Goal: Transaction & Acquisition: Download file/media

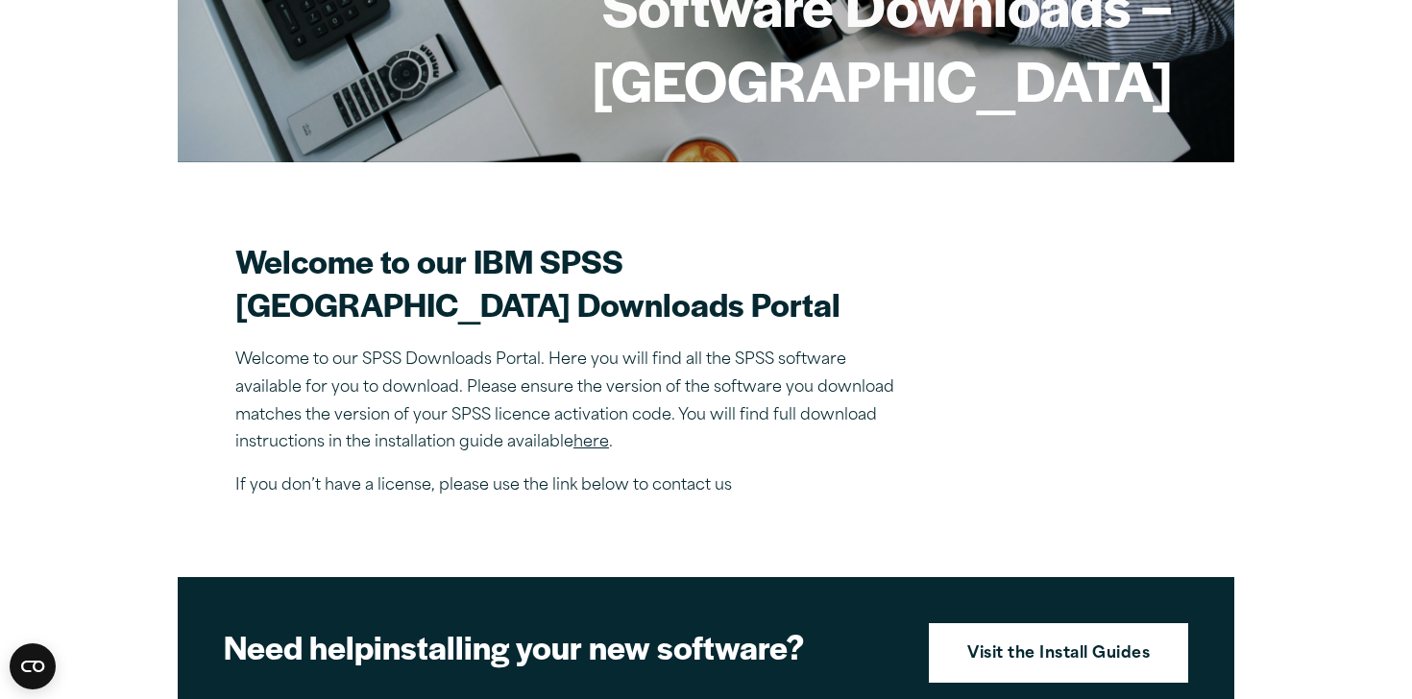
scroll to position [382, 0]
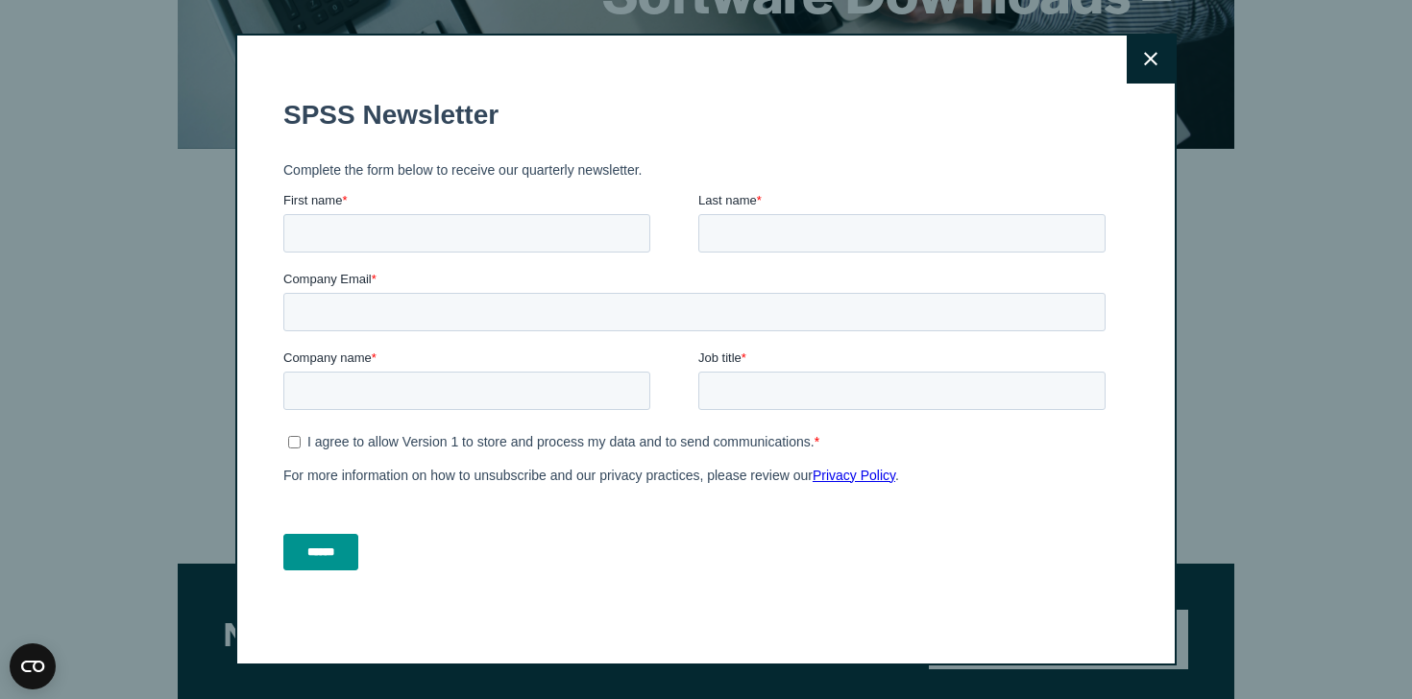
click at [1149, 42] on button "Close" at bounding box center [1150, 60] width 48 height 48
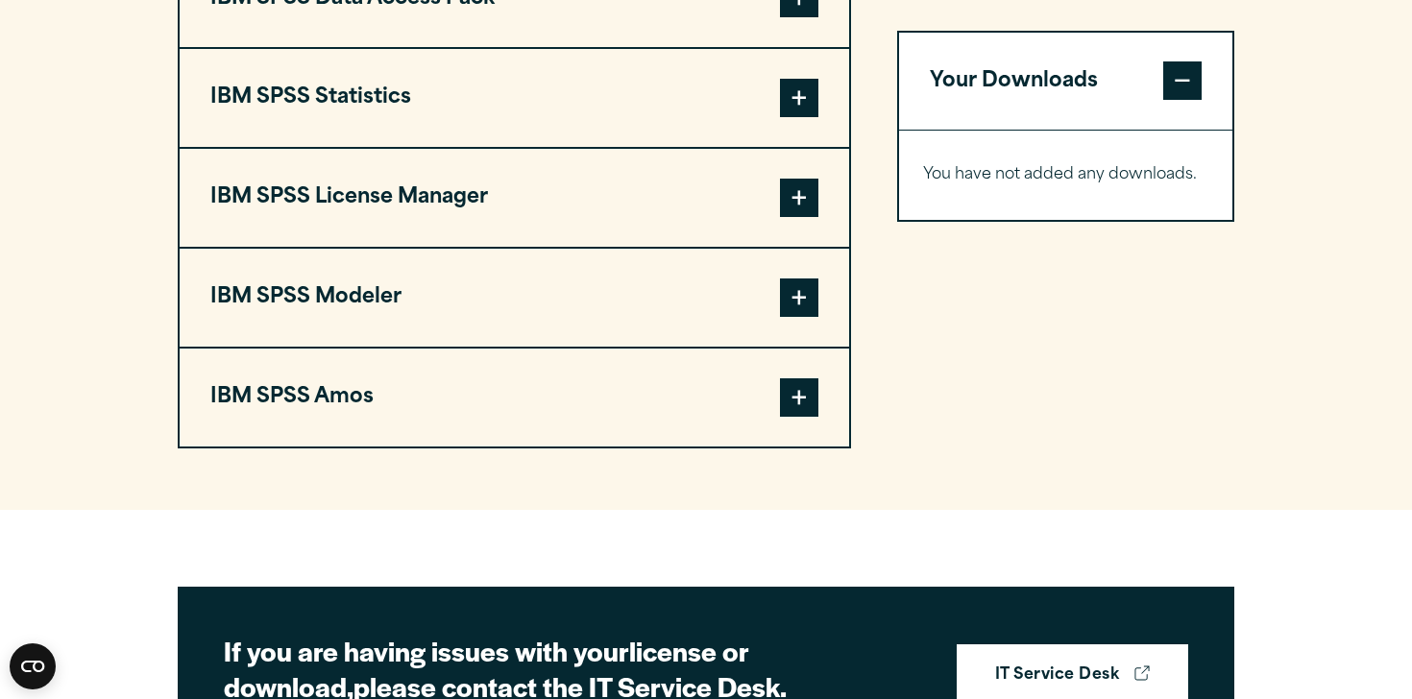
scroll to position [1588, 0]
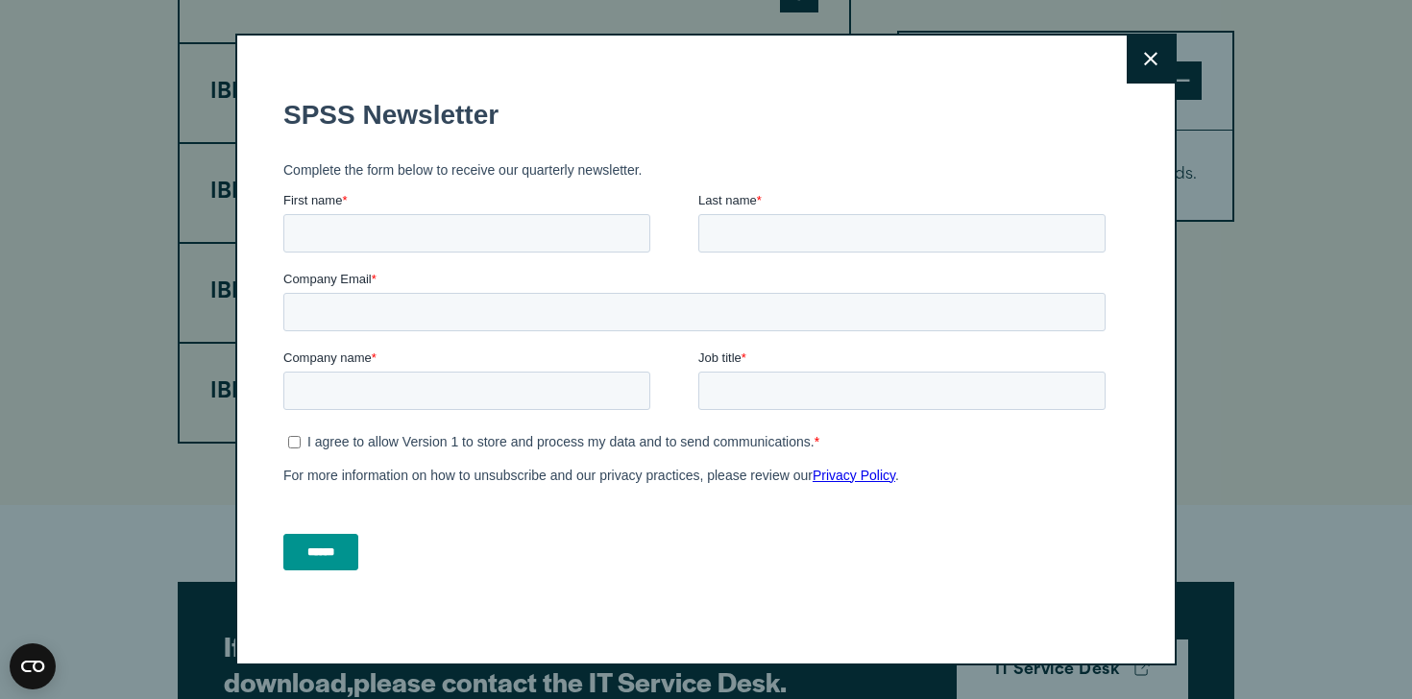
click at [1168, 46] on button "Close" at bounding box center [1150, 60] width 48 height 48
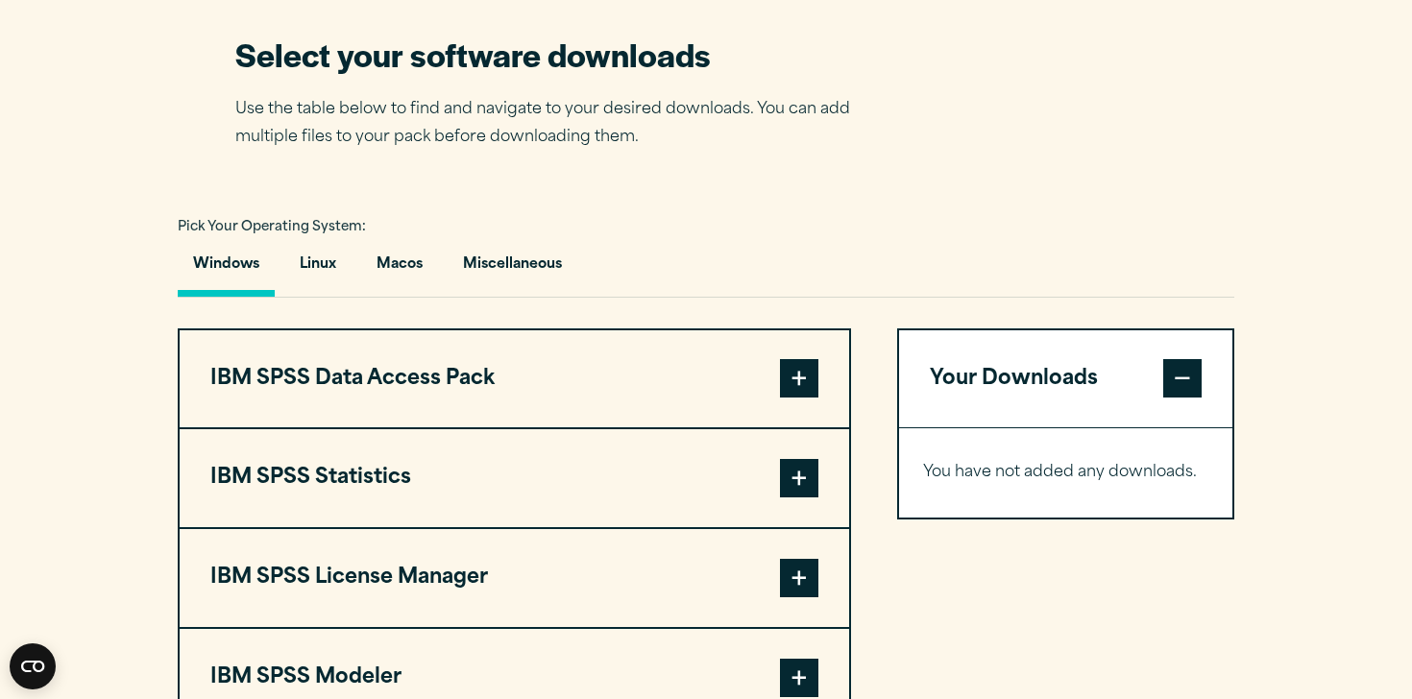
scroll to position [1210, 0]
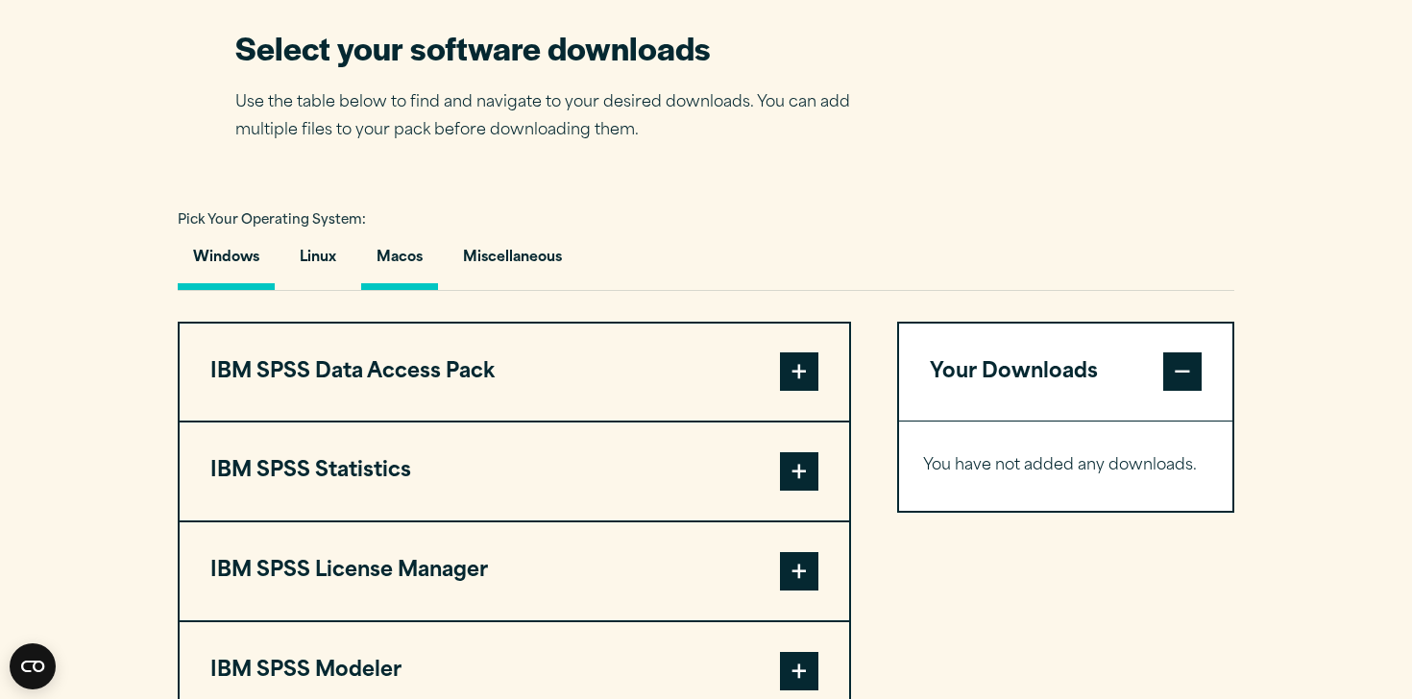
click at [414, 290] on button "Macos" at bounding box center [399, 262] width 77 height 55
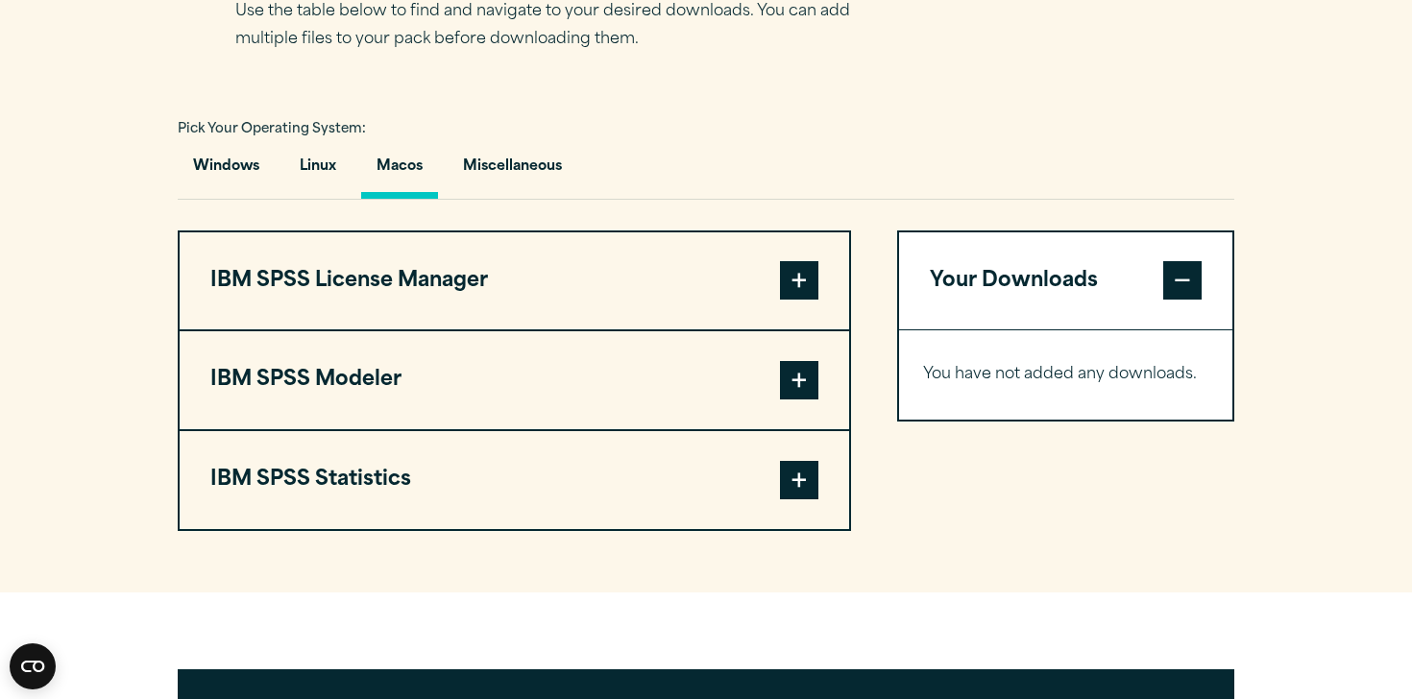
scroll to position [1327, 0]
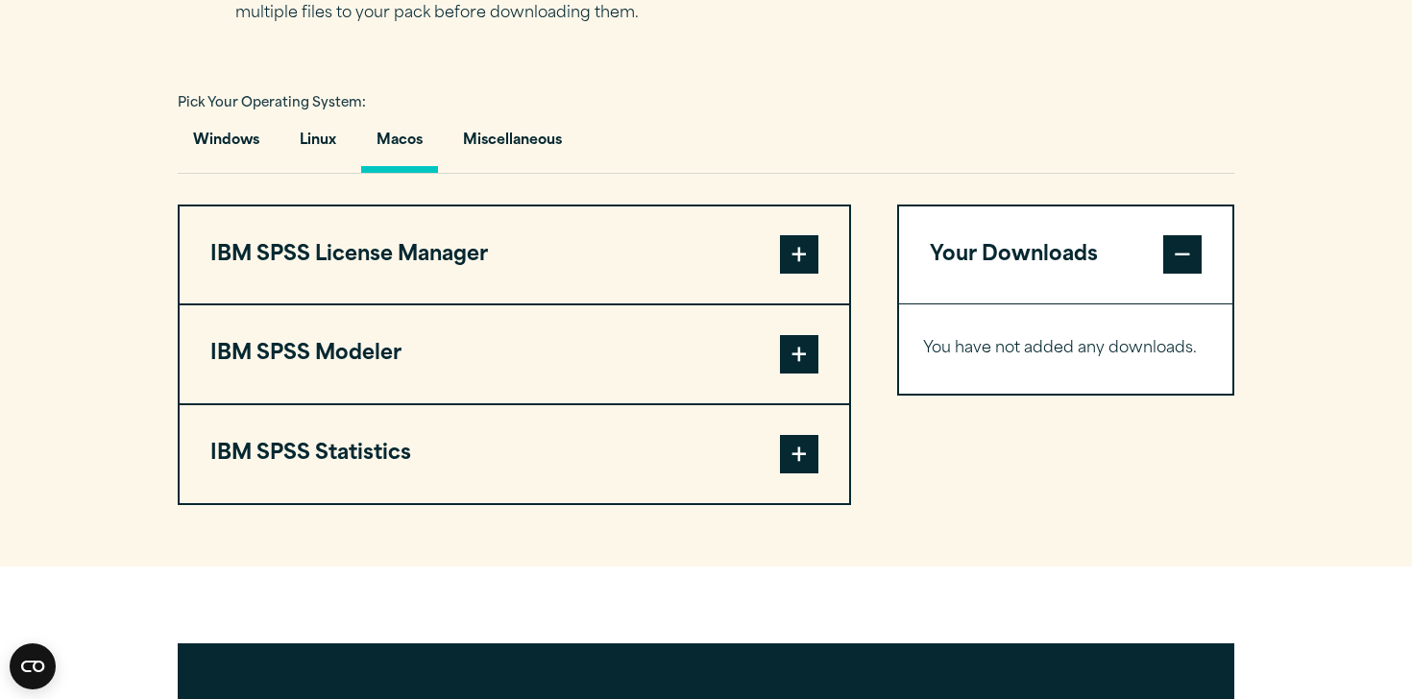
click at [443, 301] on button "IBM SPSS License Manager" at bounding box center [514, 255] width 669 height 98
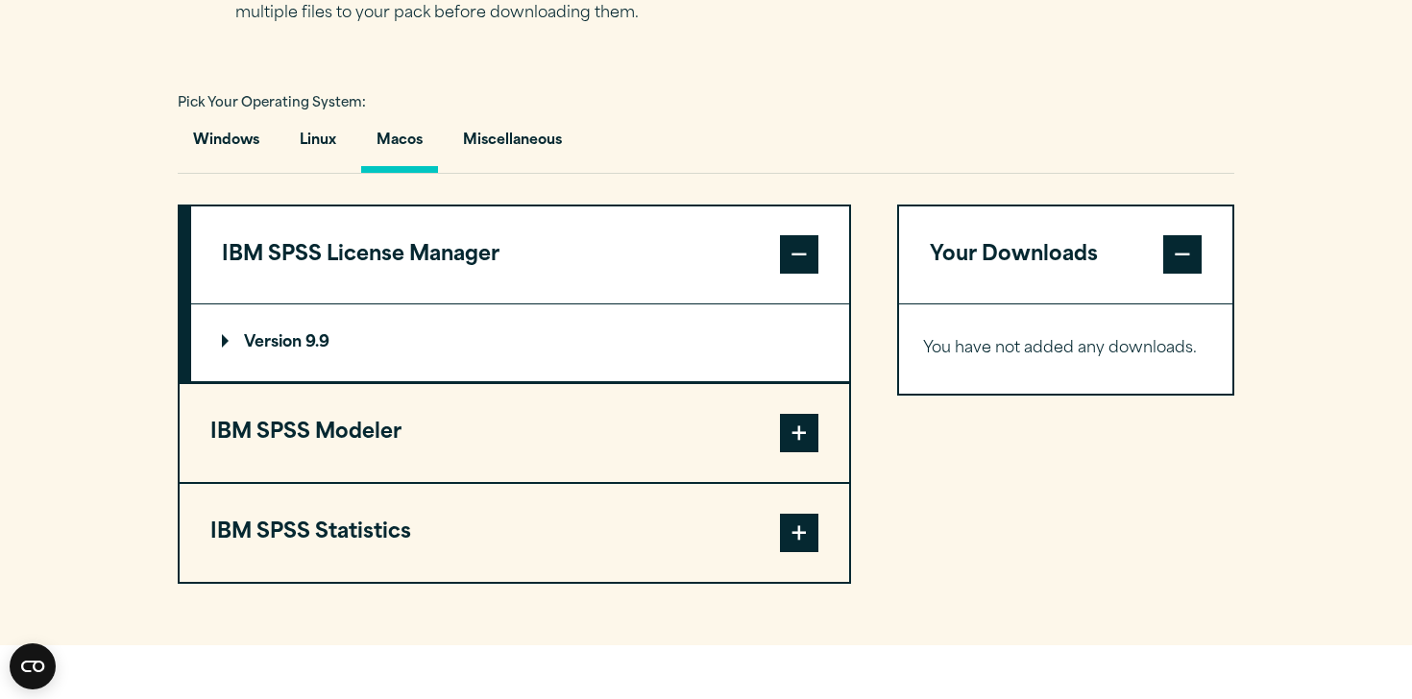
click at [542, 482] on button "IBM SPSS Modeler" at bounding box center [514, 433] width 669 height 98
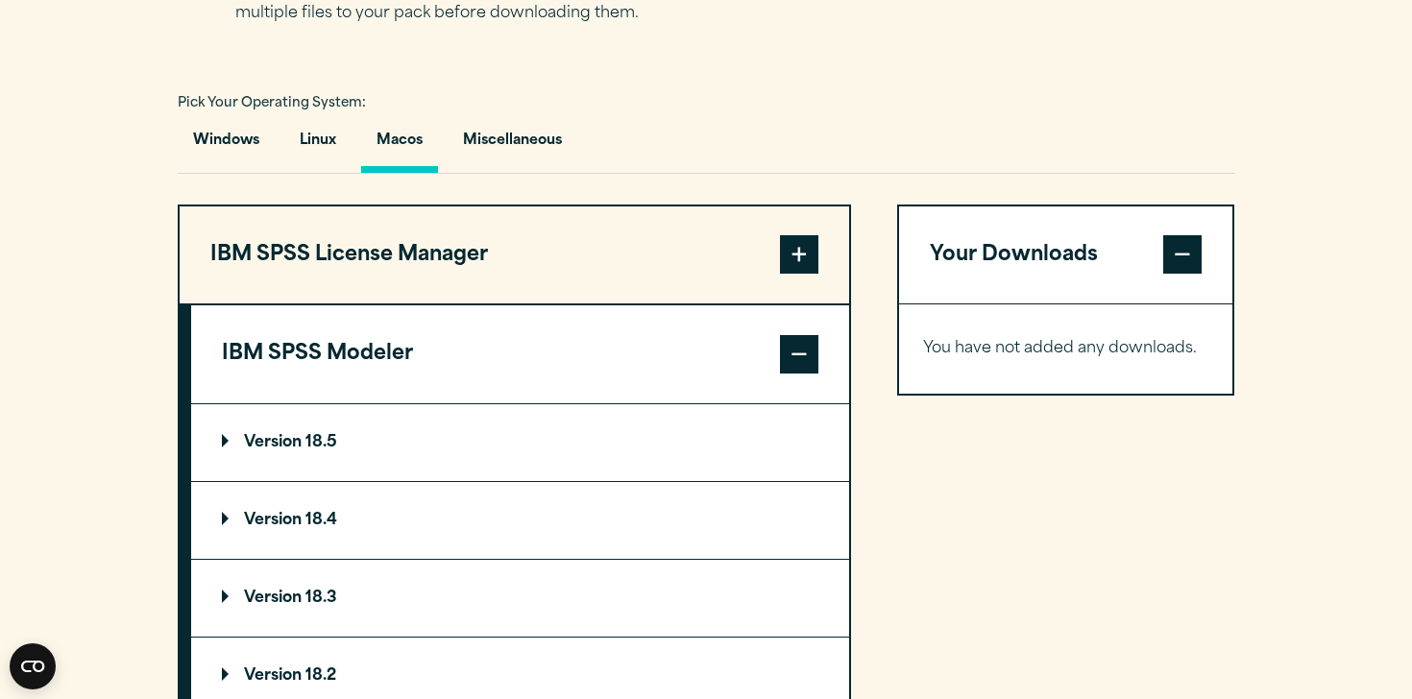
click at [540, 400] on button "IBM SPSS Modeler" at bounding box center [520, 354] width 658 height 98
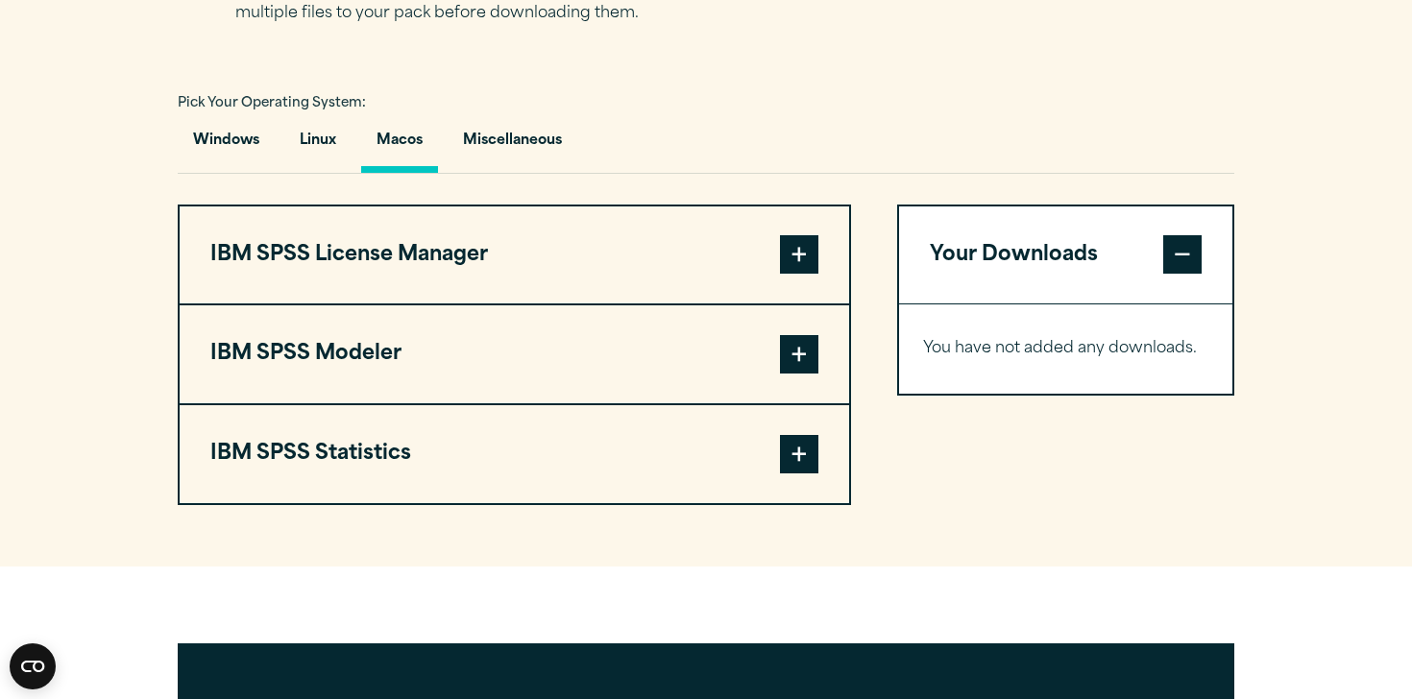
click at [523, 499] on button "IBM SPSS Statistics" at bounding box center [514, 454] width 669 height 98
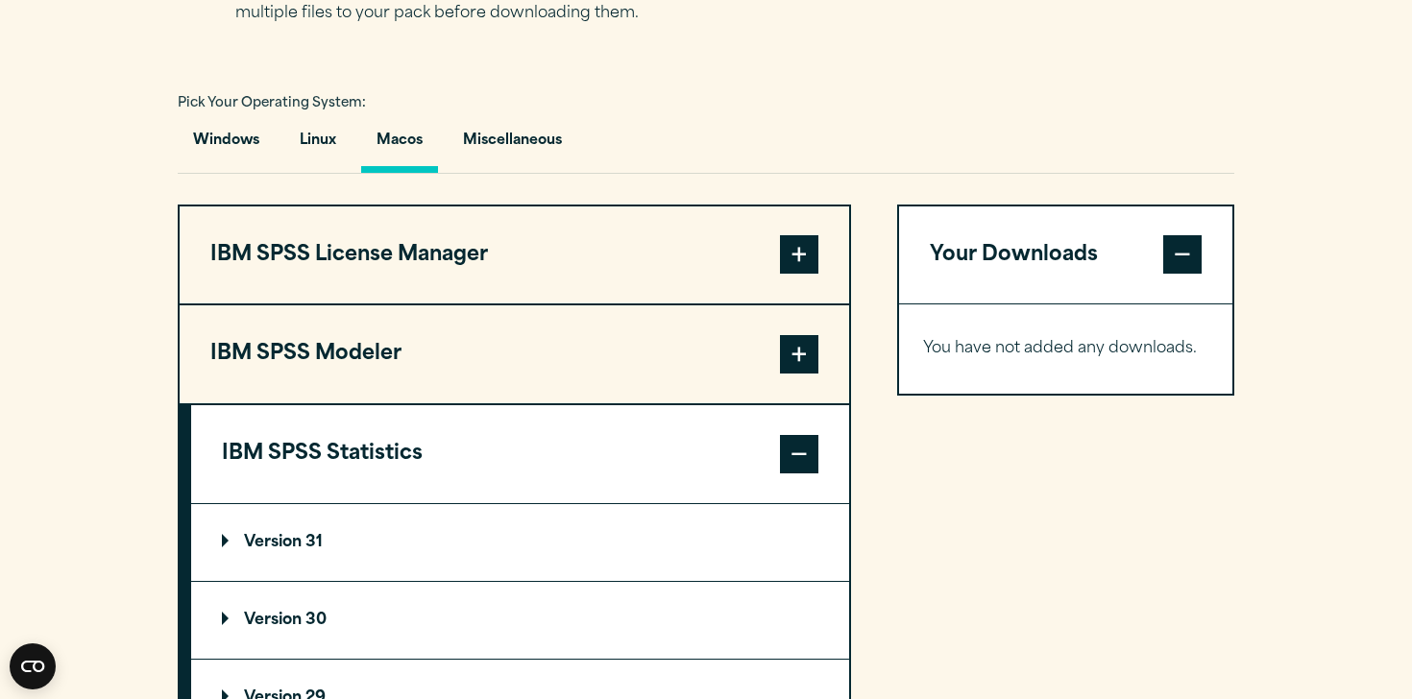
click at [523, 499] on button "IBM SPSS Statistics" at bounding box center [520, 454] width 658 height 98
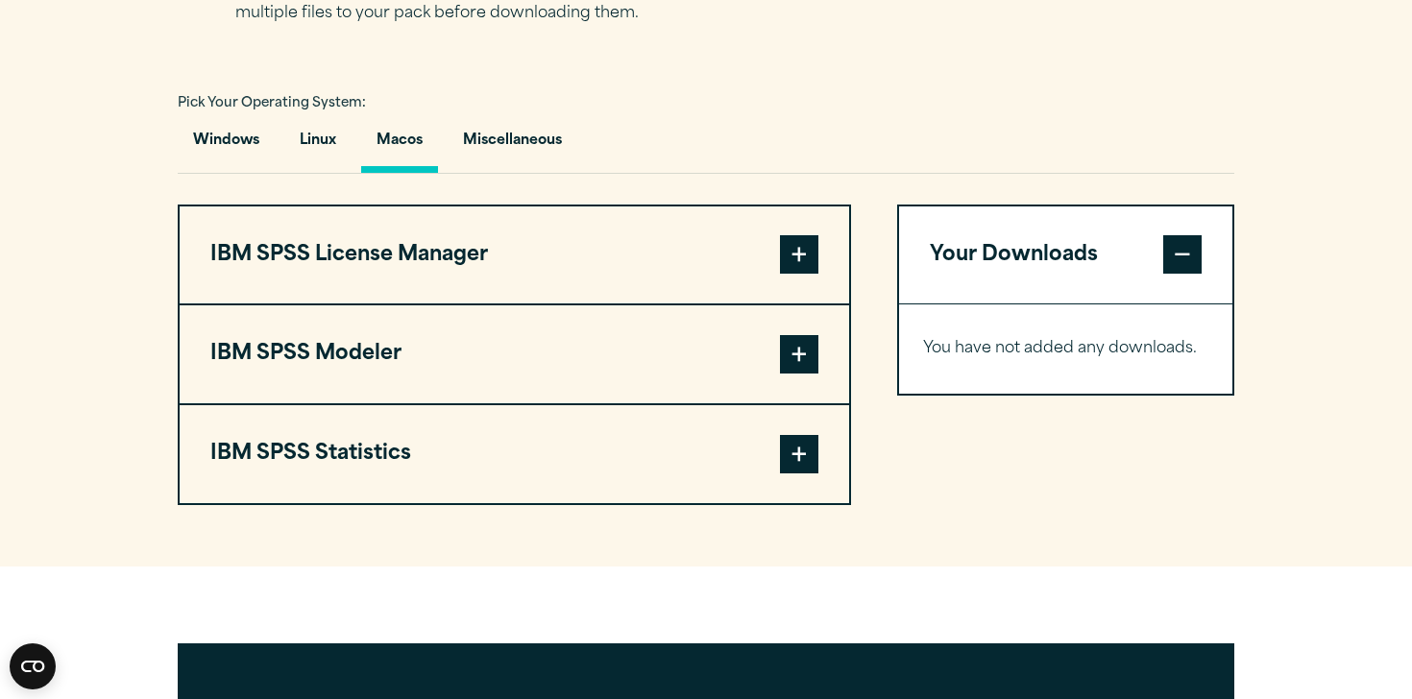
click at [375, 498] on button "IBM SPSS Statistics" at bounding box center [514, 454] width 669 height 98
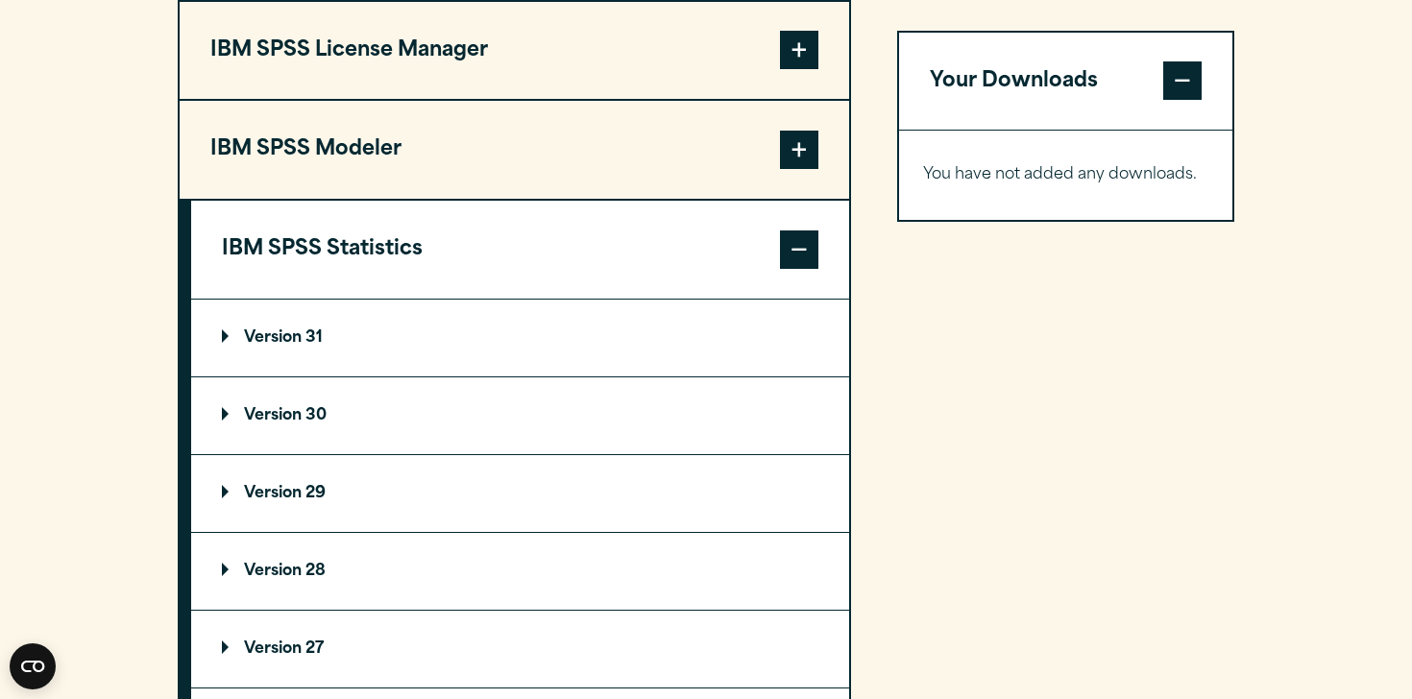
scroll to position [1547, 0]
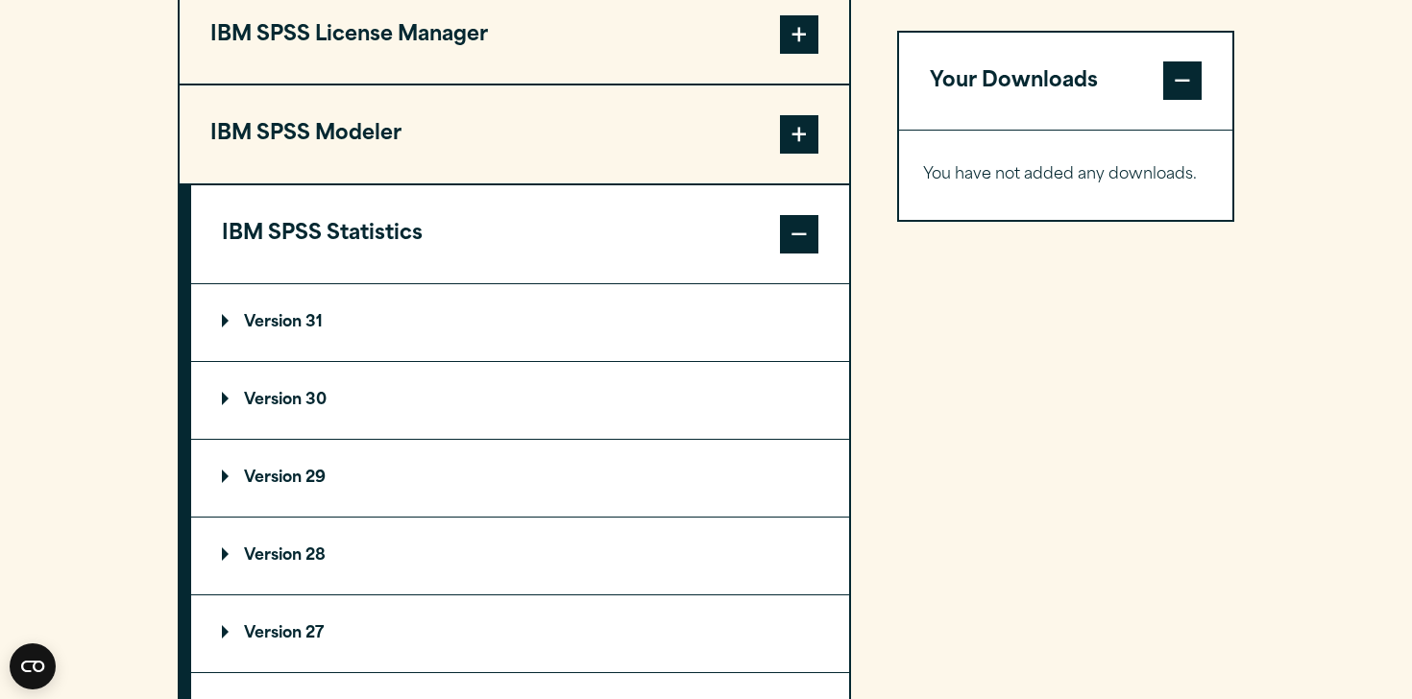
click at [313, 408] on p "Version 30" at bounding box center [274, 400] width 105 height 15
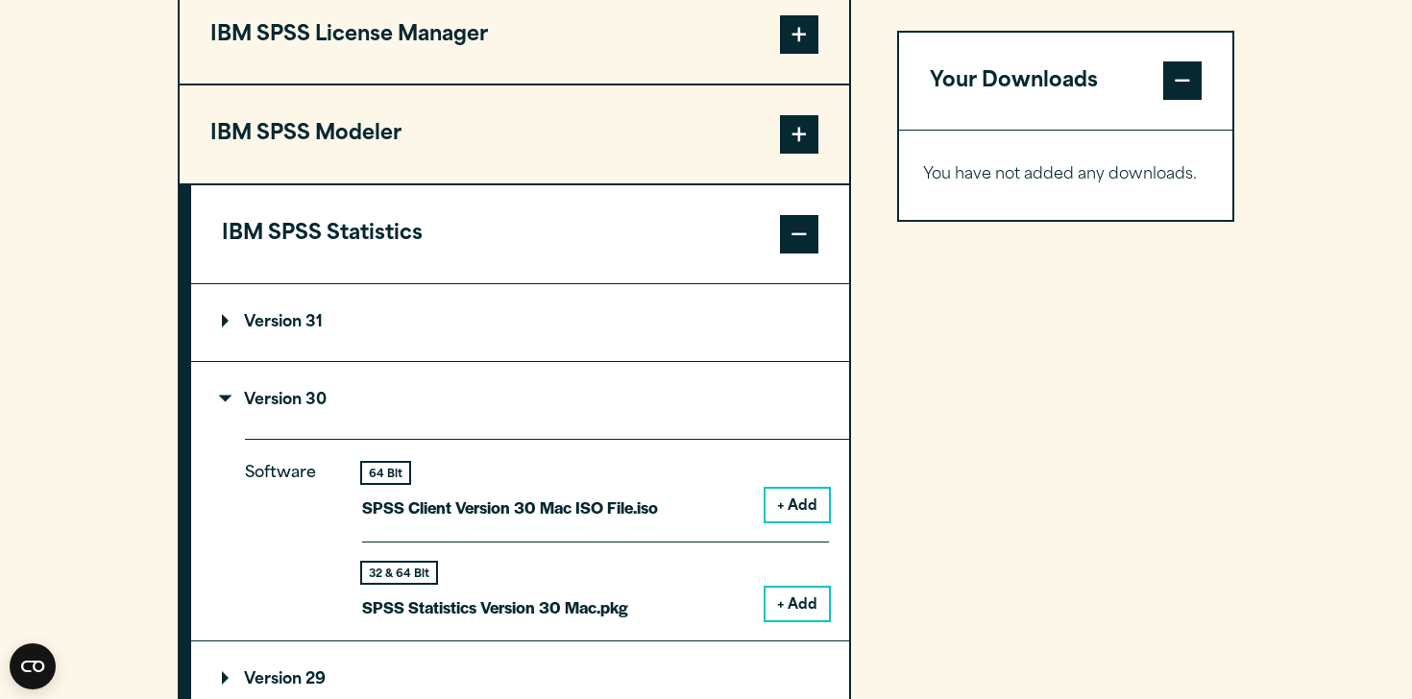
click at [280, 361] on summary "Version 31" at bounding box center [520, 322] width 658 height 77
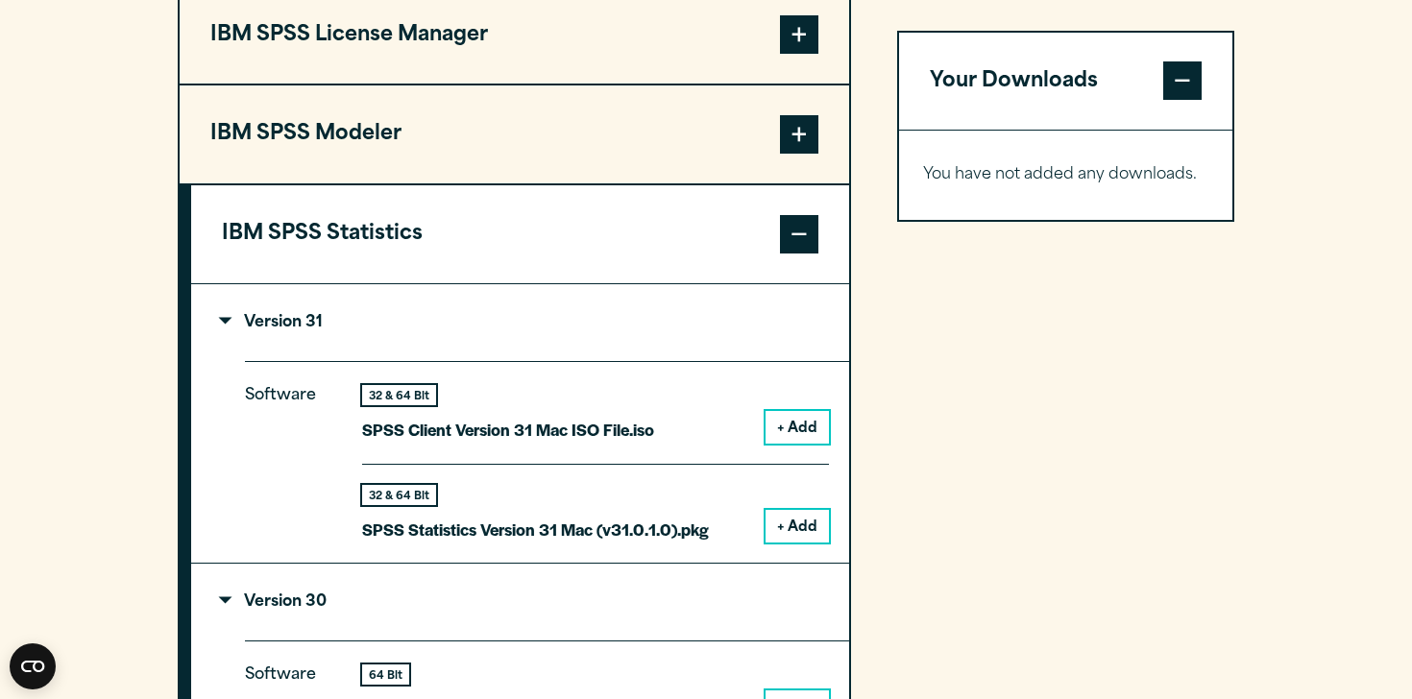
click at [289, 330] on p "Version 31" at bounding box center [272, 322] width 101 height 15
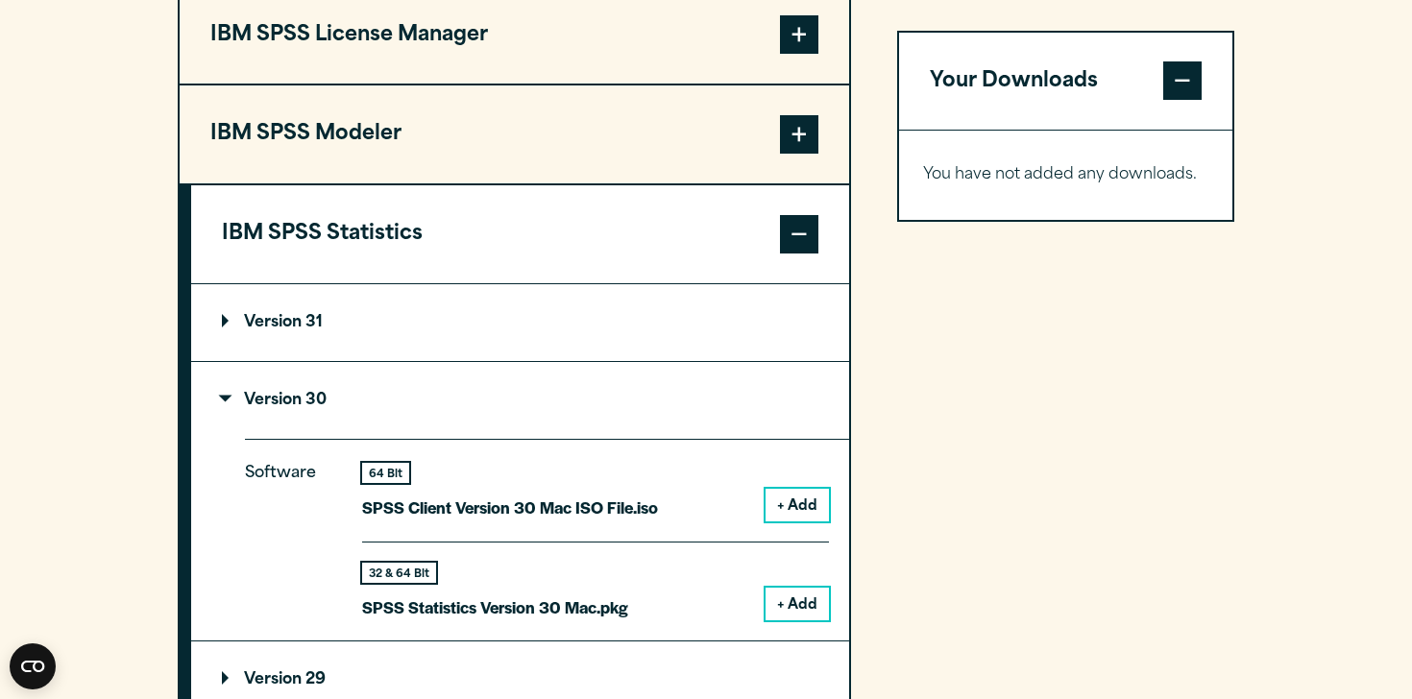
scroll to position [1724, 0]
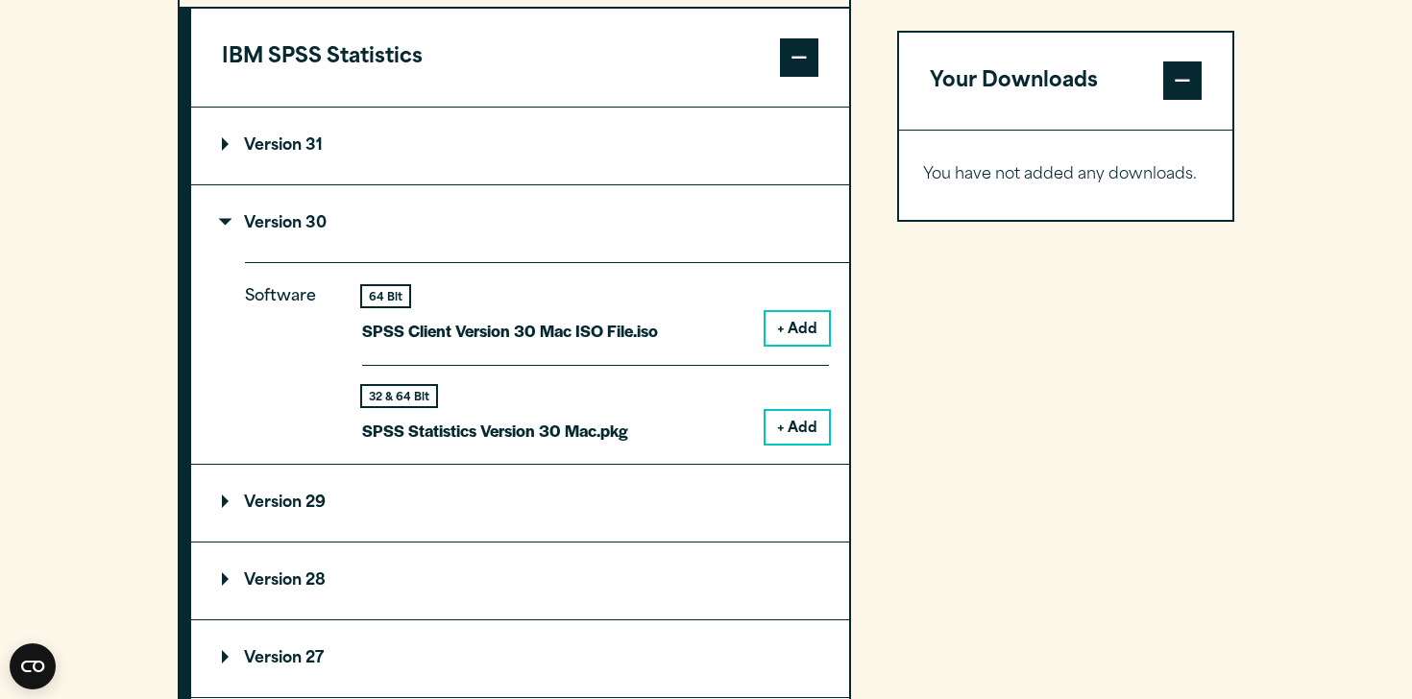
click at [803, 444] on button "+ Add" at bounding box center [796, 427] width 63 height 33
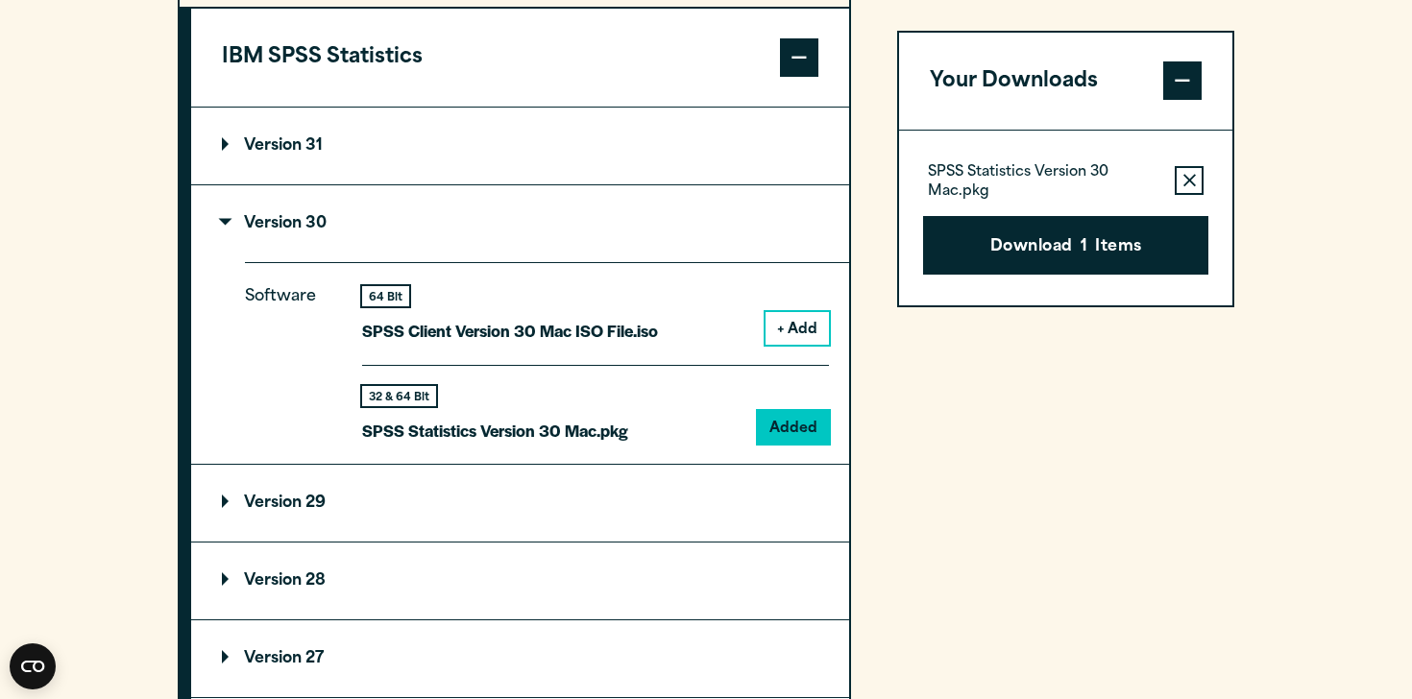
click at [810, 345] on button "+ Add" at bounding box center [796, 328] width 63 height 33
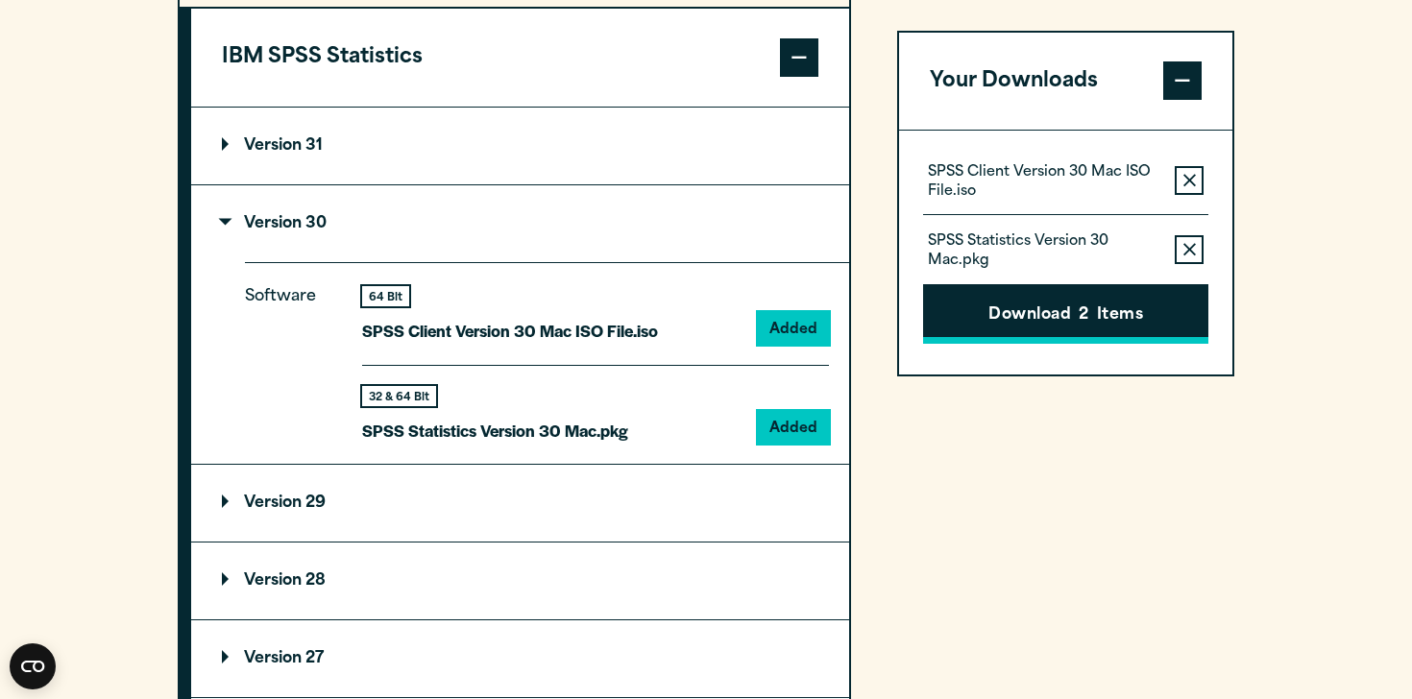
click at [1003, 310] on button "Download 2 Items" at bounding box center [1065, 315] width 285 height 60
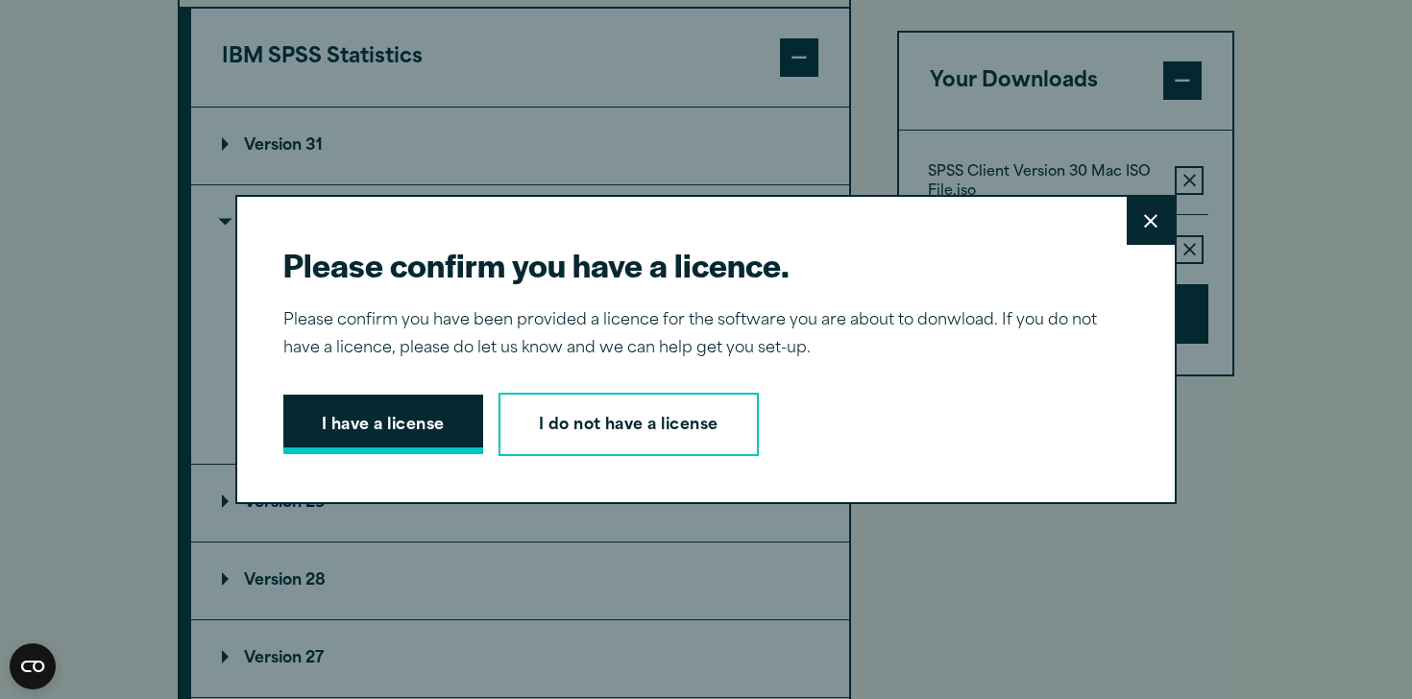
click at [437, 436] on button "I have a license" at bounding box center [383, 425] width 200 height 60
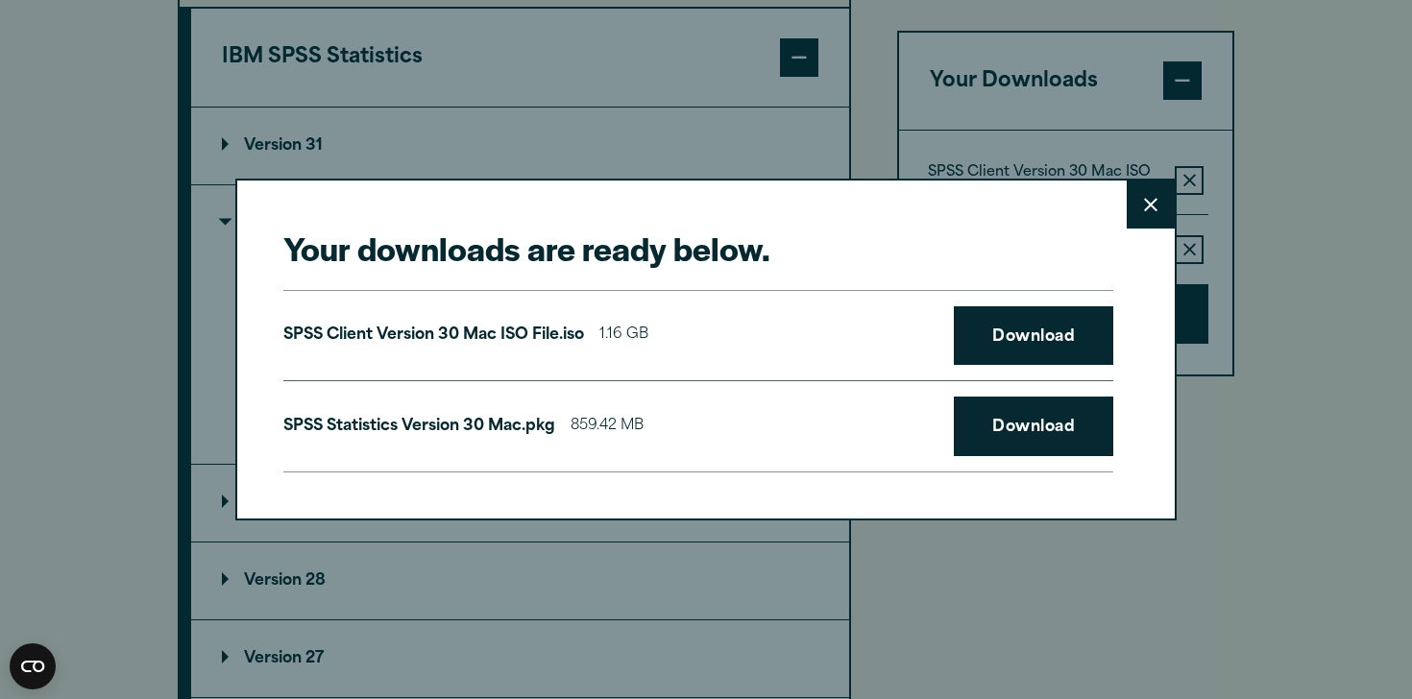
click at [1007, 366] on div "SPSS Client Version 30 Mac ISO File.iso 1.16 GB Download" at bounding box center [698, 336] width 830 height 92
click at [1015, 348] on link "Download" at bounding box center [1033, 336] width 159 height 60
click at [1076, 427] on link "Download" at bounding box center [1033, 427] width 159 height 60
click at [1150, 191] on button "Close" at bounding box center [1150, 205] width 48 height 48
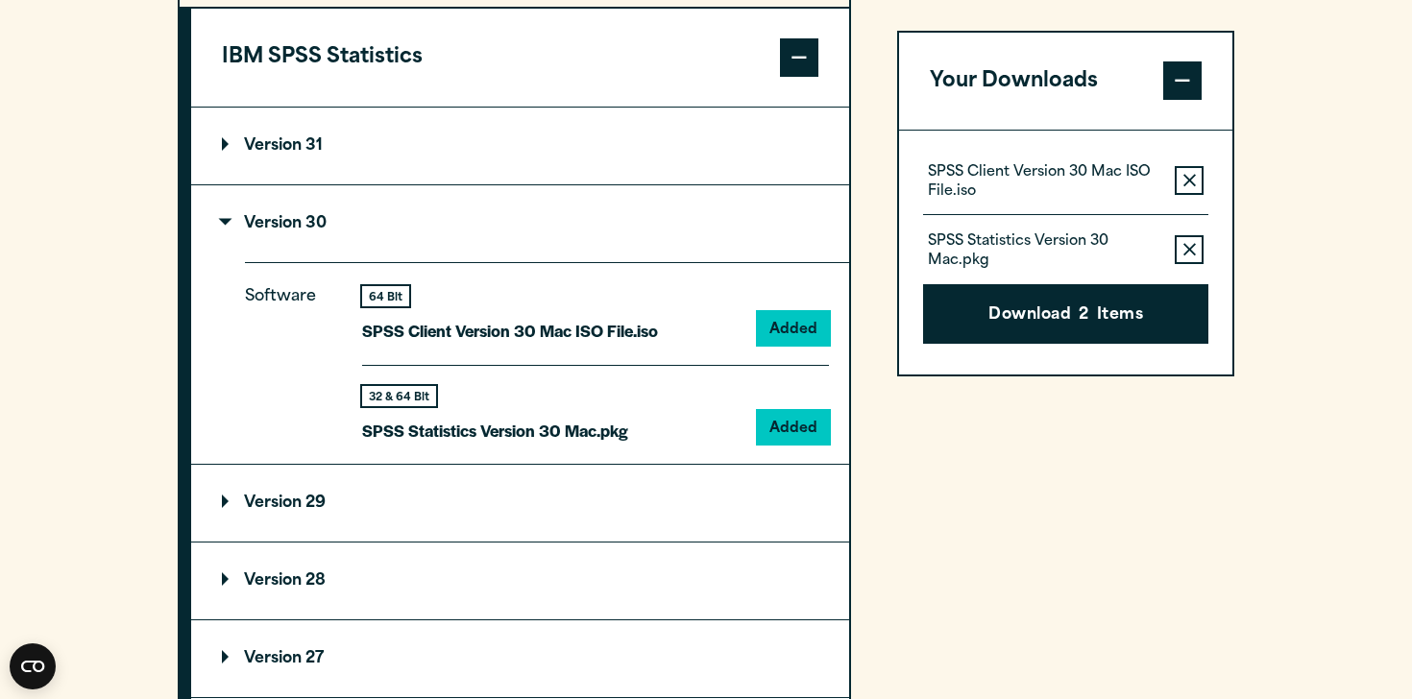
click at [1188, 168] on button "Remove this item from your software download list" at bounding box center [1188, 181] width 29 height 29
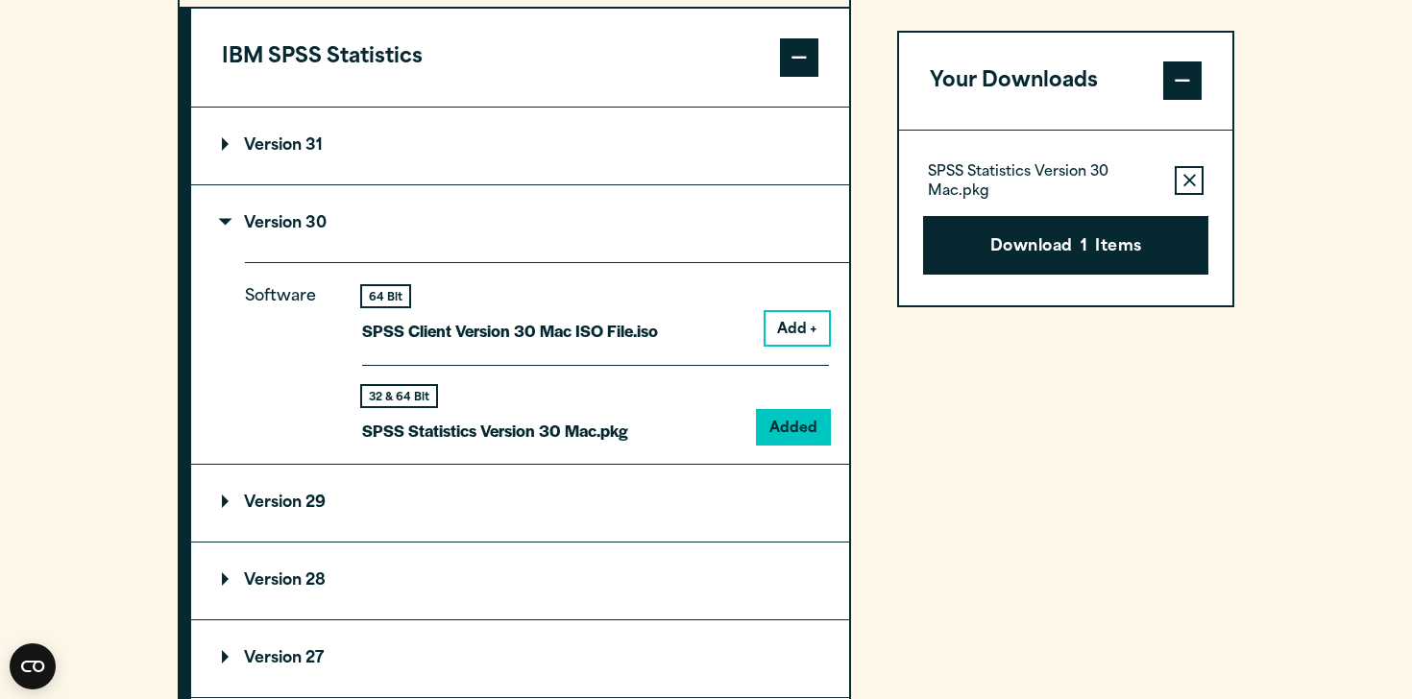
click at [1188, 168] on button "Remove this item from your software download list" at bounding box center [1188, 181] width 29 height 29
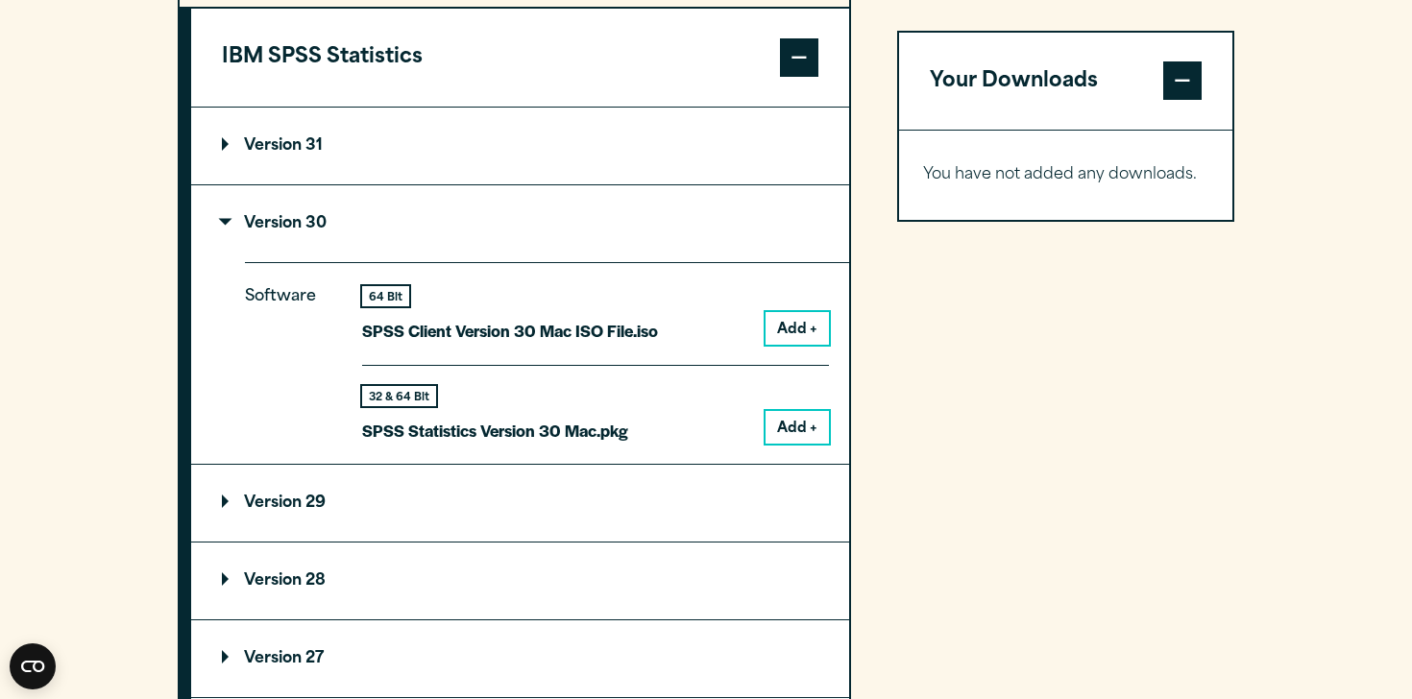
click at [230, 542] on summary "Version 29" at bounding box center [520, 503] width 658 height 77
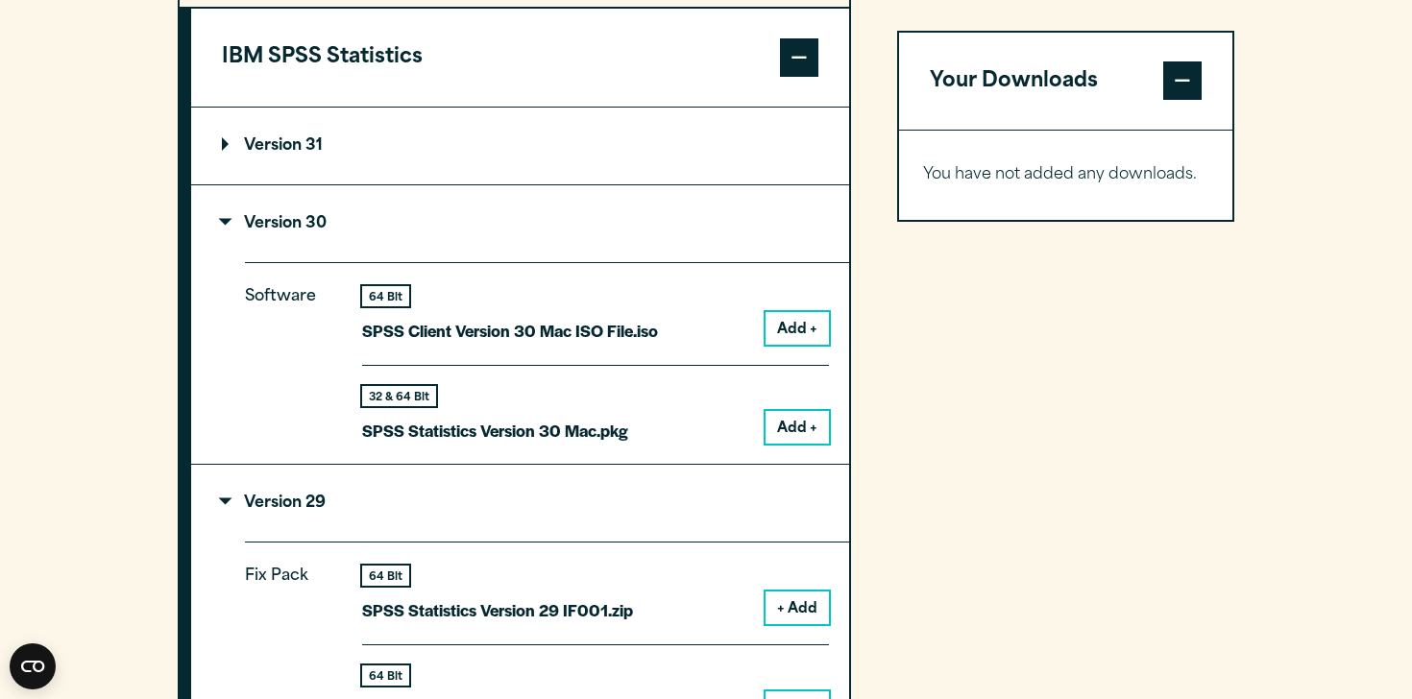
click at [236, 542] on summary "Version 29" at bounding box center [520, 503] width 658 height 77
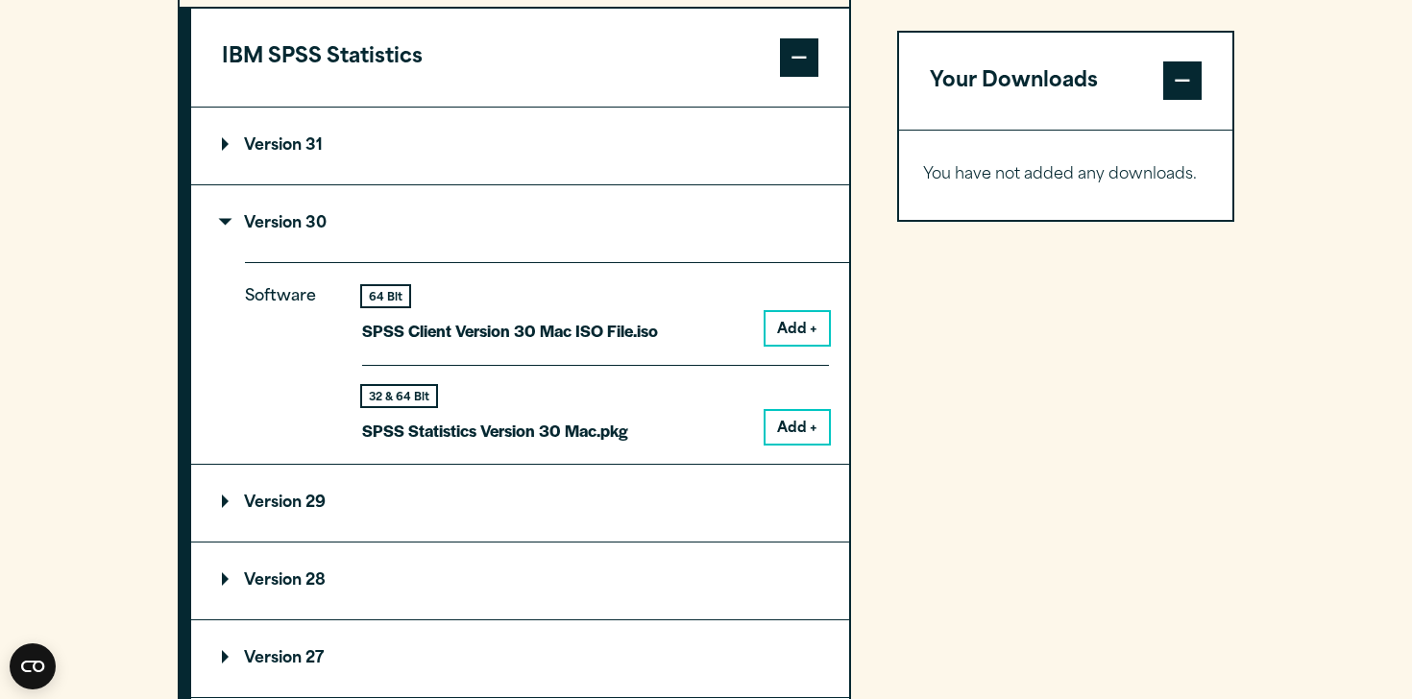
click at [303, 176] on summary "Version 31" at bounding box center [520, 146] width 658 height 77
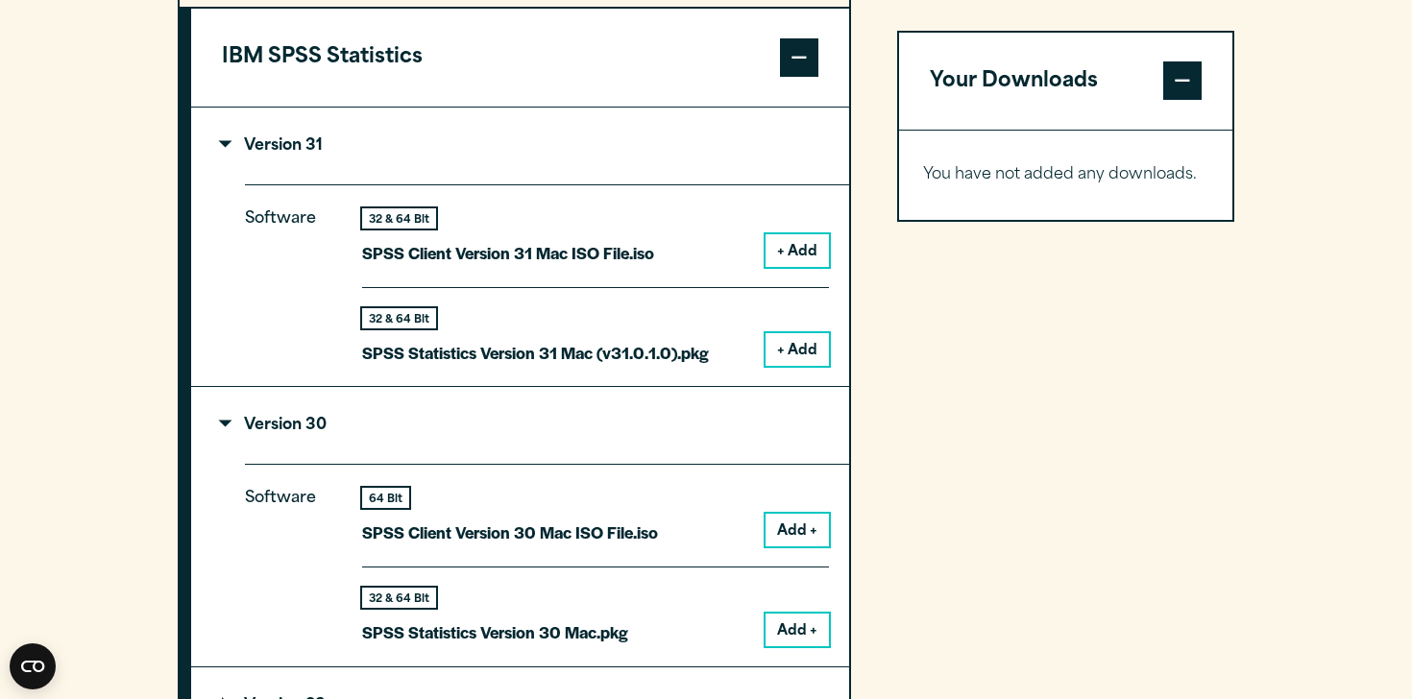
click at [326, 184] on summary "Version 31" at bounding box center [520, 146] width 658 height 77
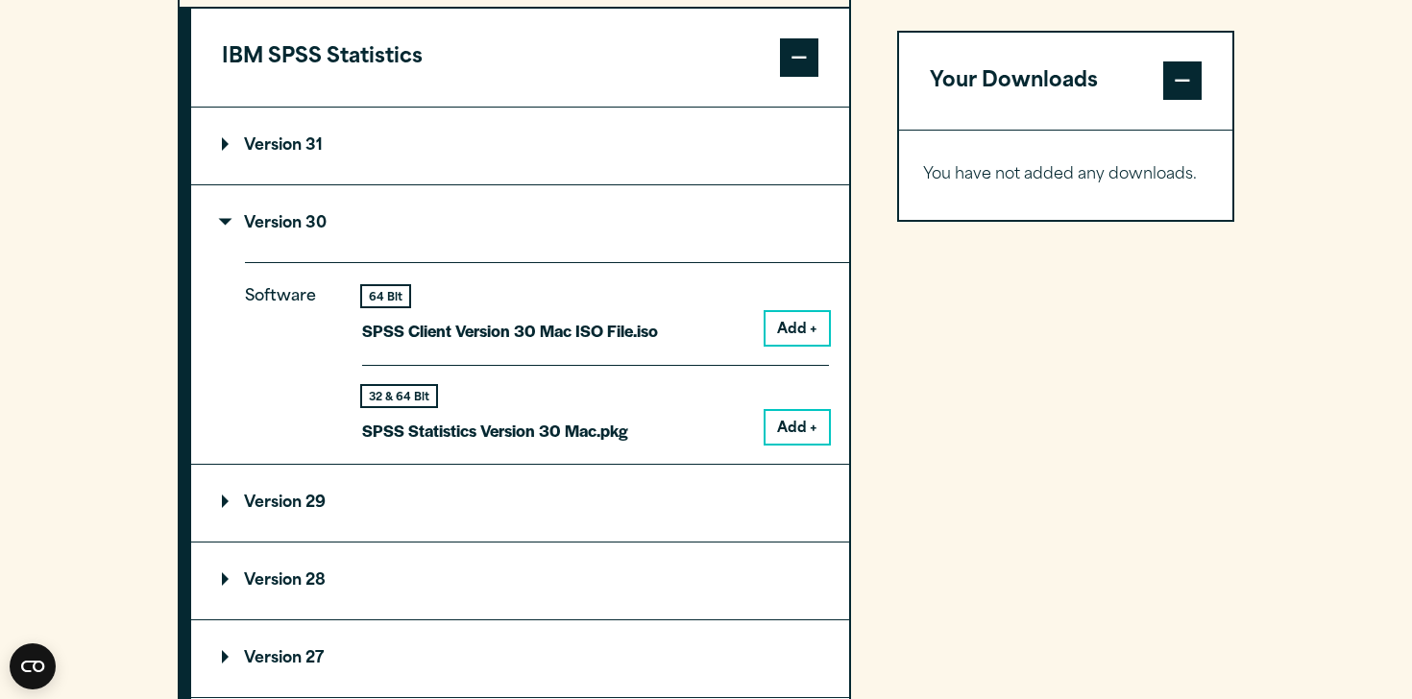
click at [351, 107] on button "IBM SPSS Statistics" at bounding box center [520, 58] width 658 height 98
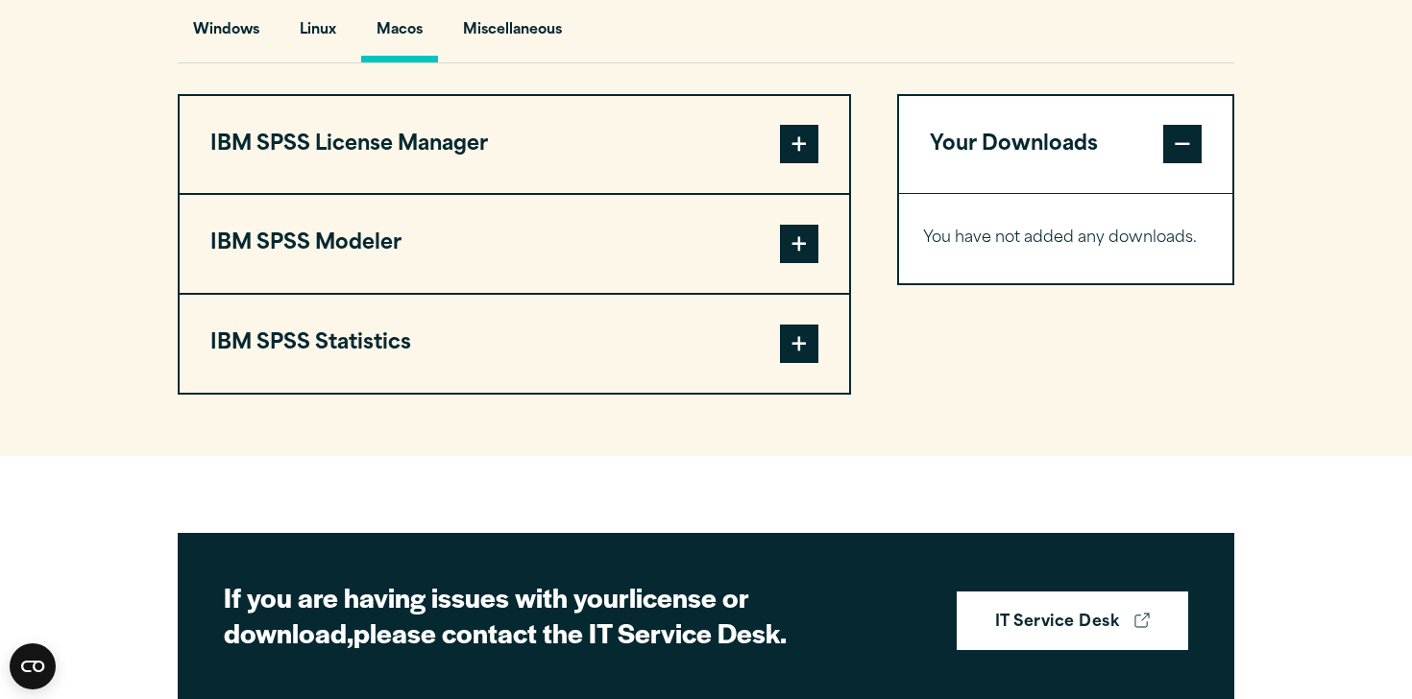
scroll to position [1426, 0]
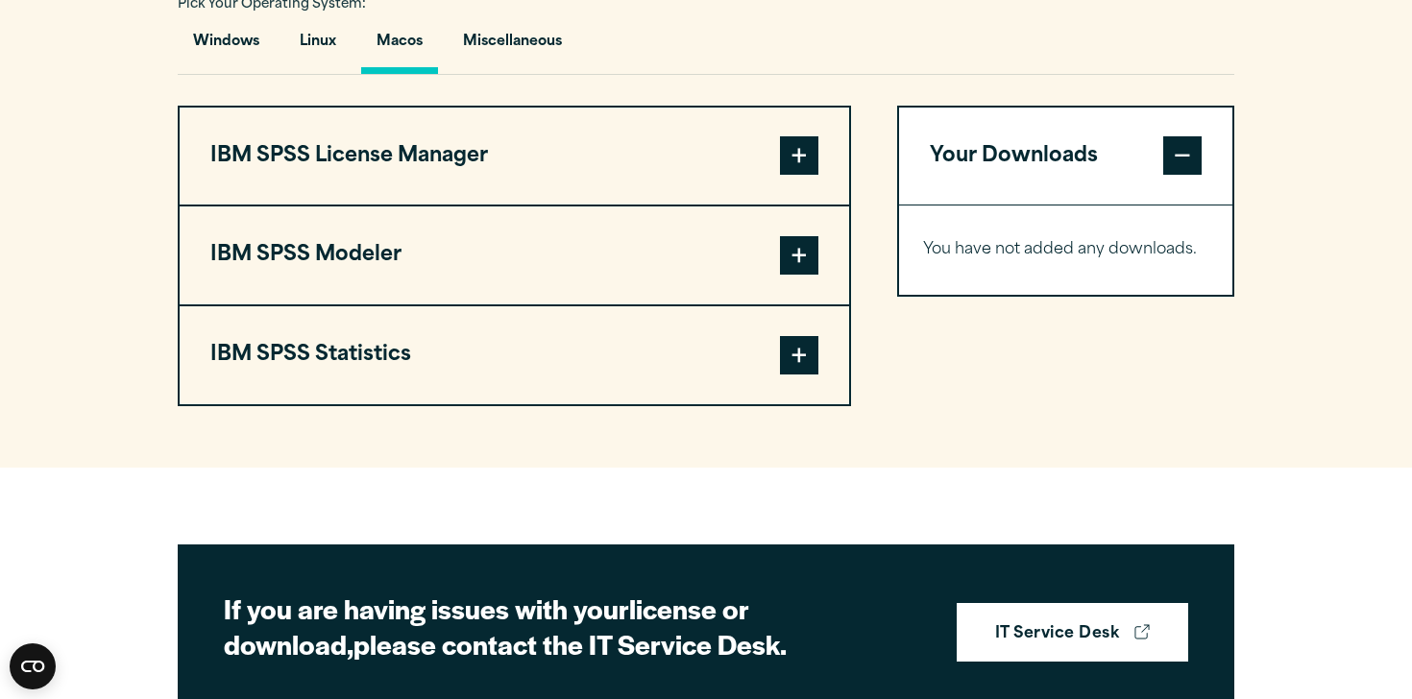
click at [392, 206] on button "IBM SPSS License Manager" at bounding box center [514, 157] width 669 height 98
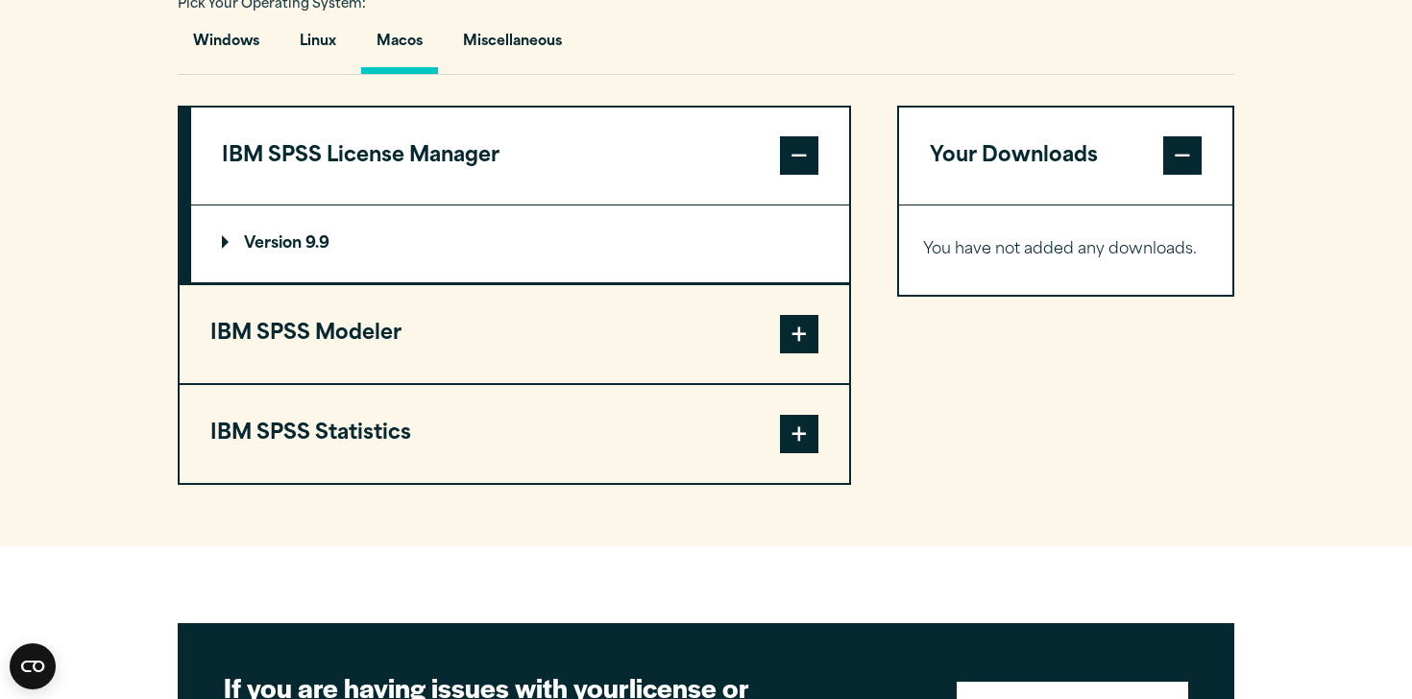
click at [392, 206] on button "IBM SPSS License Manager" at bounding box center [520, 157] width 658 height 98
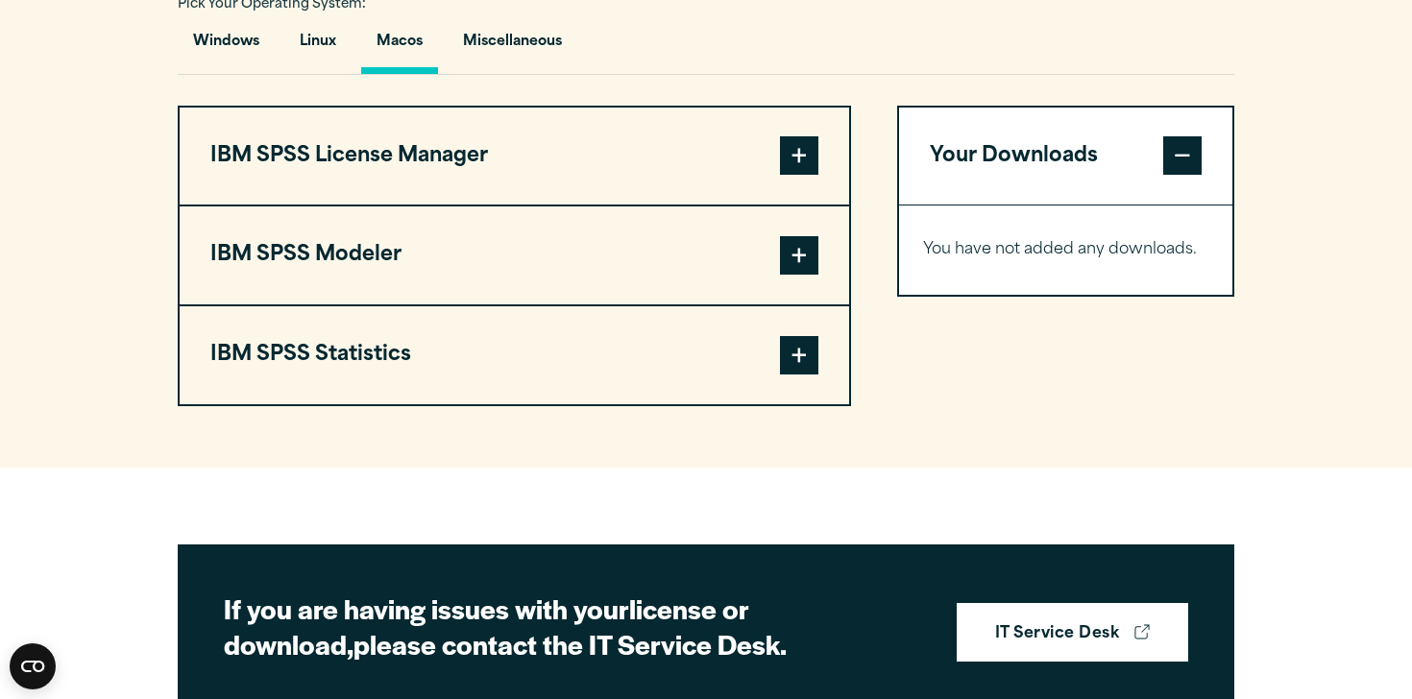
click at [359, 304] on button "IBM SPSS Modeler" at bounding box center [514, 255] width 669 height 98
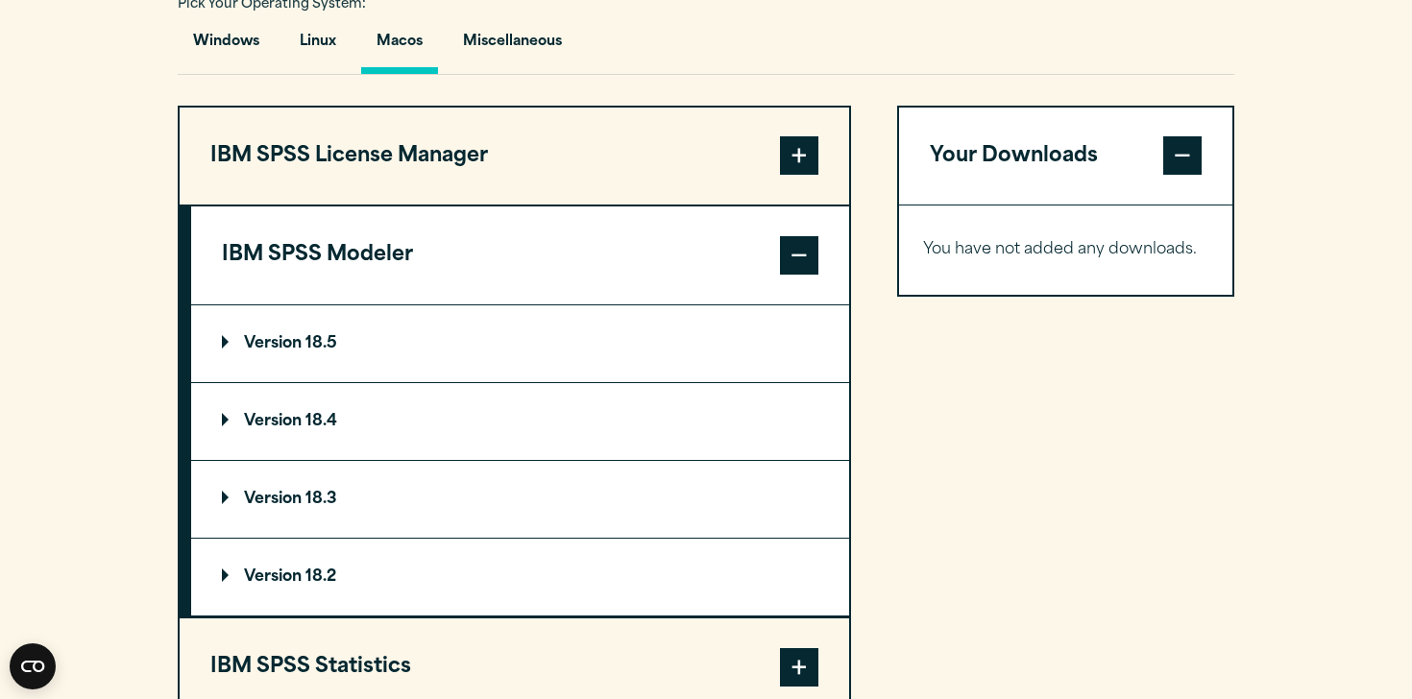
click at [359, 304] on button "IBM SPSS Modeler" at bounding box center [520, 255] width 658 height 98
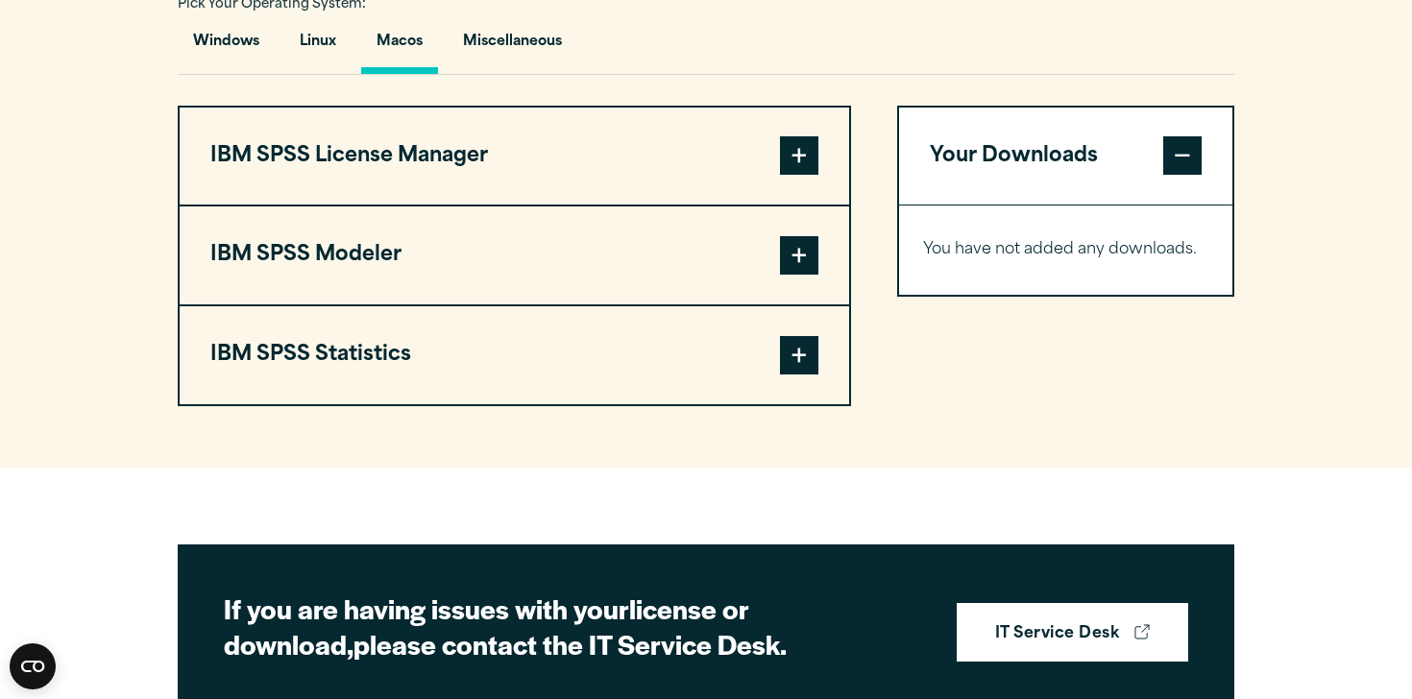
click at [347, 377] on button "IBM SPSS Statistics" at bounding box center [514, 355] width 669 height 98
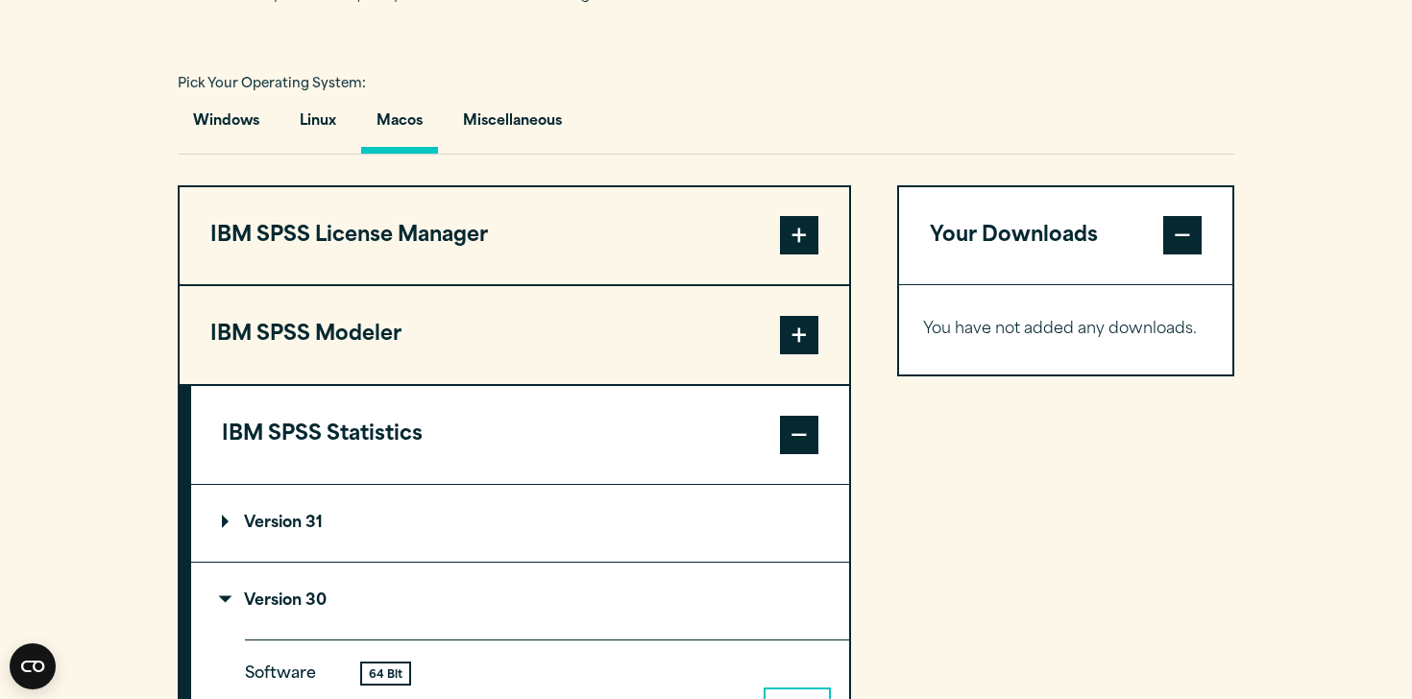
scroll to position [1309, 0]
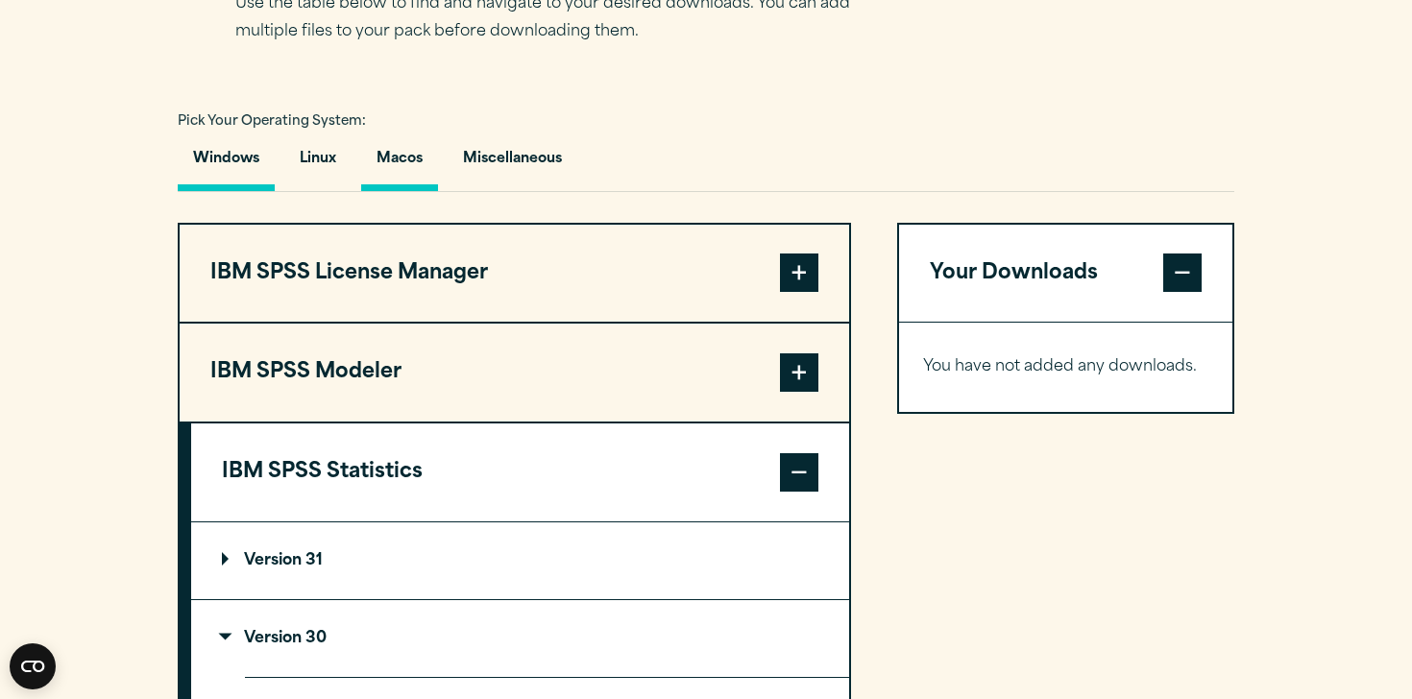
click at [207, 191] on button "Windows" at bounding box center [226, 163] width 97 height 55
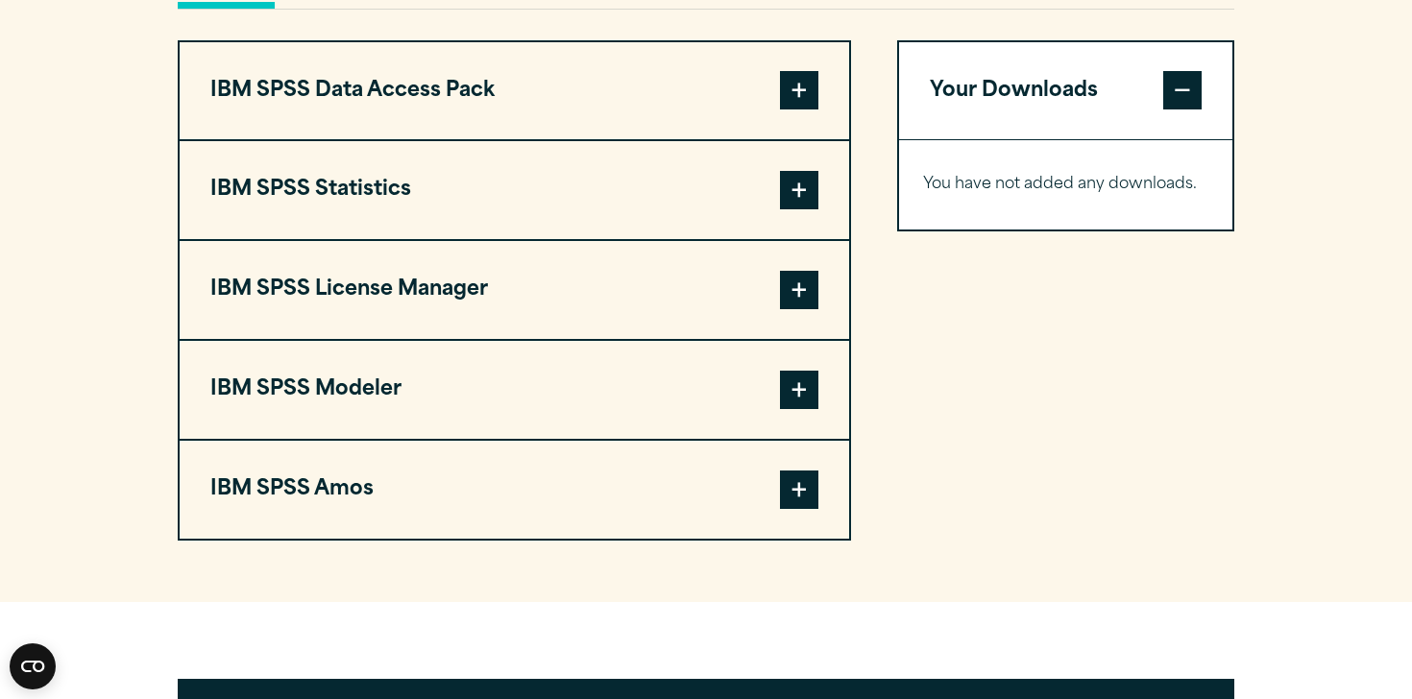
scroll to position [1512, 0]
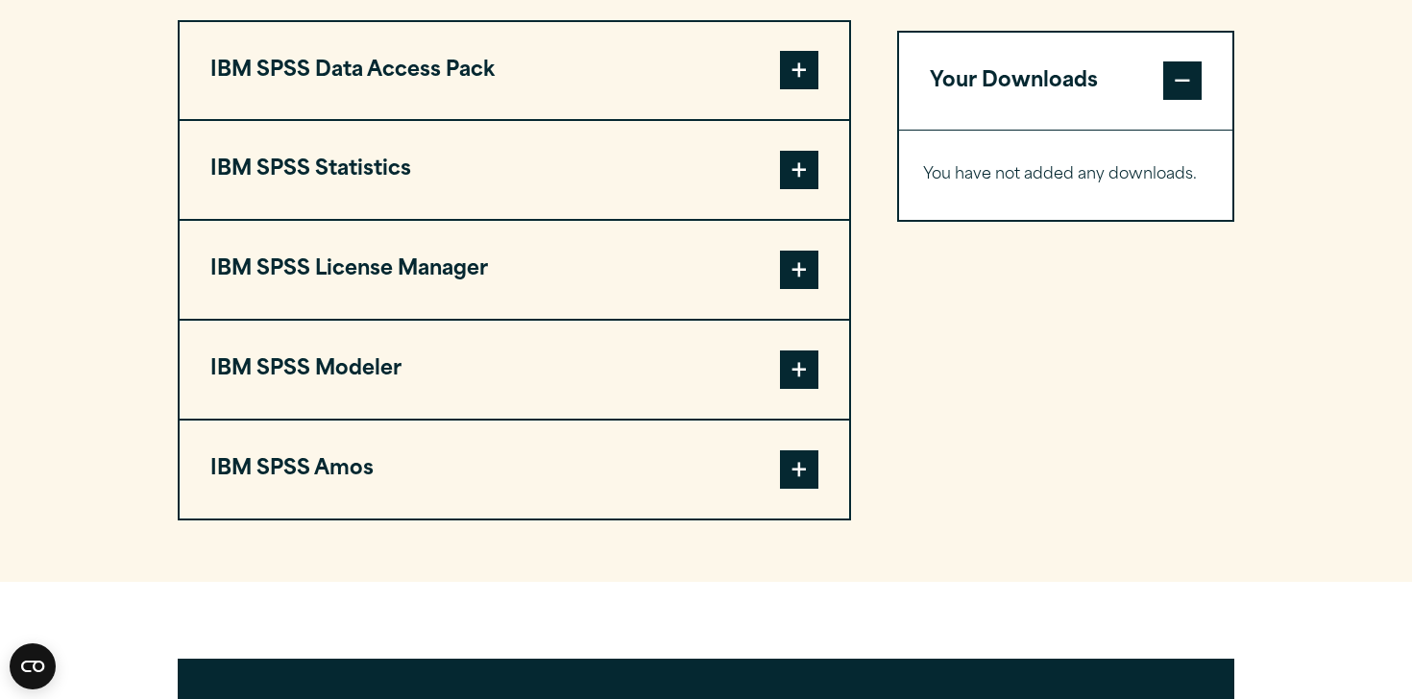
click at [581, 219] on button "IBM SPSS Statistics" at bounding box center [514, 170] width 669 height 98
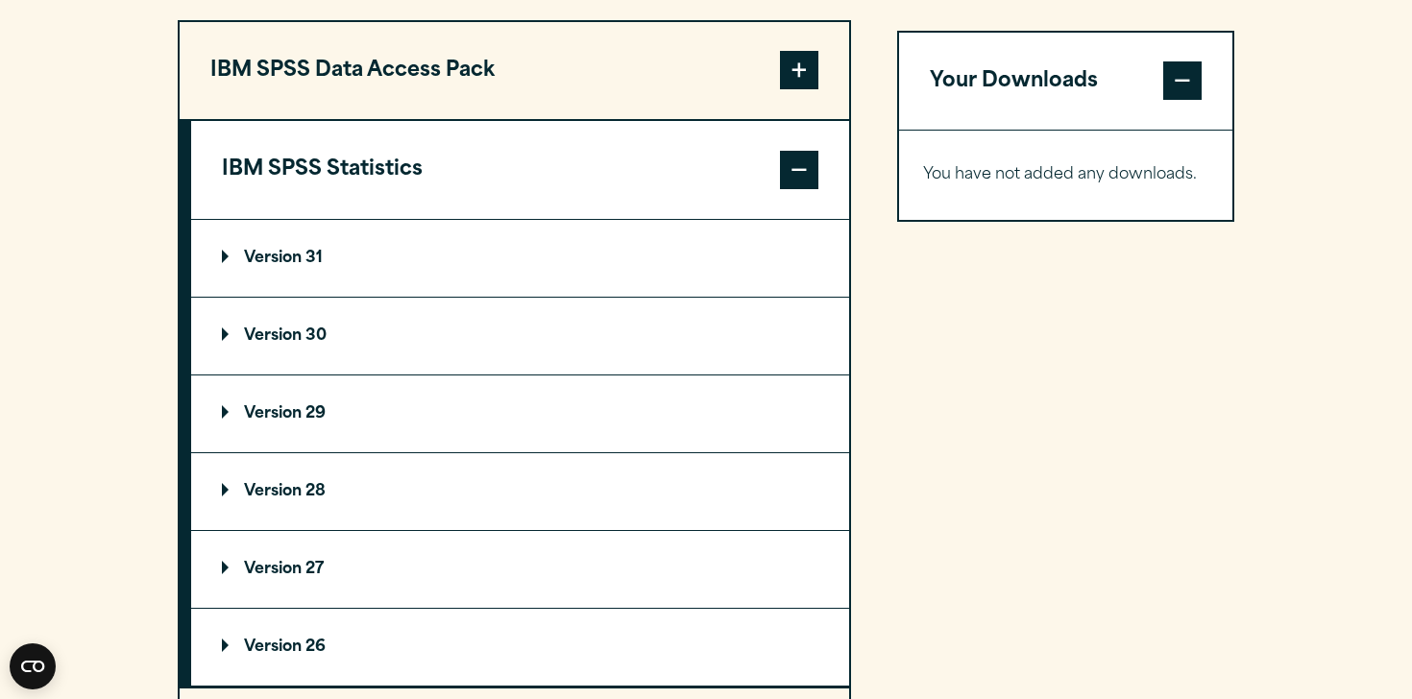
click at [421, 375] on summary "Version 30" at bounding box center [520, 336] width 658 height 77
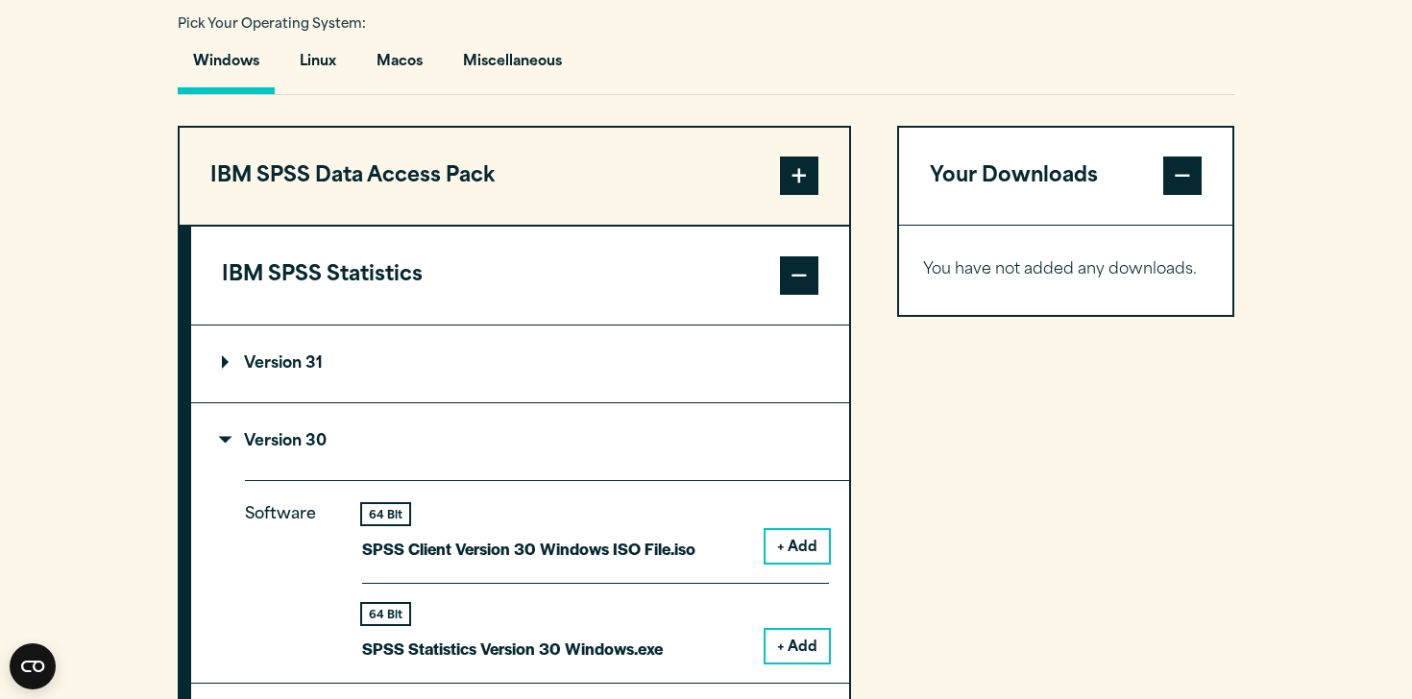
scroll to position [1364, 0]
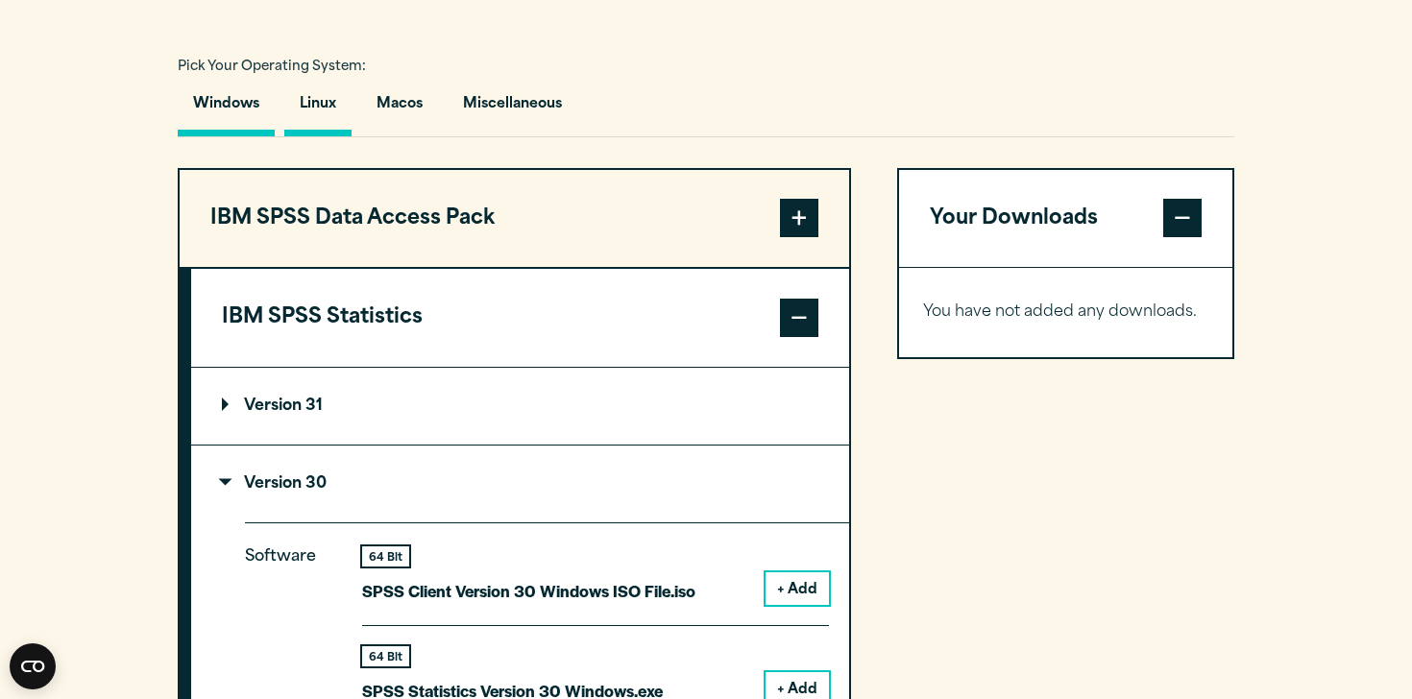
click at [331, 136] on button "Linux" at bounding box center [317, 109] width 67 height 55
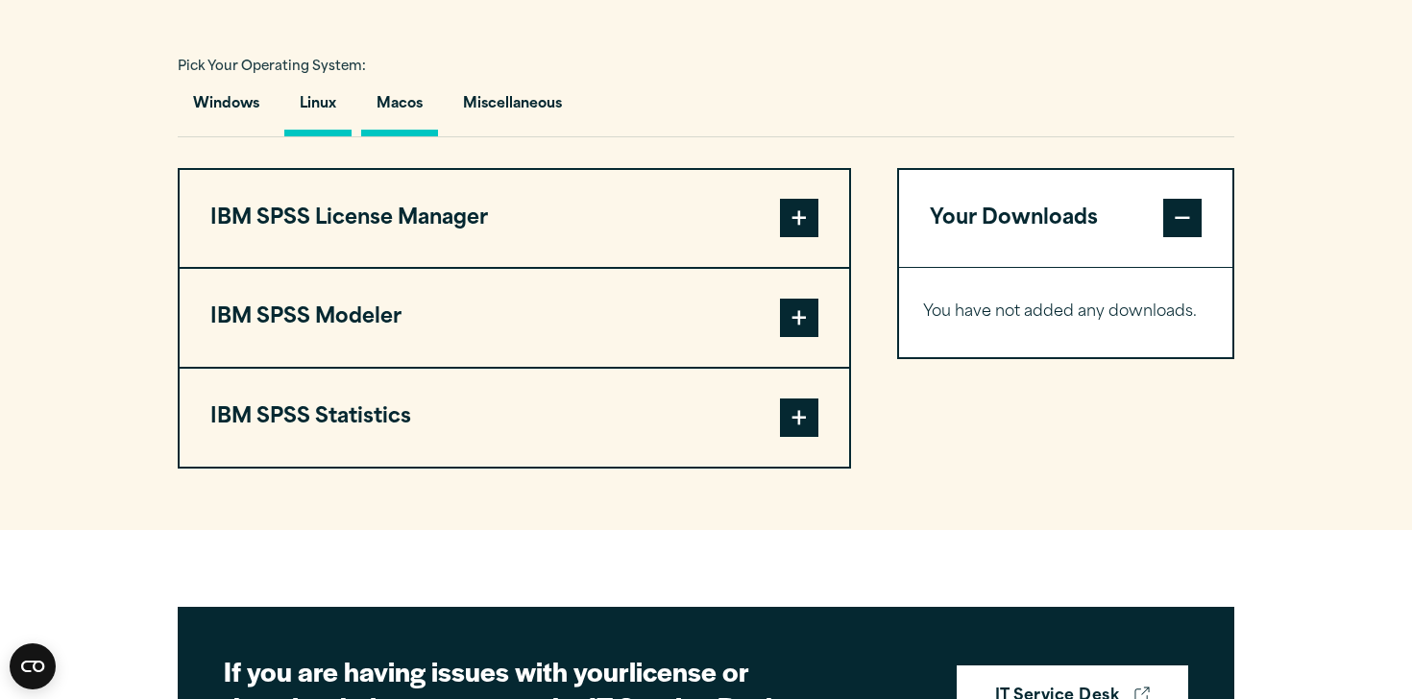
click at [381, 136] on button "Macos" at bounding box center [399, 109] width 77 height 55
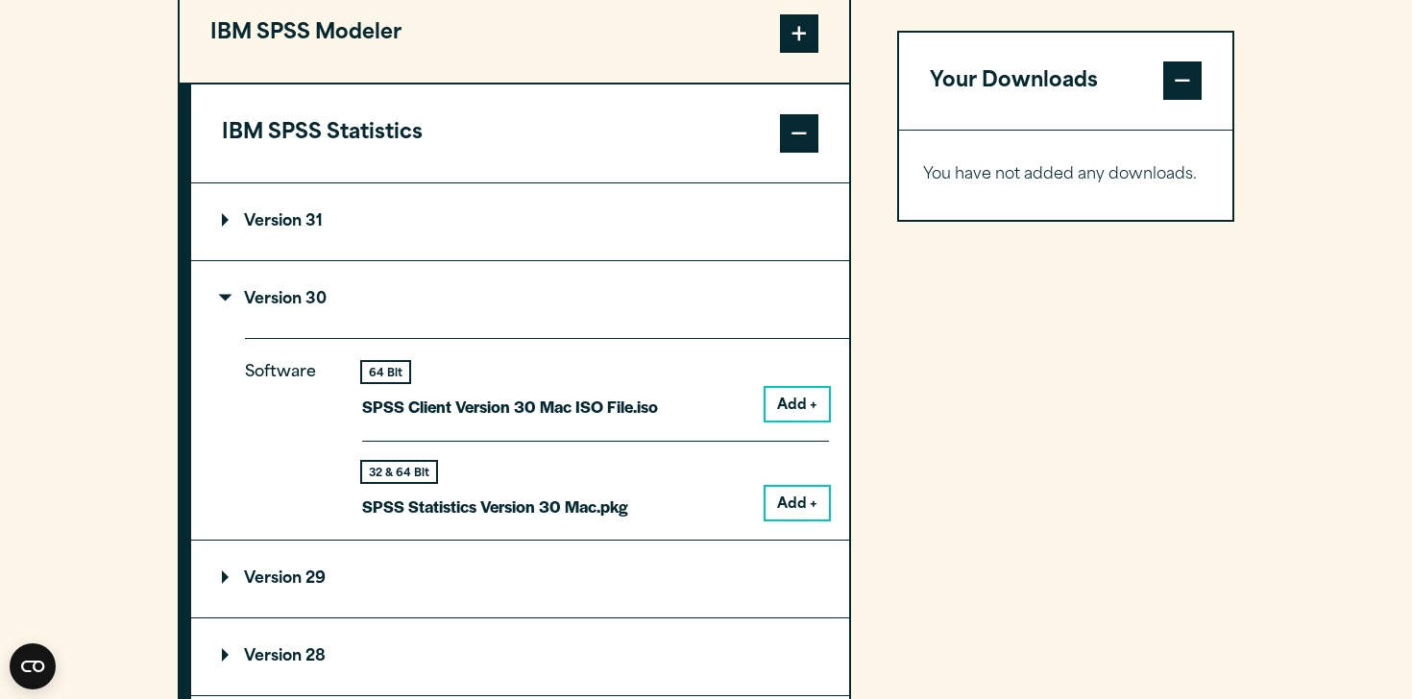
scroll to position [1691, 0]
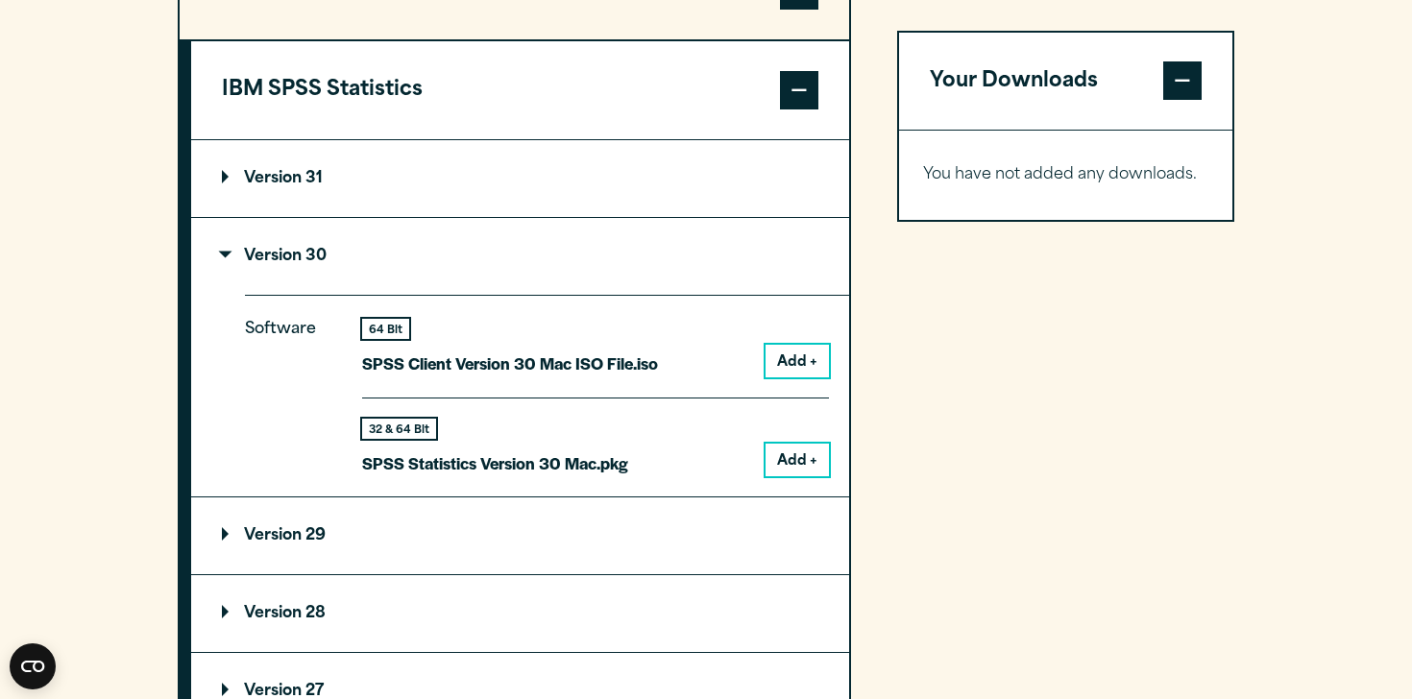
click at [798, 398] on div "64 Bit SPSS Client Version 30 Mac ISO File.iso Add +" at bounding box center [595, 358] width 467 height 79
click at [798, 377] on button "Add +" at bounding box center [796, 361] width 63 height 33
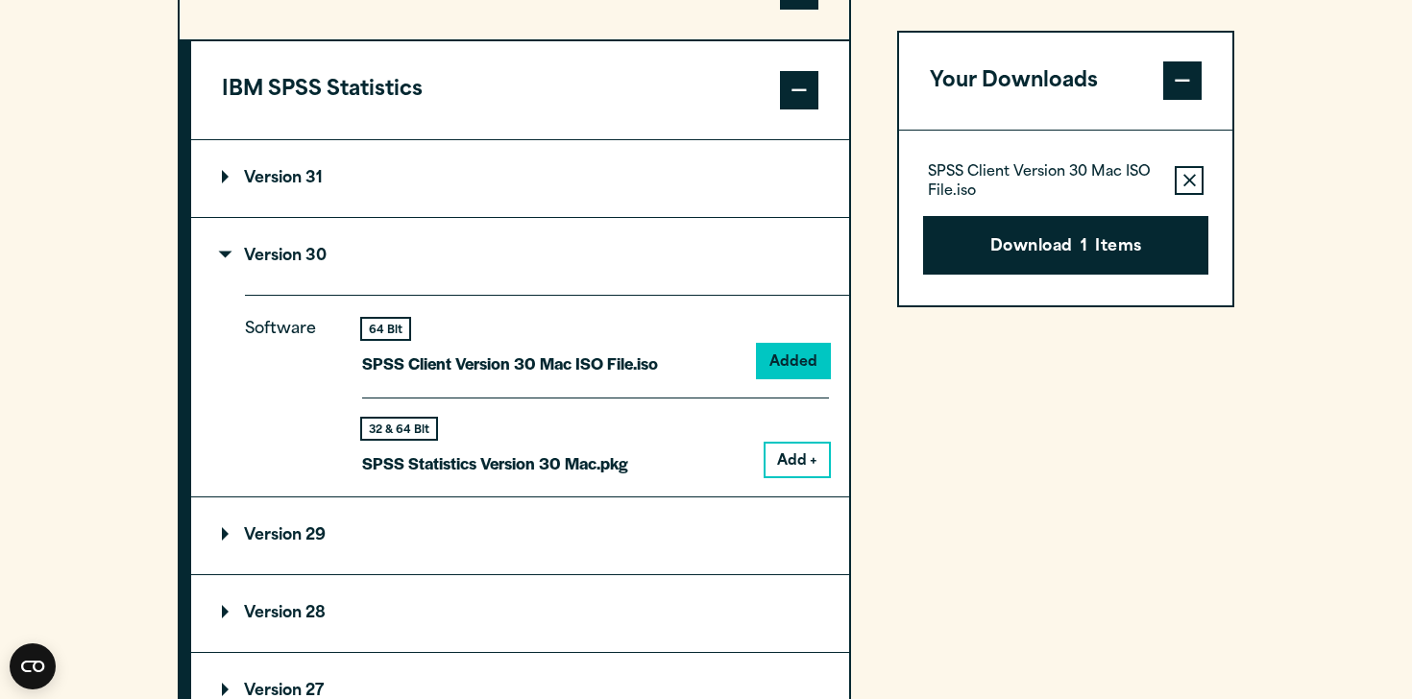
click at [796, 477] on div "32 & 64 Bit SPSS Statistics Version 30 Mac.pkg Add +" at bounding box center [595, 438] width 467 height 80
click at [779, 476] on button "Add +" at bounding box center [796, 460] width 63 height 33
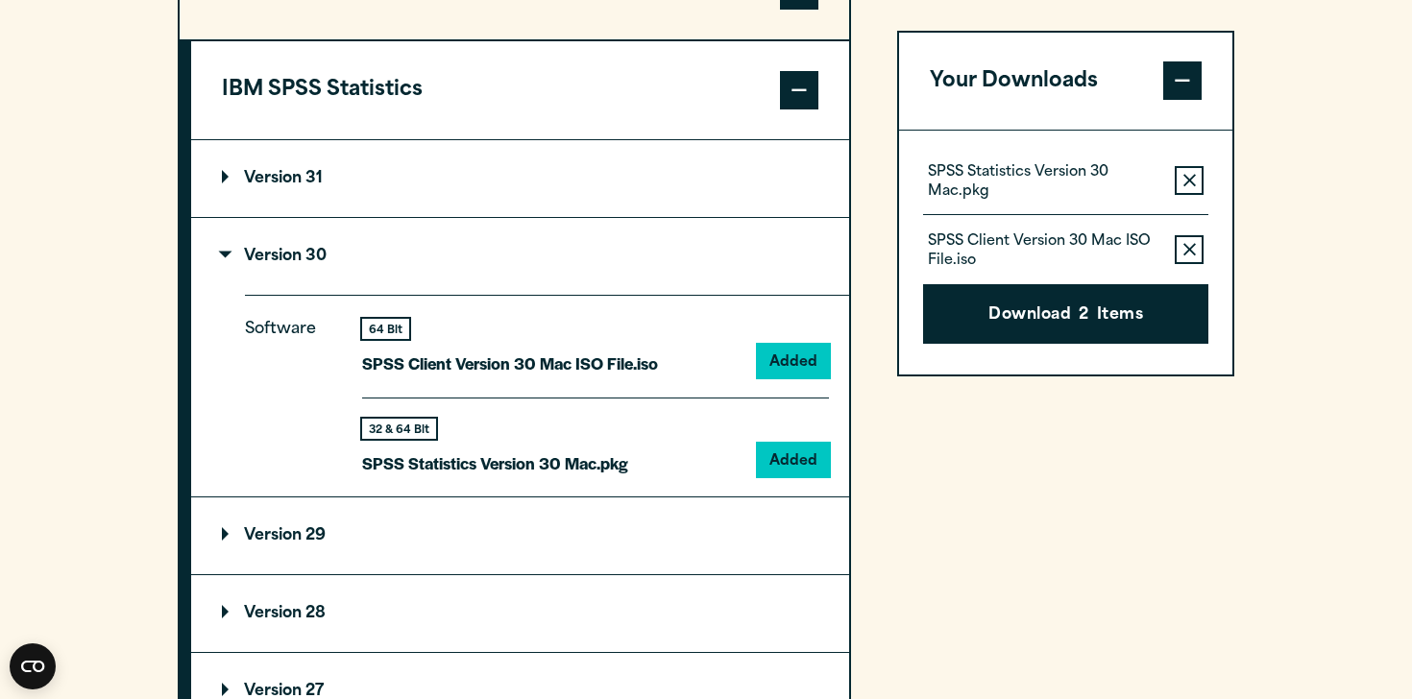
click at [668, 217] on summary "Version 31" at bounding box center [520, 178] width 658 height 77
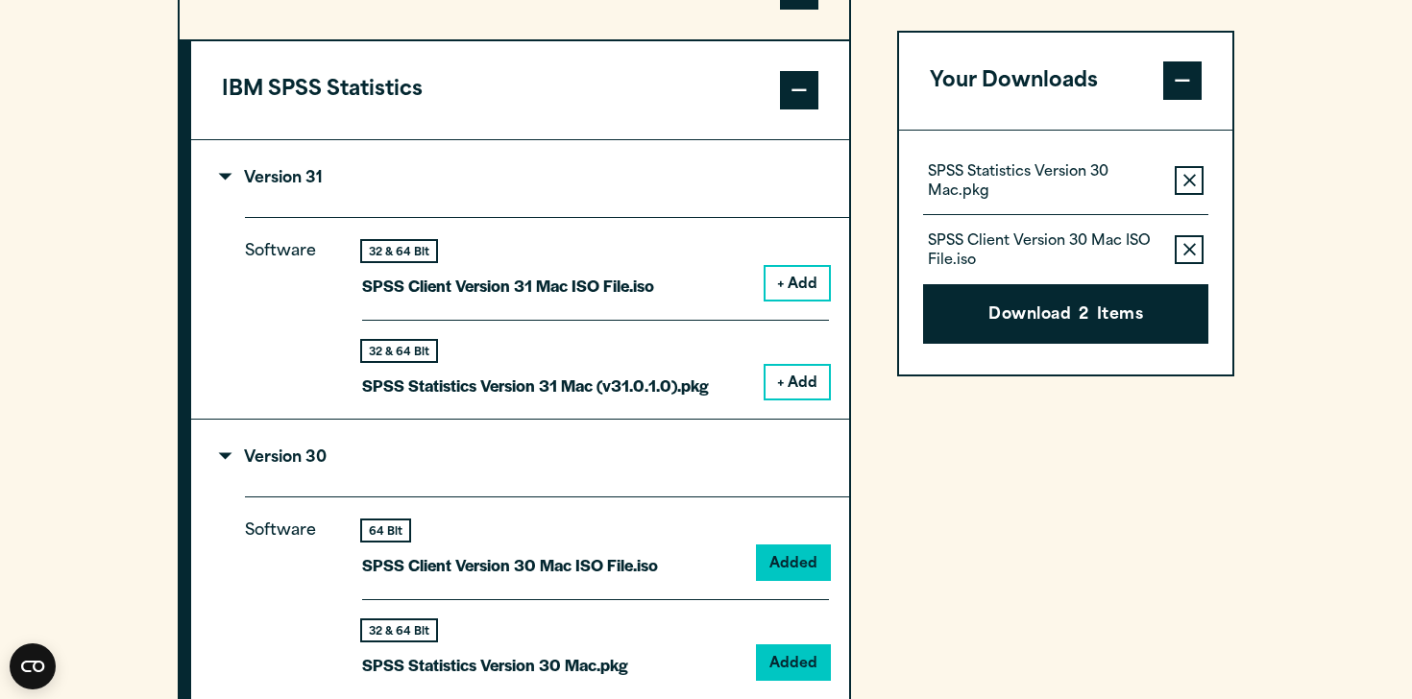
click at [631, 217] on summary "Version 31" at bounding box center [520, 178] width 658 height 77
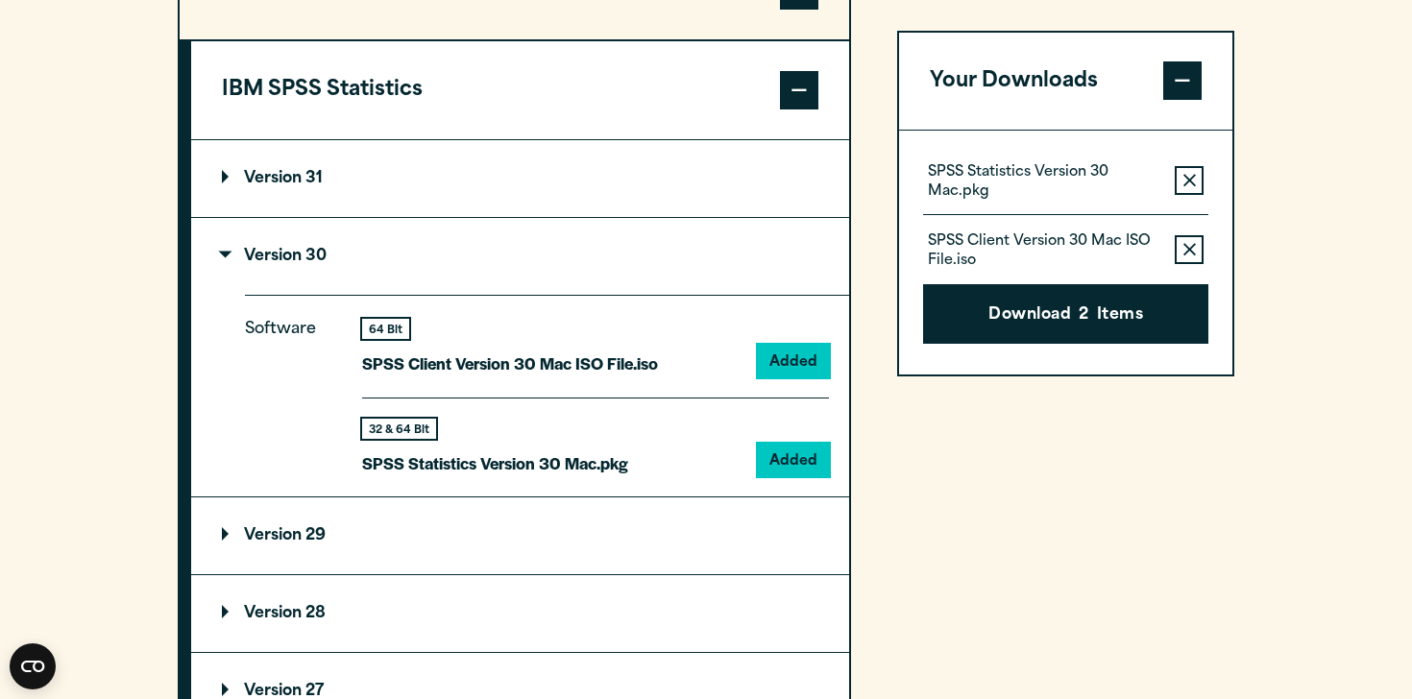
click at [631, 217] on summary "Version 31" at bounding box center [520, 178] width 658 height 77
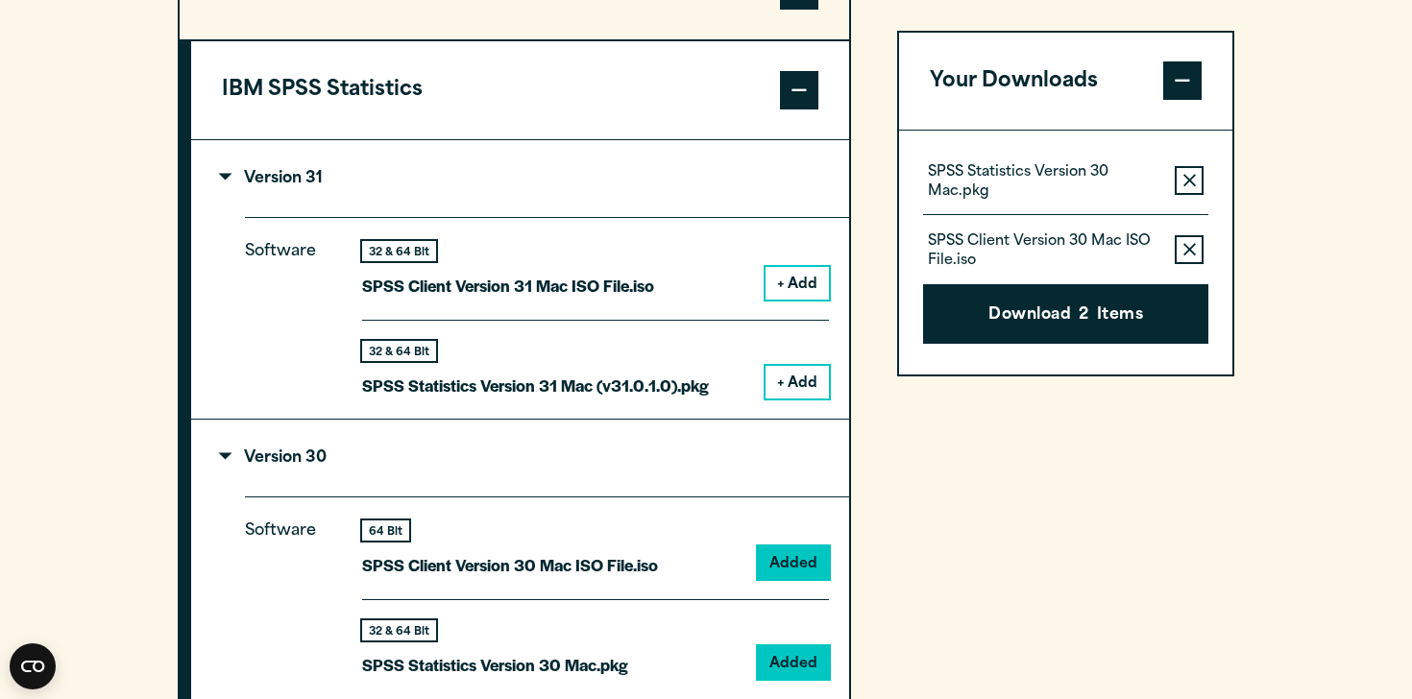
click at [631, 217] on summary "Version 31" at bounding box center [520, 178] width 658 height 77
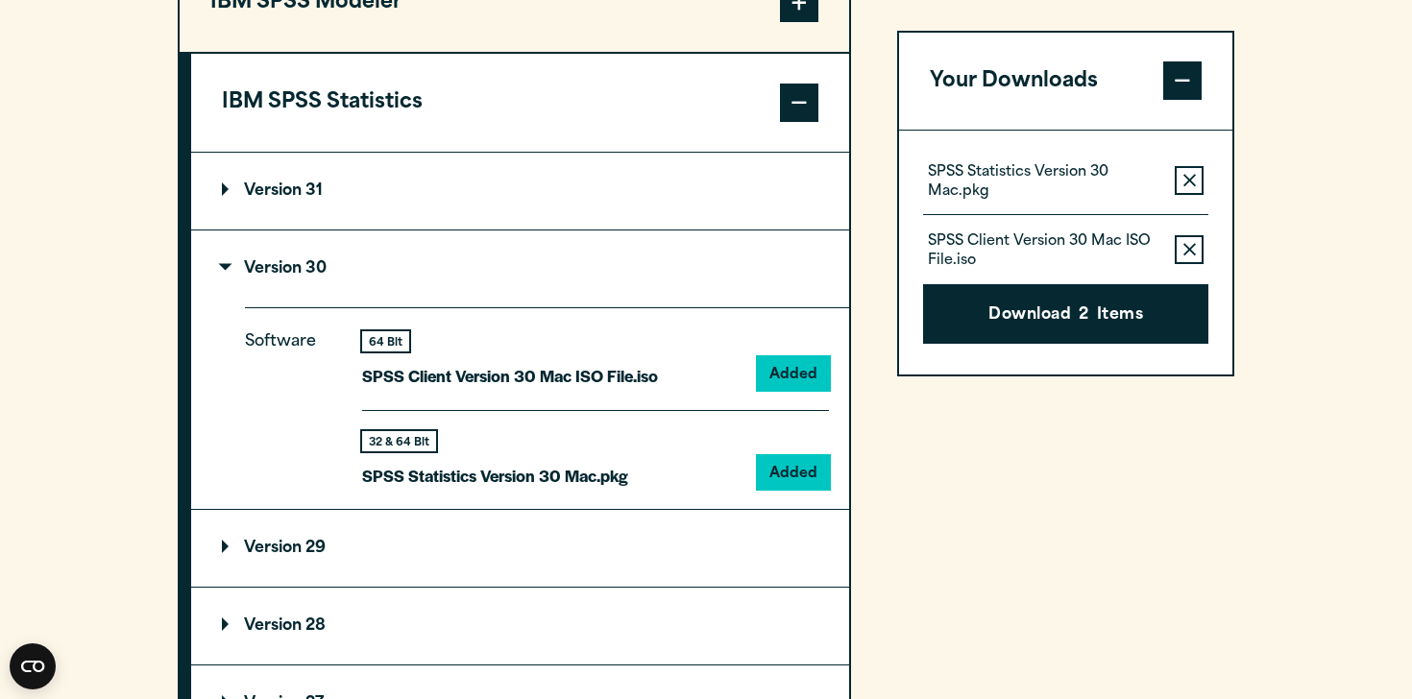
scroll to position [1688, 0]
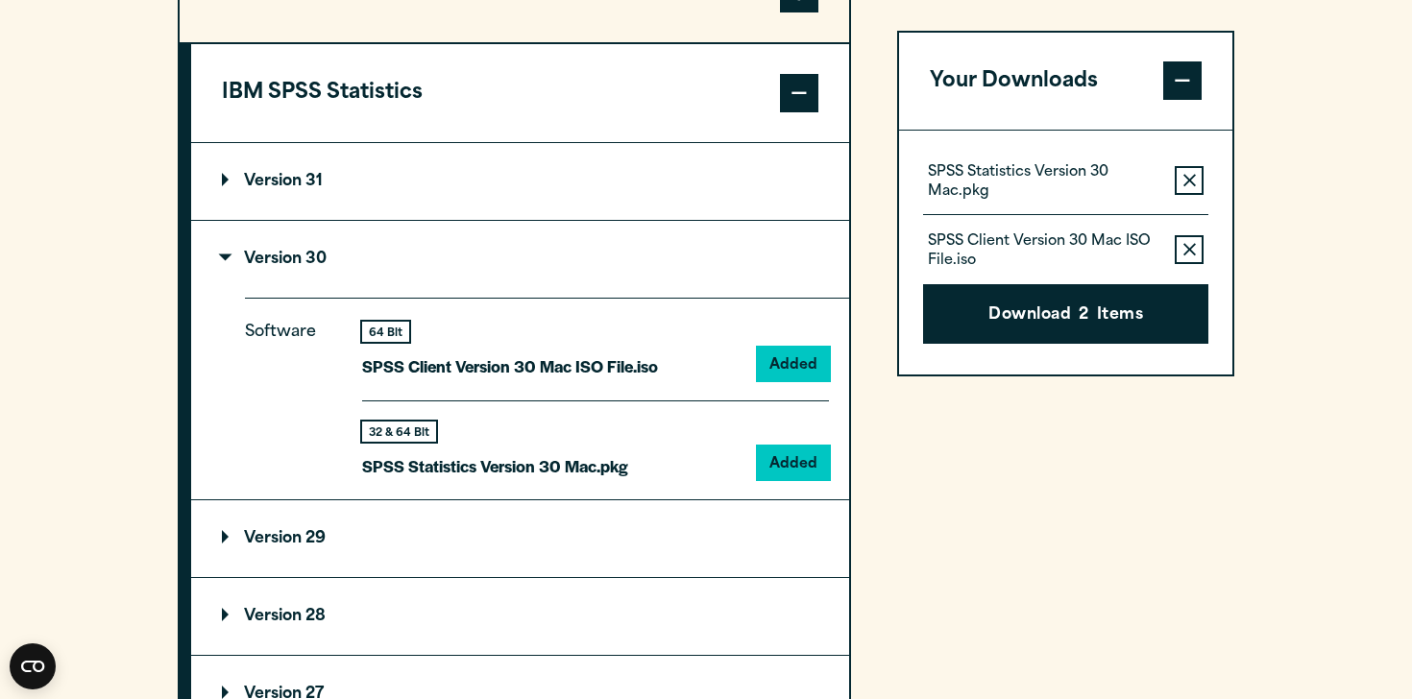
click at [1198, 189] on button "Remove this item from your software download list" at bounding box center [1188, 181] width 29 height 29
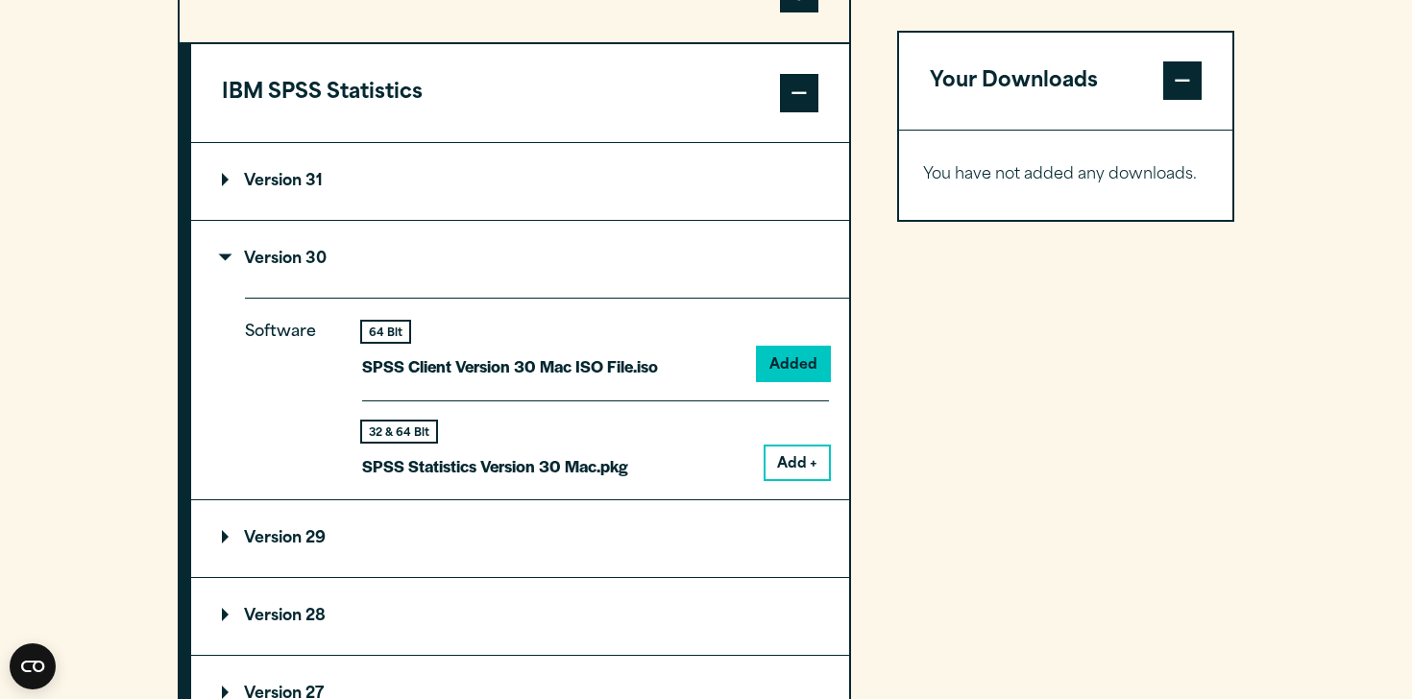
click at [1197, 187] on p "You have not added any downloads." at bounding box center [1065, 176] width 285 height 28
click at [786, 479] on button "Add +" at bounding box center [796, 463] width 63 height 33
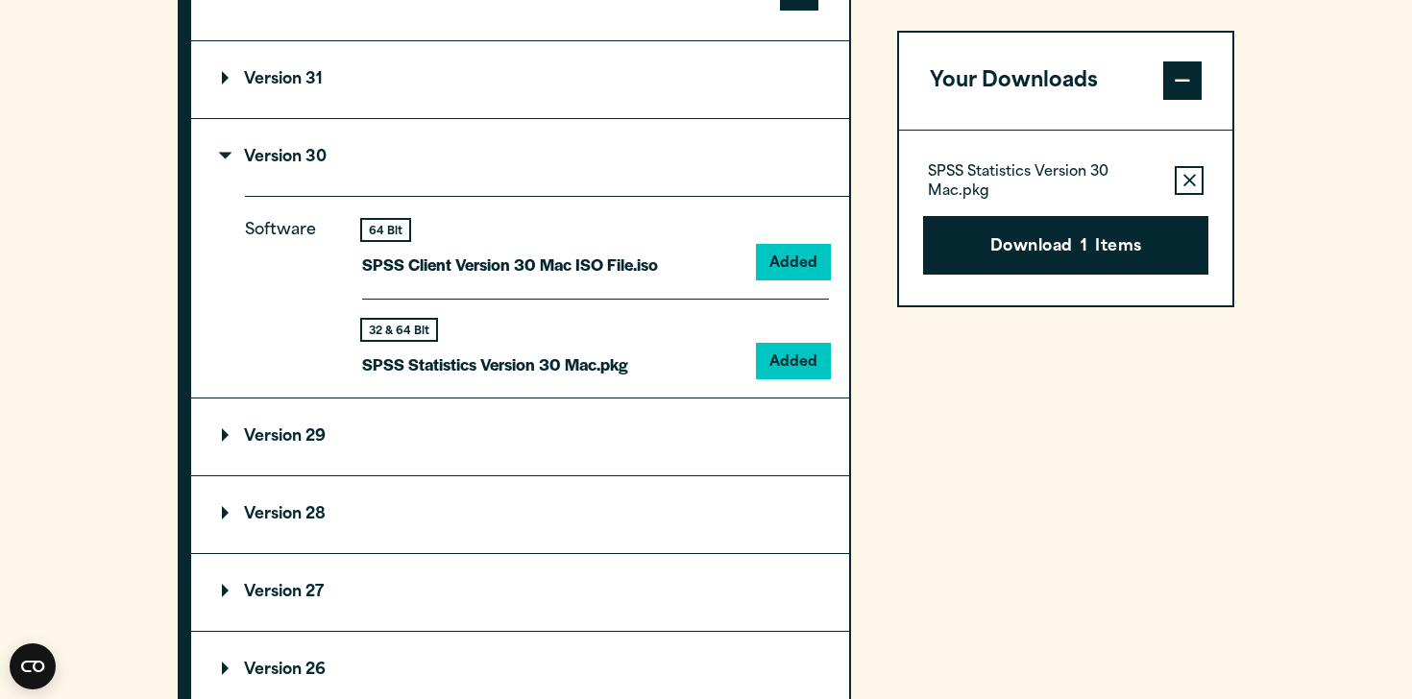
scroll to position [1793, 0]
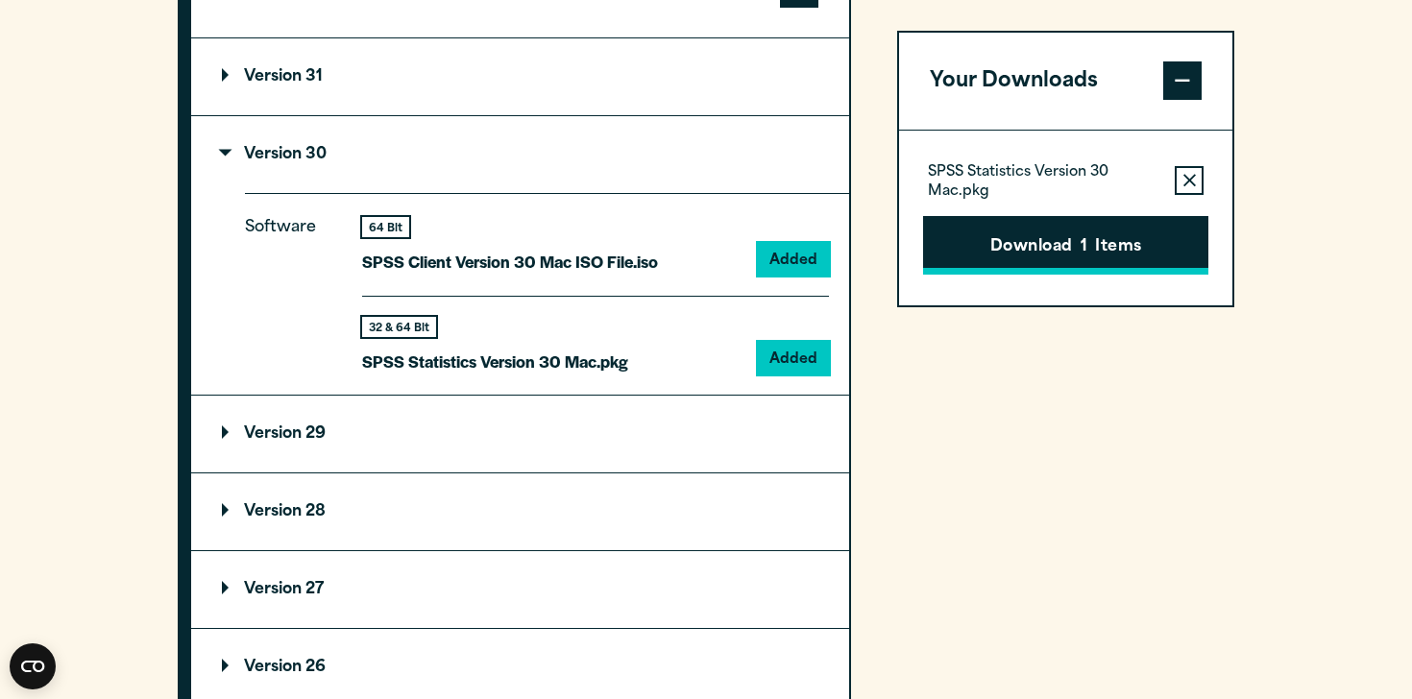
click at [998, 232] on button "Download 1 Items" at bounding box center [1065, 246] width 285 height 60
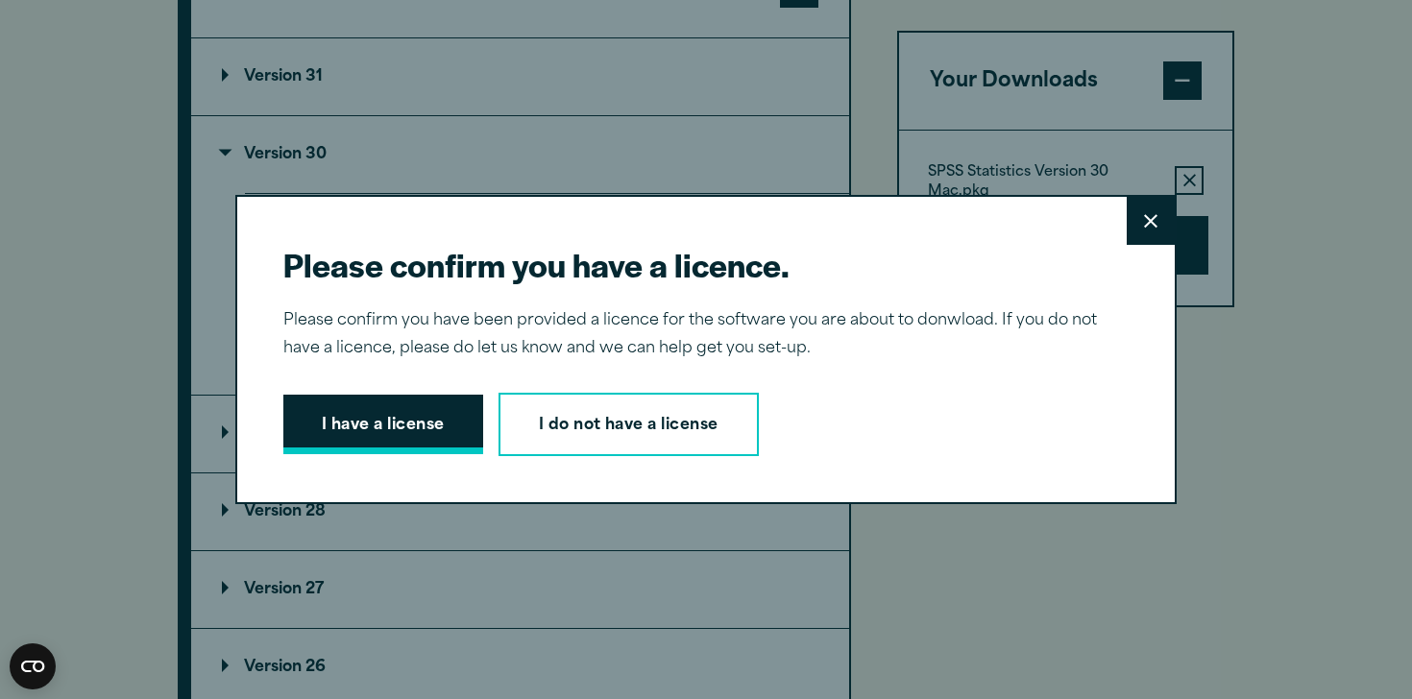
click at [323, 411] on button "I have a license" at bounding box center [383, 425] width 200 height 60
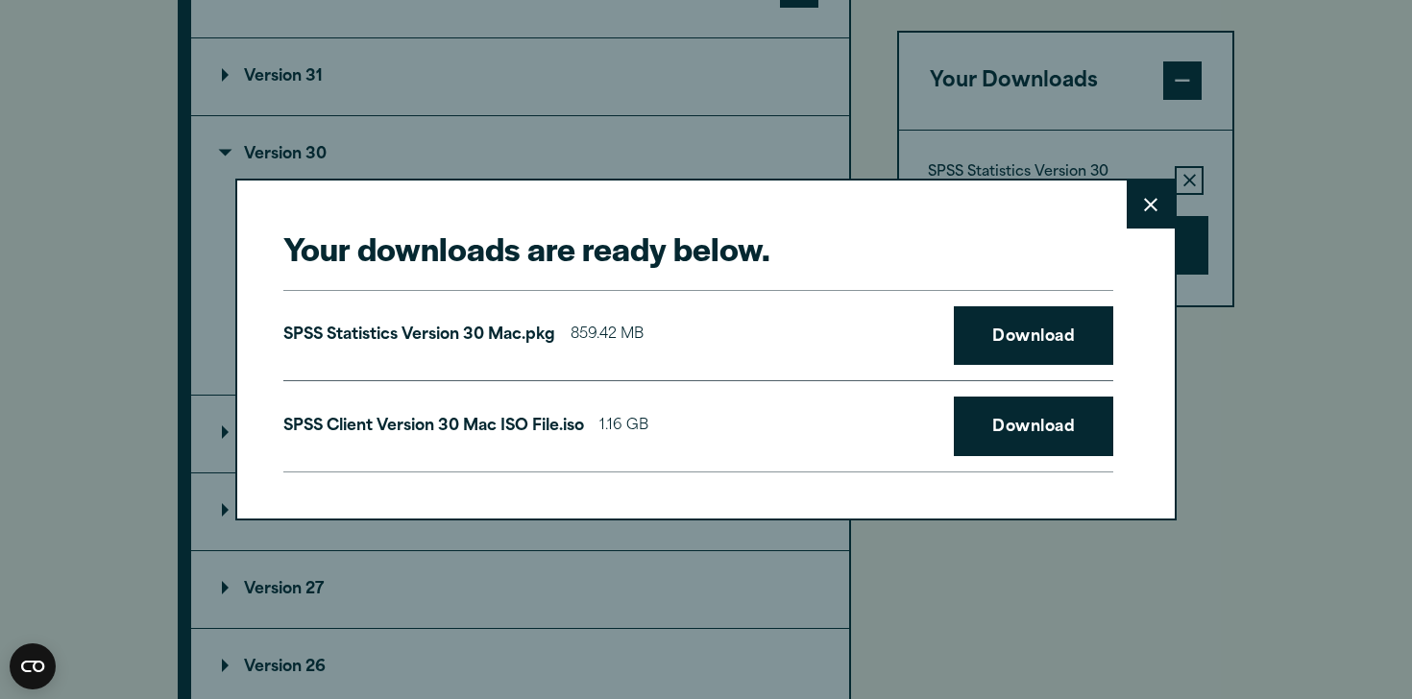
click at [1151, 206] on icon at bounding box center [1150, 204] width 13 height 13
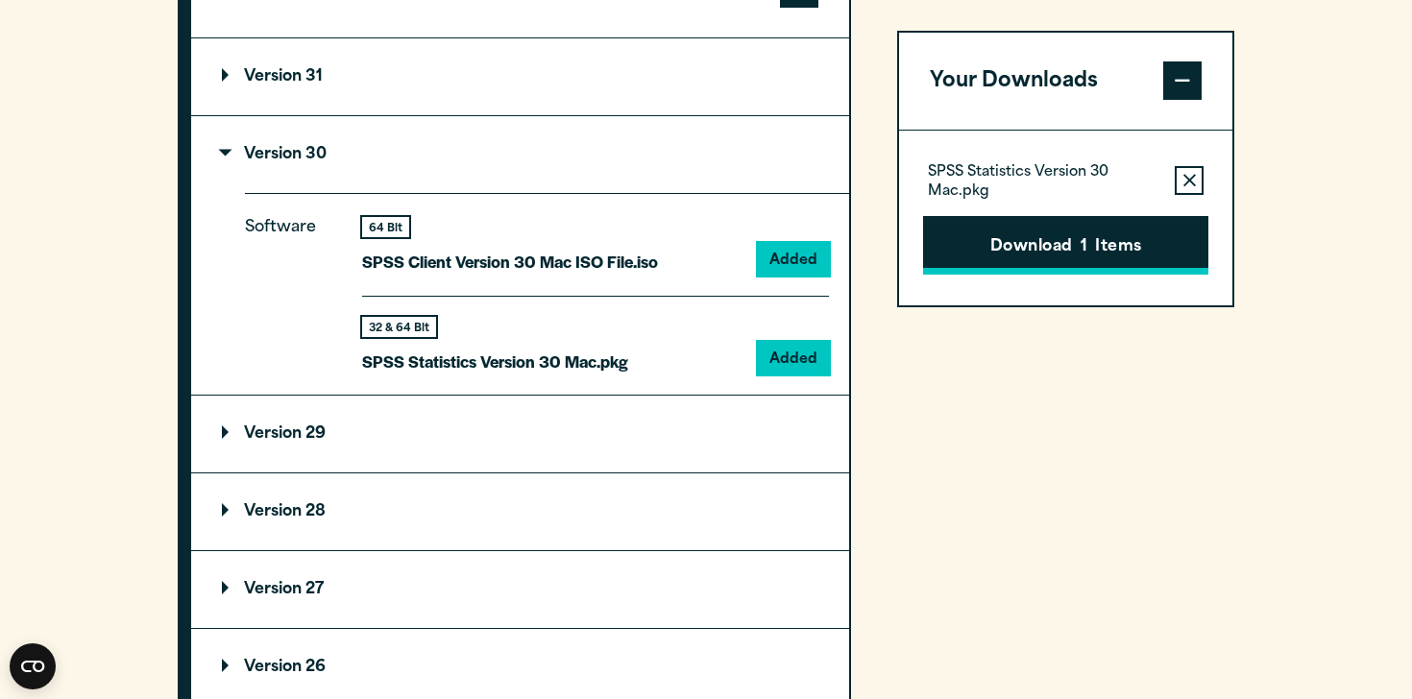
click at [982, 257] on button "Download 1 Items" at bounding box center [1065, 246] width 285 height 60
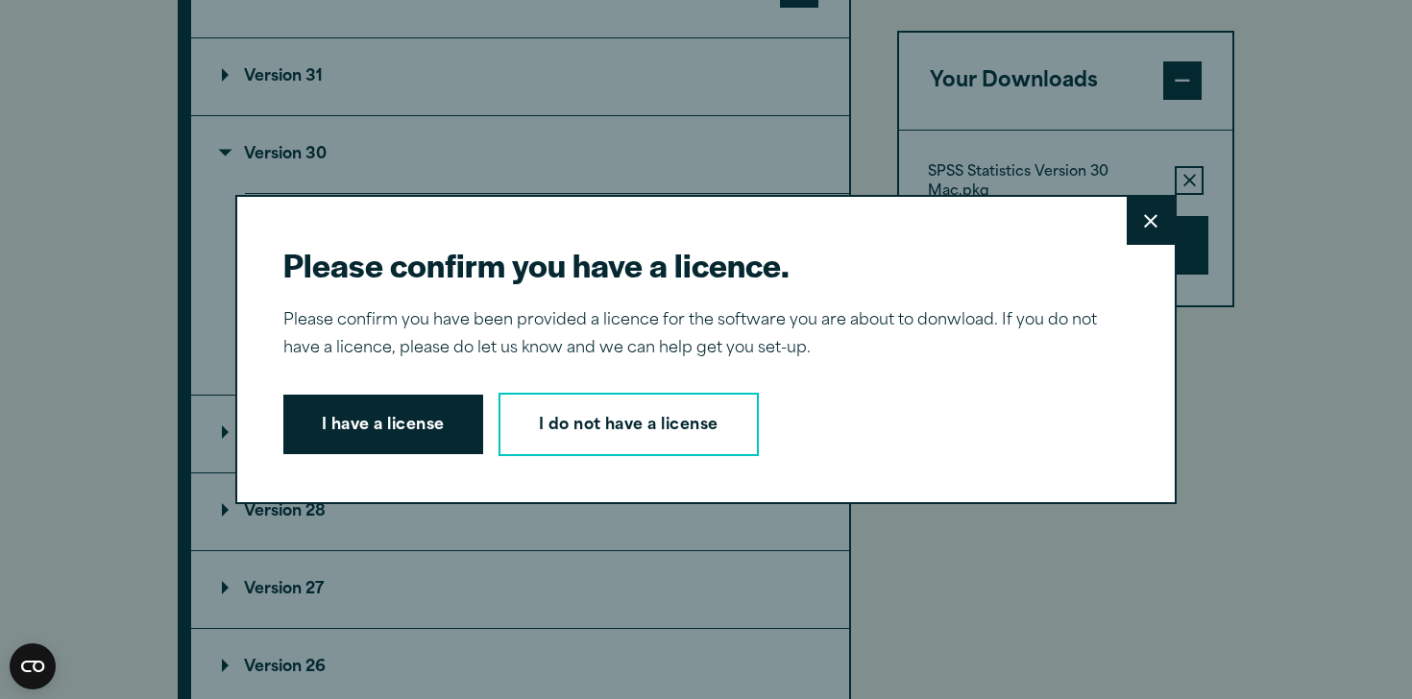
click at [429, 356] on p "Please confirm you have been provided a licence for the software you are about …" at bounding box center [698, 335] width 830 height 56
click at [420, 444] on button "I have a license" at bounding box center [383, 425] width 200 height 60
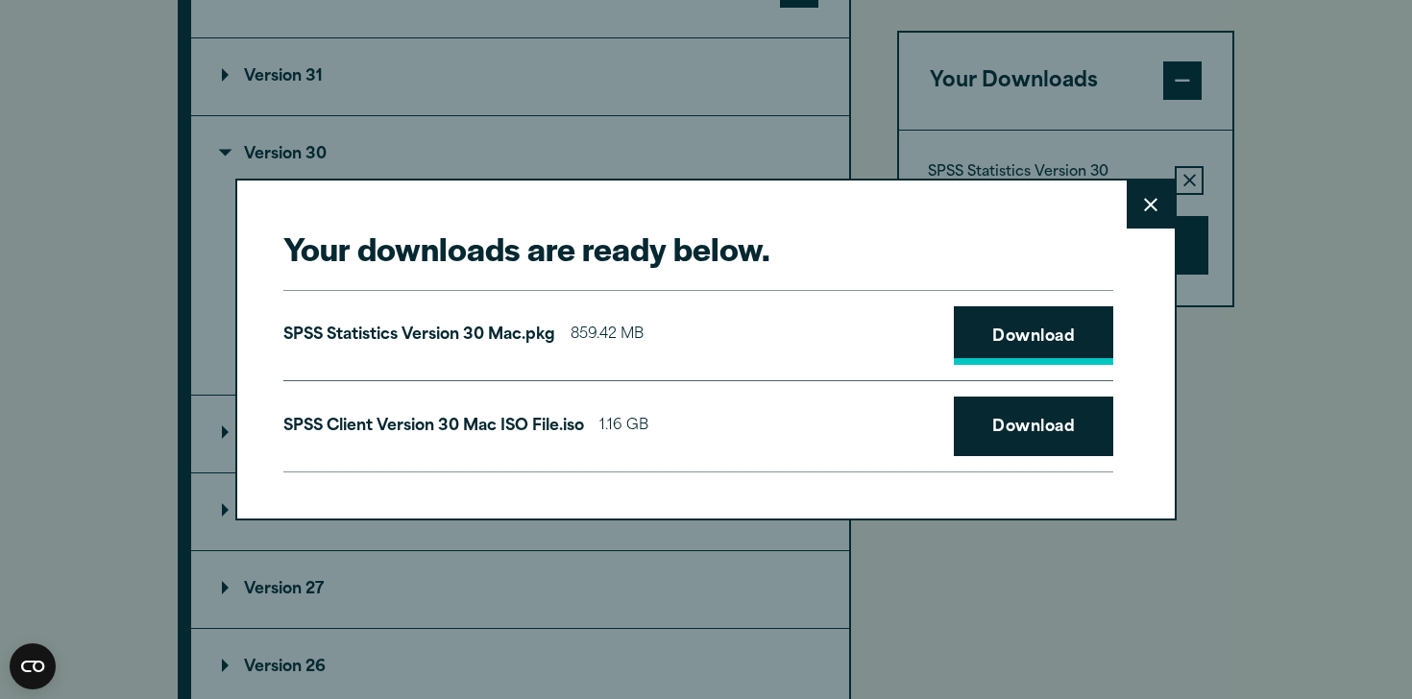
click at [1040, 330] on link "Download" at bounding box center [1033, 336] width 159 height 60
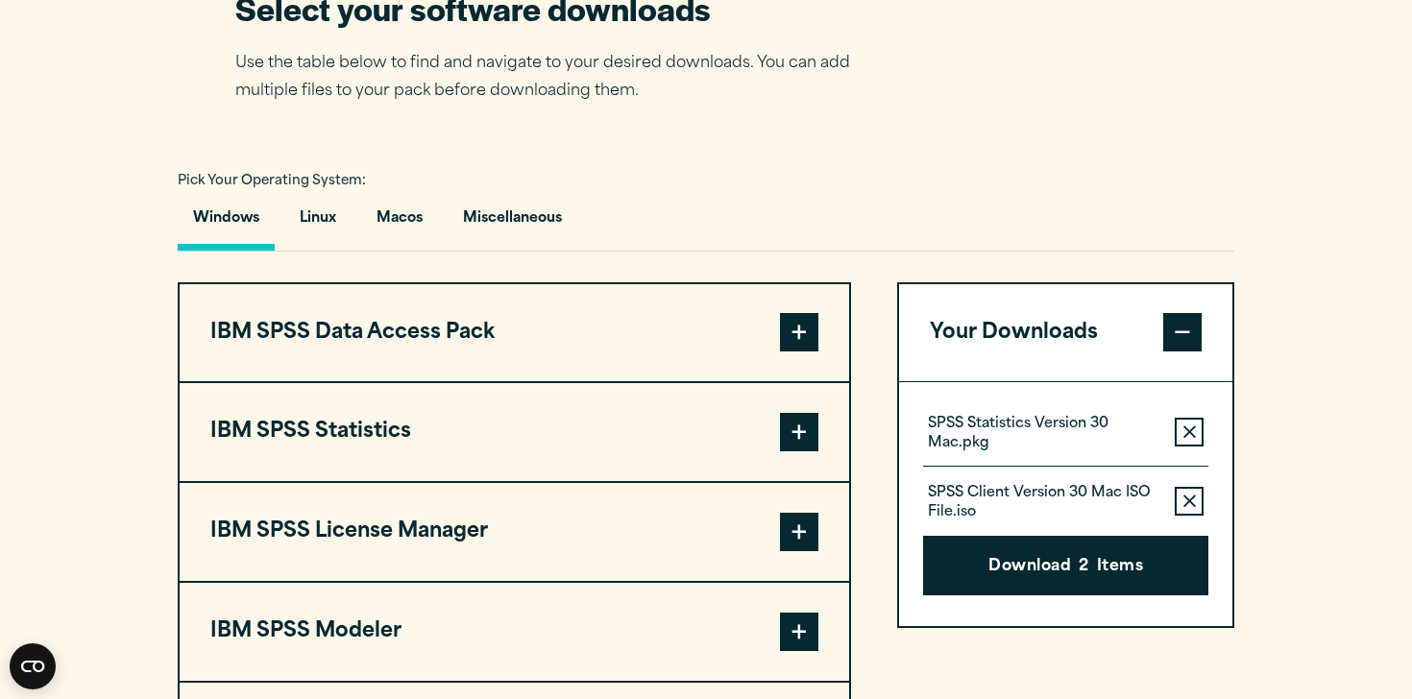
scroll to position [1251, 0]
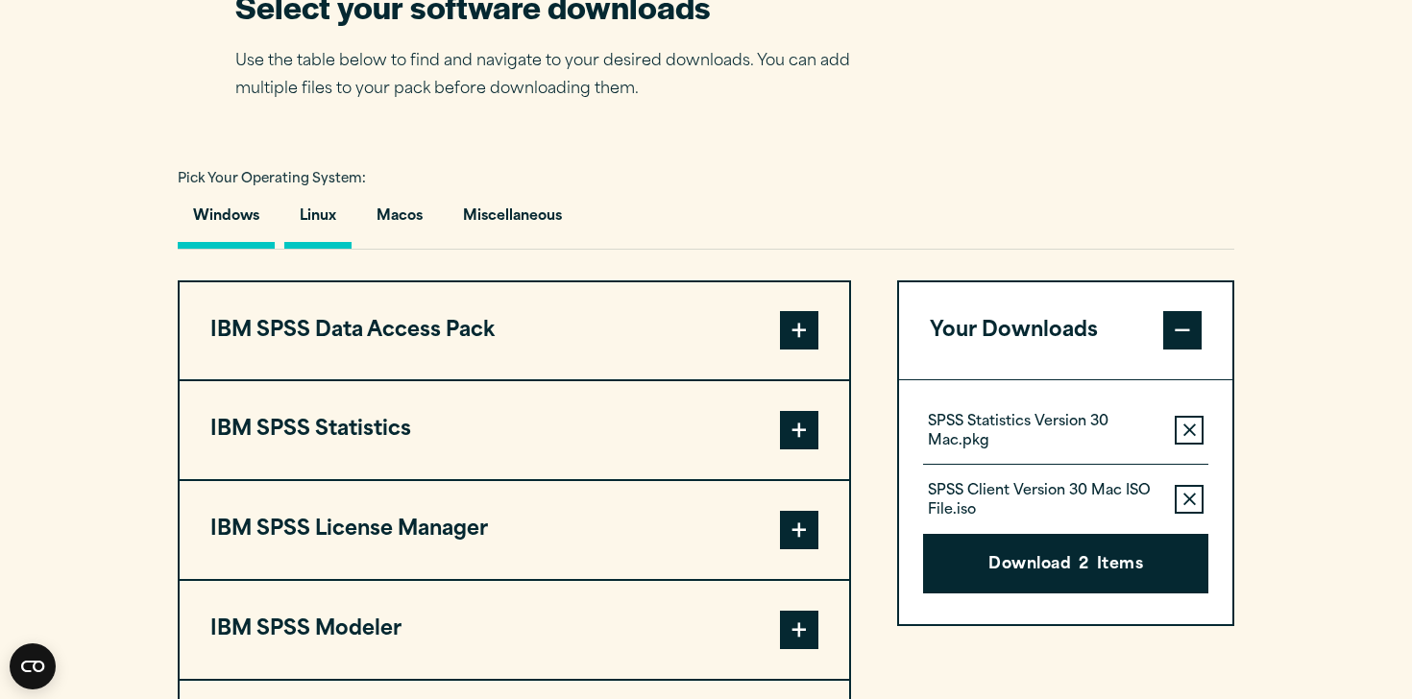
click at [338, 249] on button "Linux" at bounding box center [317, 221] width 67 height 55
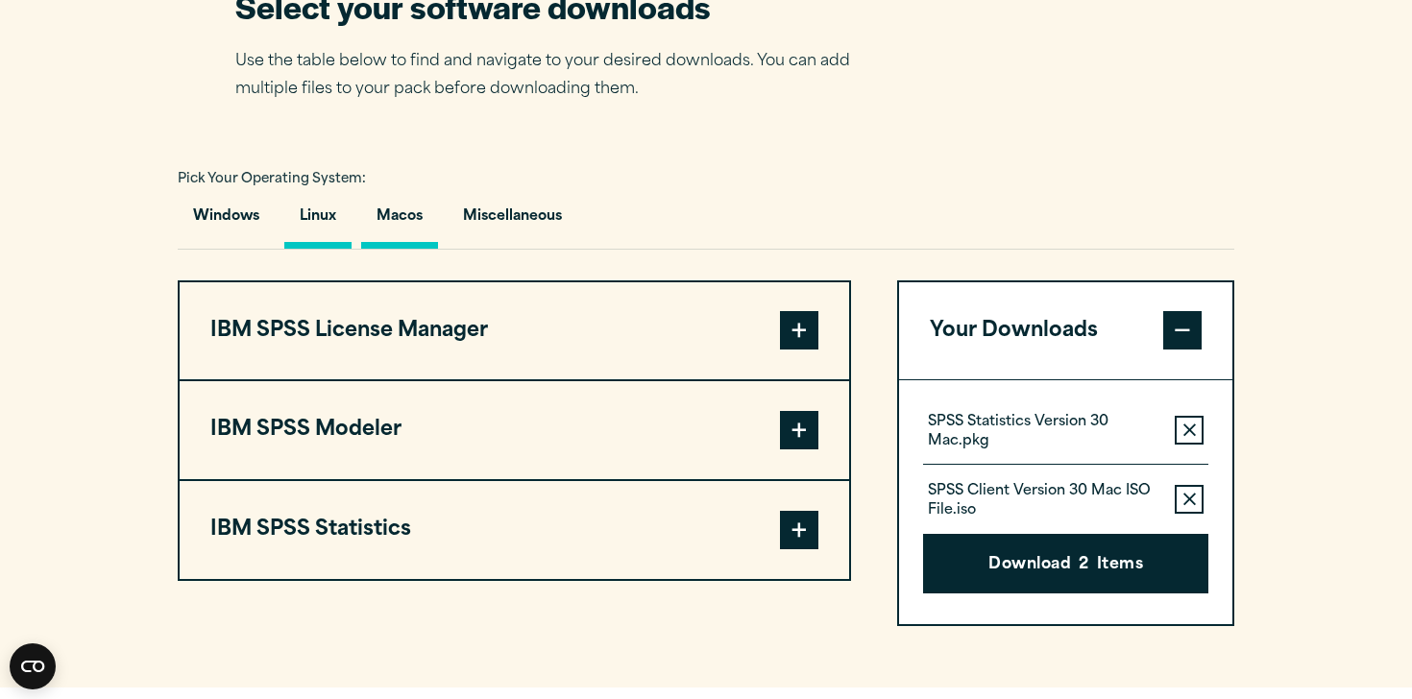
click at [379, 249] on button "Macos" at bounding box center [399, 221] width 77 height 55
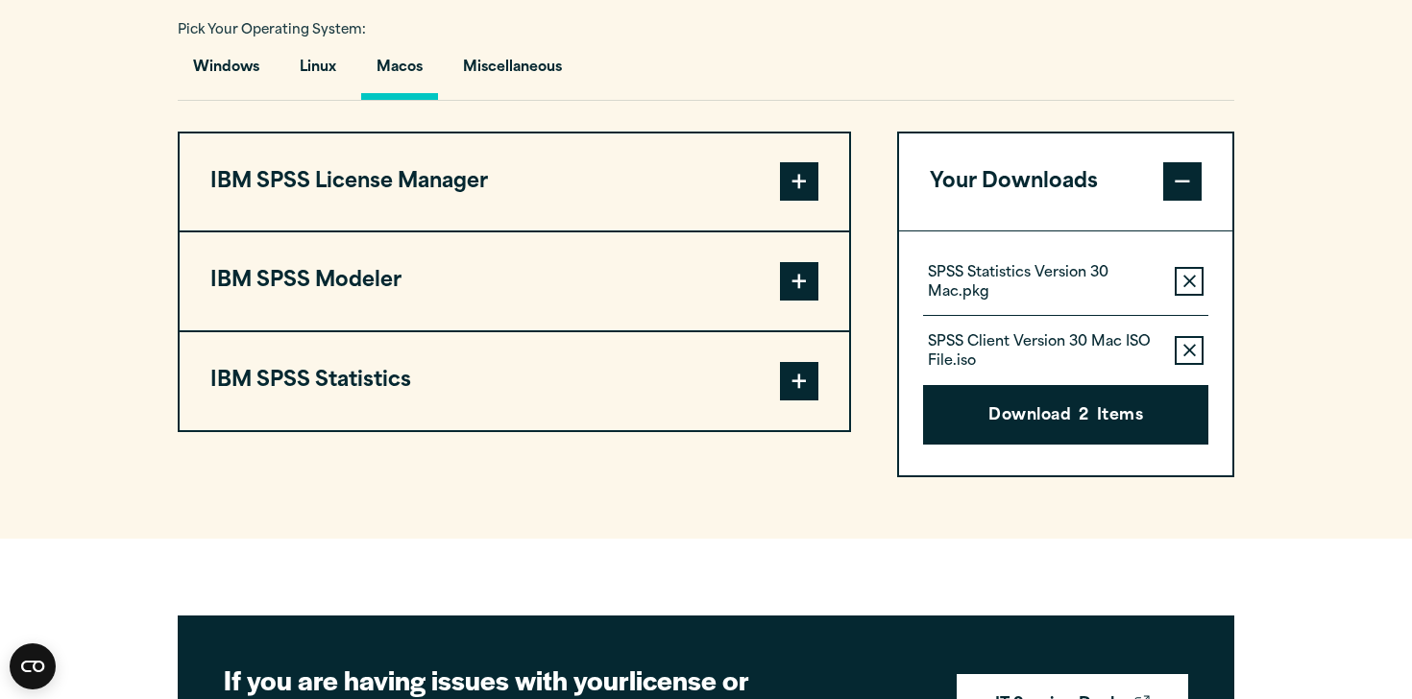
scroll to position [1429, 0]
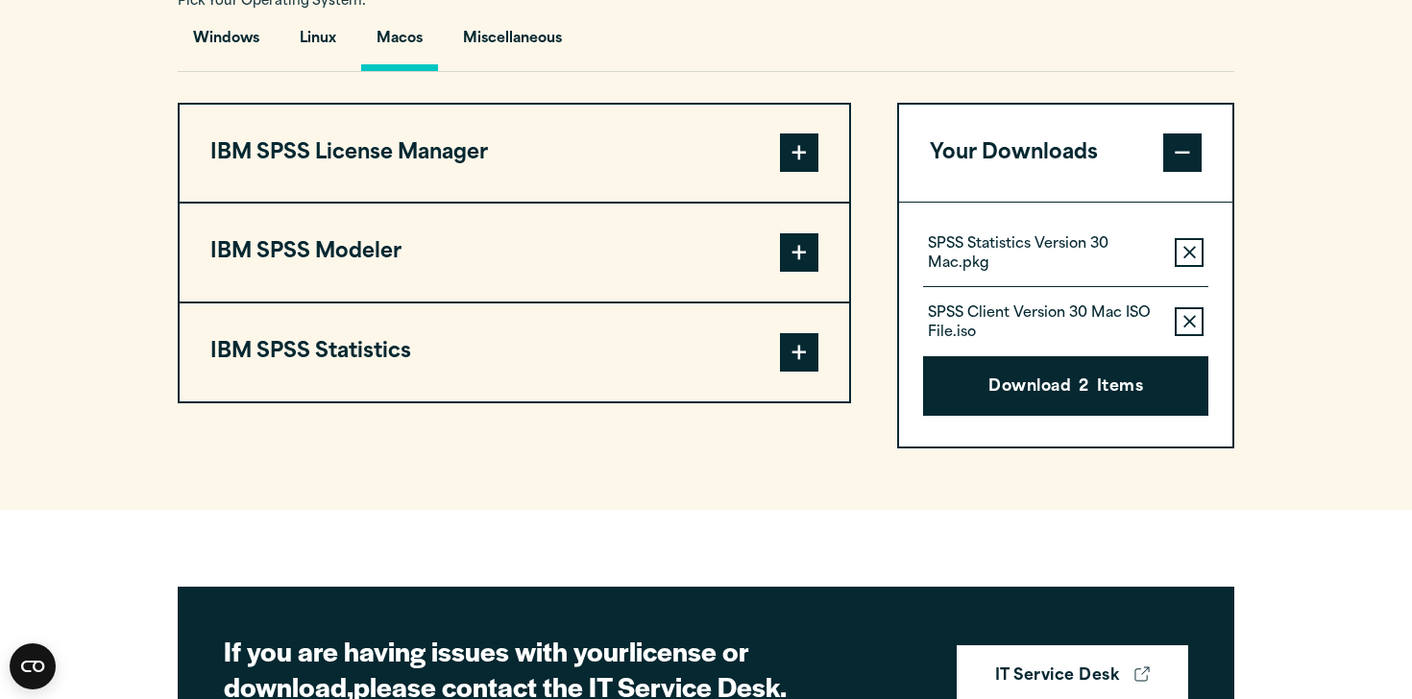
click at [1178, 267] on button "Remove this item from your software download list" at bounding box center [1188, 252] width 29 height 29
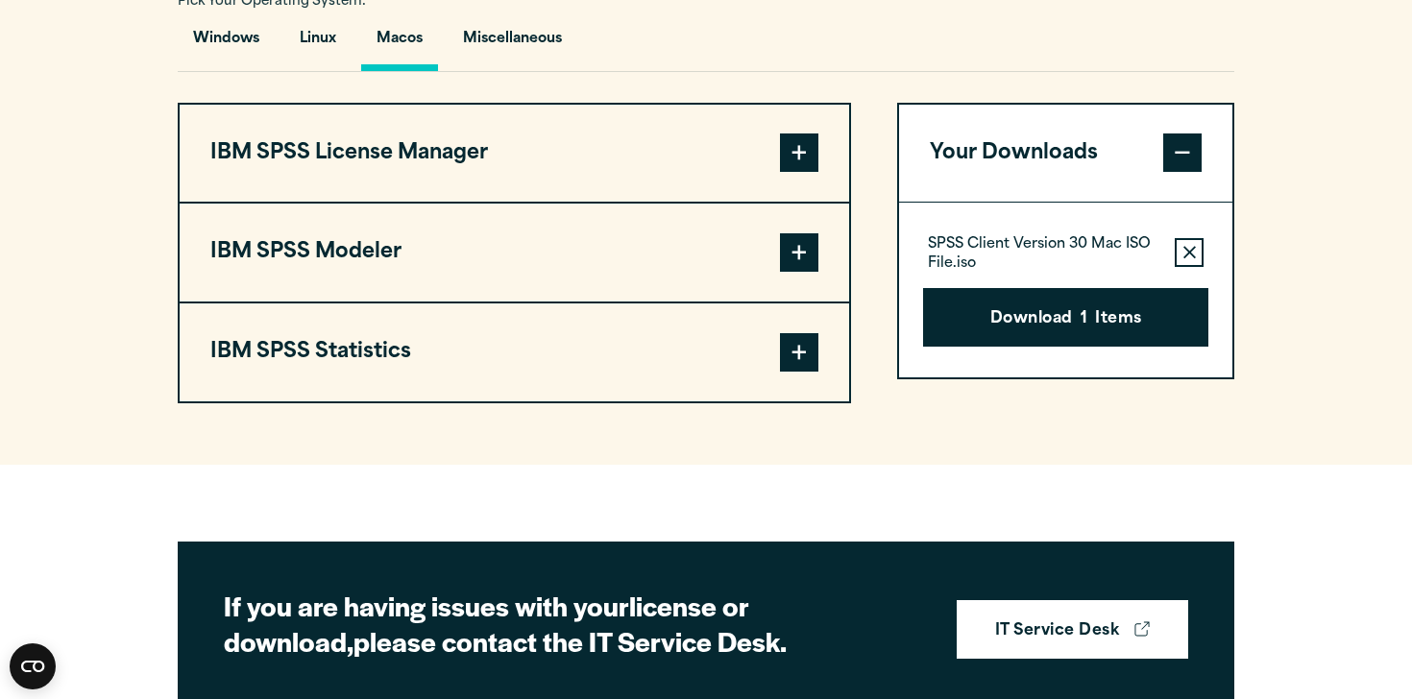
click at [1178, 267] on button "Remove this item from your software download list" at bounding box center [1188, 252] width 29 height 29
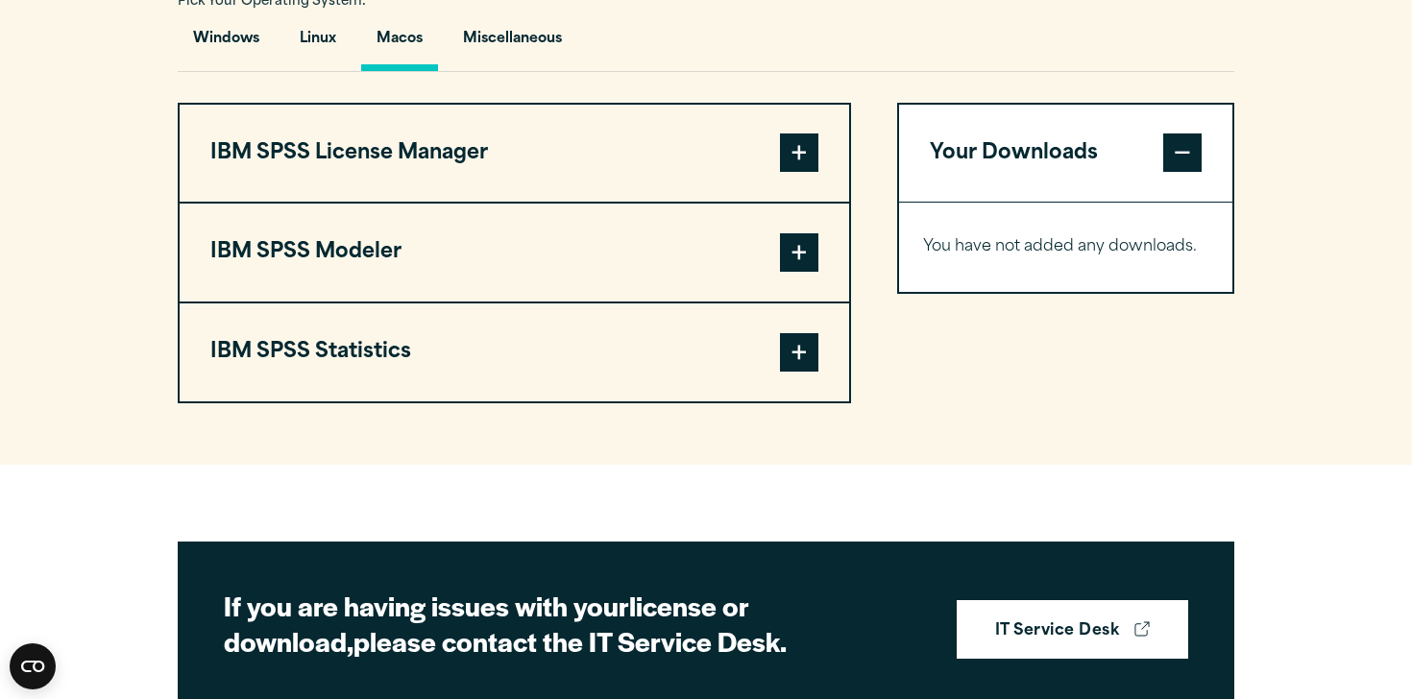
click at [612, 302] on button "IBM SPSS Modeler" at bounding box center [514, 253] width 669 height 98
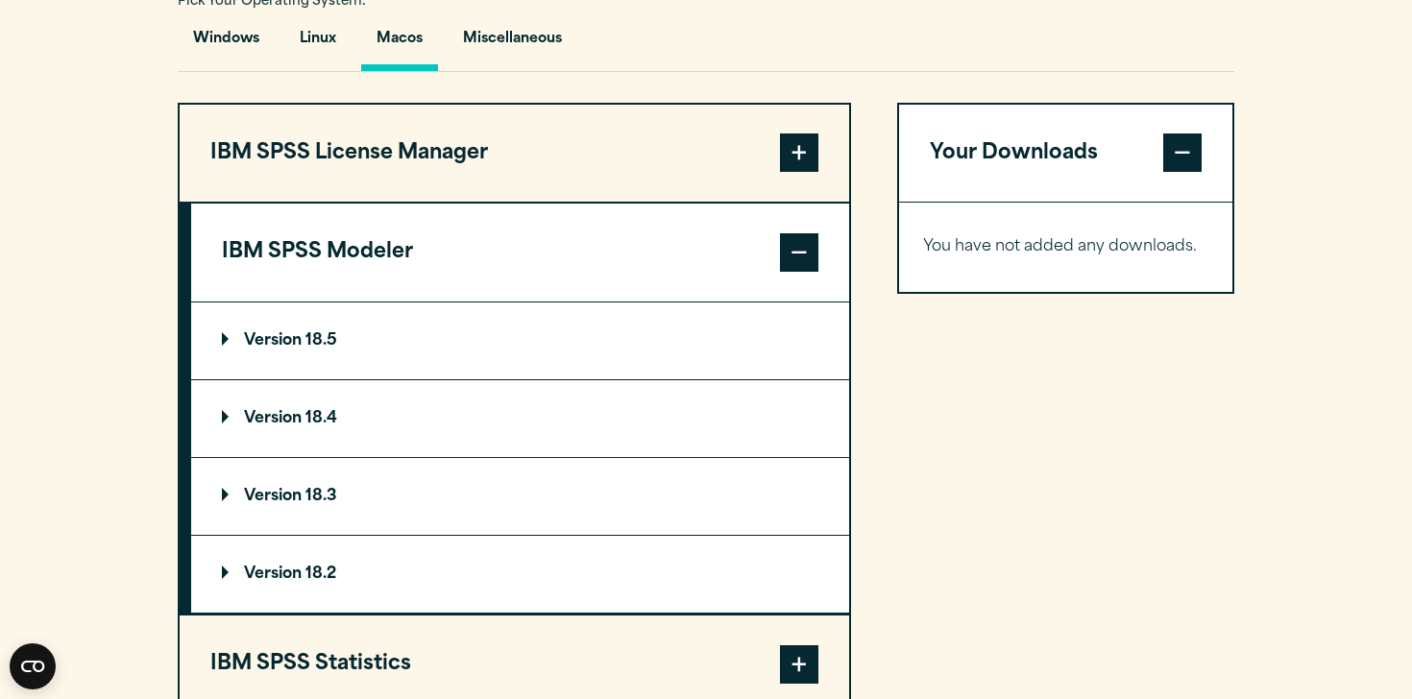
click at [612, 302] on button "IBM SPSS Modeler" at bounding box center [520, 253] width 658 height 98
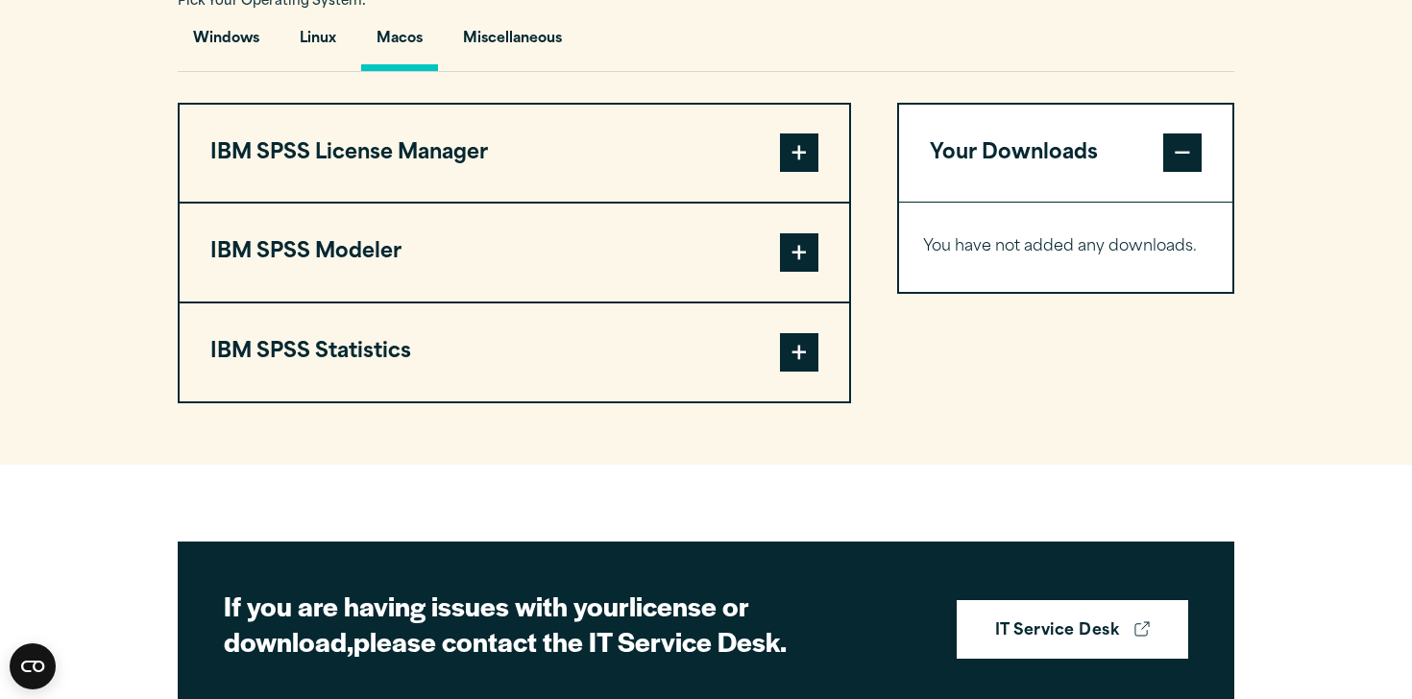
click at [582, 397] on button "IBM SPSS Statistics" at bounding box center [514, 352] width 669 height 98
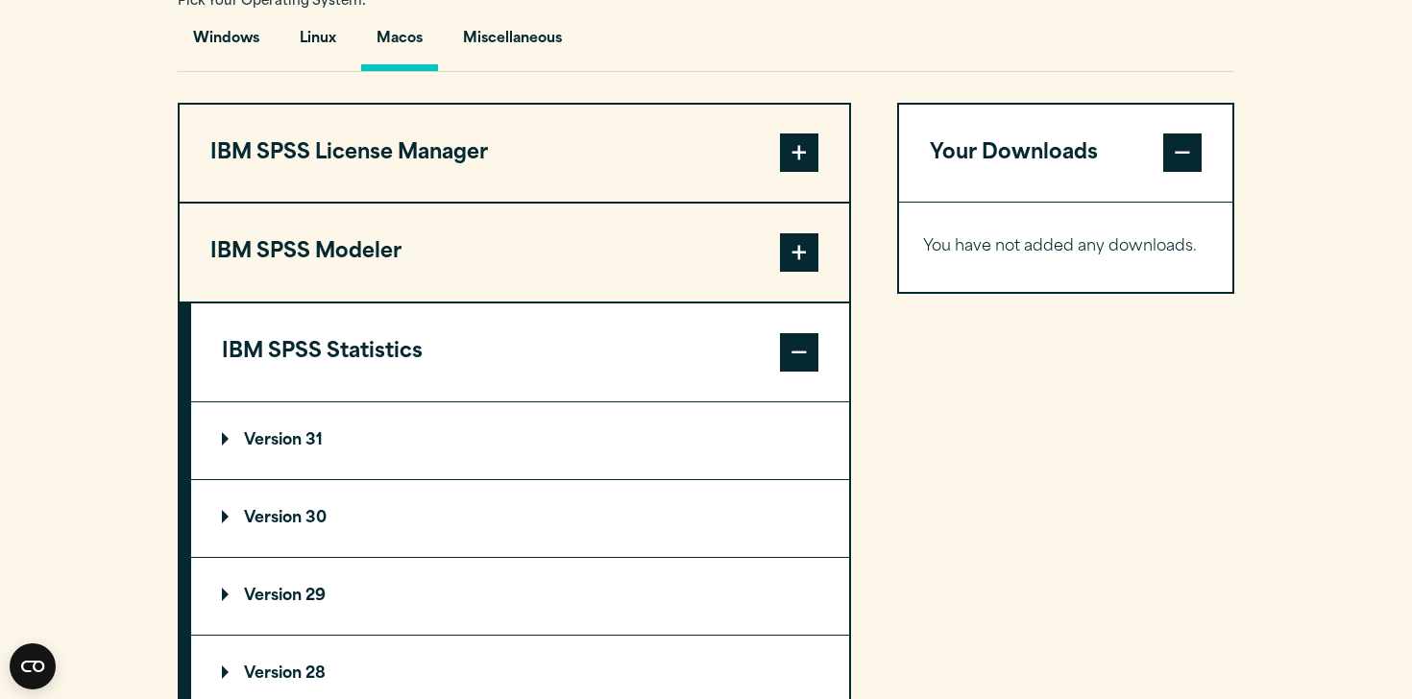
click at [364, 617] on summary "Version 29" at bounding box center [520, 596] width 658 height 77
click at [363, 557] on summary "Version 30" at bounding box center [520, 518] width 658 height 77
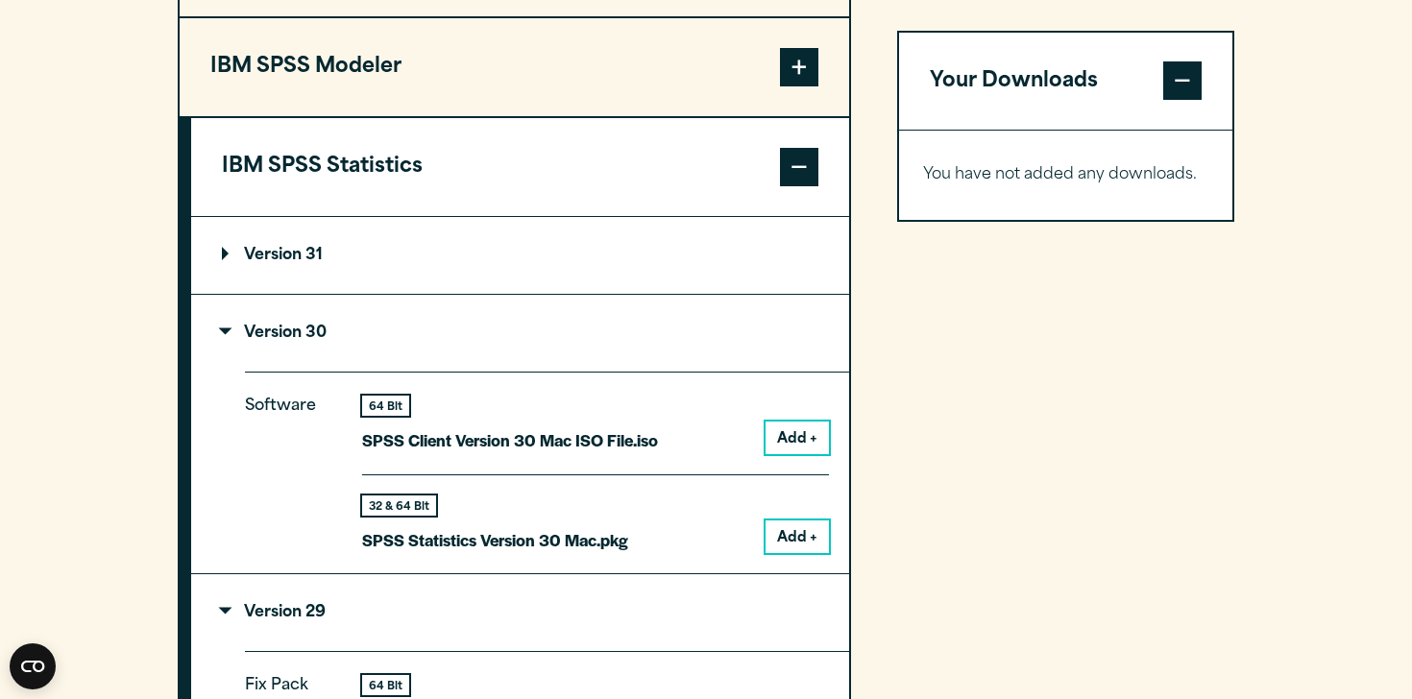
scroll to position [1624, 0]
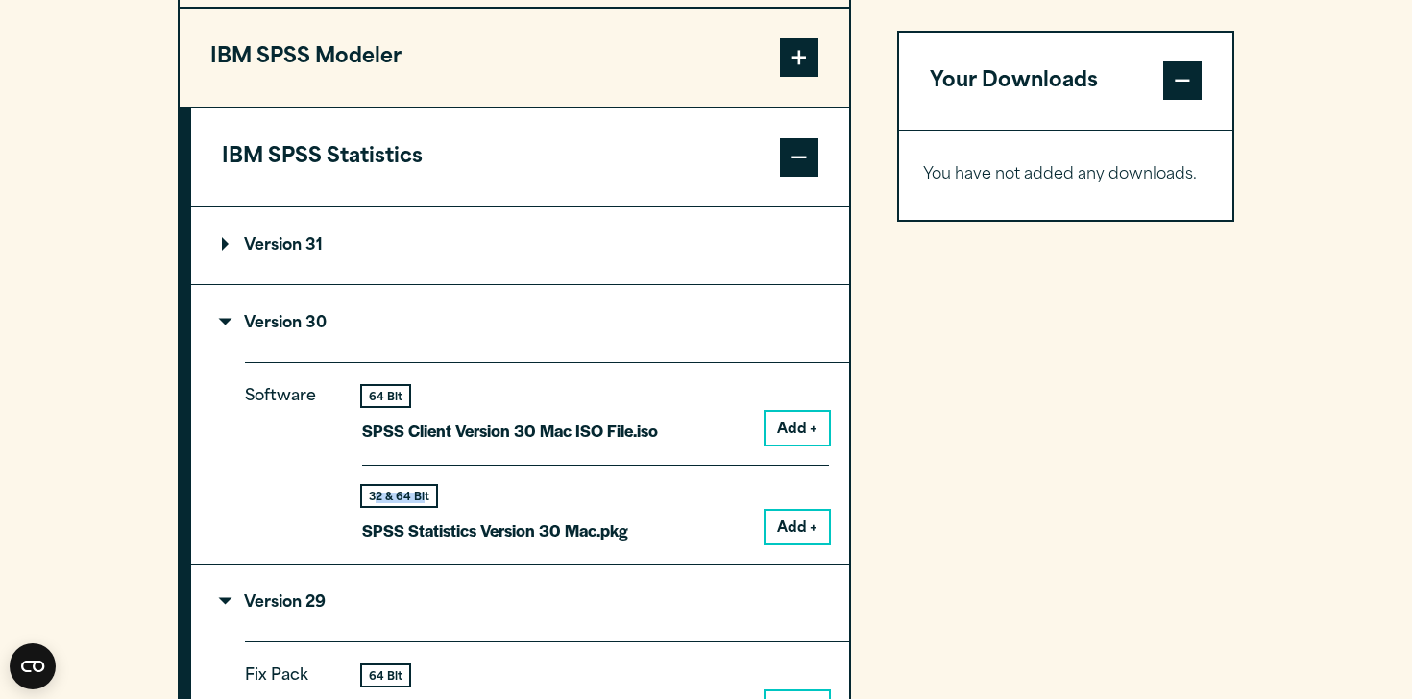
drag, startPoint x: 423, startPoint y: 550, endPoint x: 368, endPoint y: 550, distance: 54.7
click at [368, 506] on div "32 & 64 Bit" at bounding box center [399, 496] width 74 height 20
